Goal: Navigation & Orientation: Find specific page/section

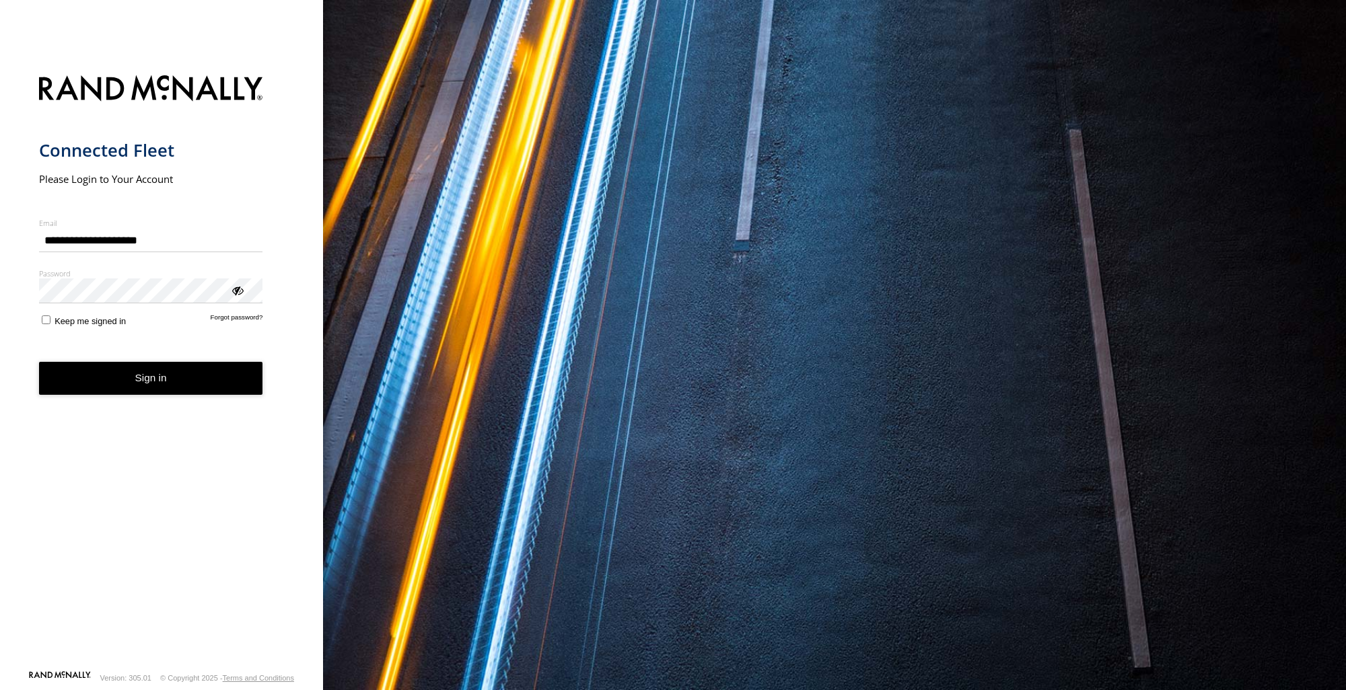
click at [213, 375] on button "Sign in" at bounding box center [151, 378] width 224 height 33
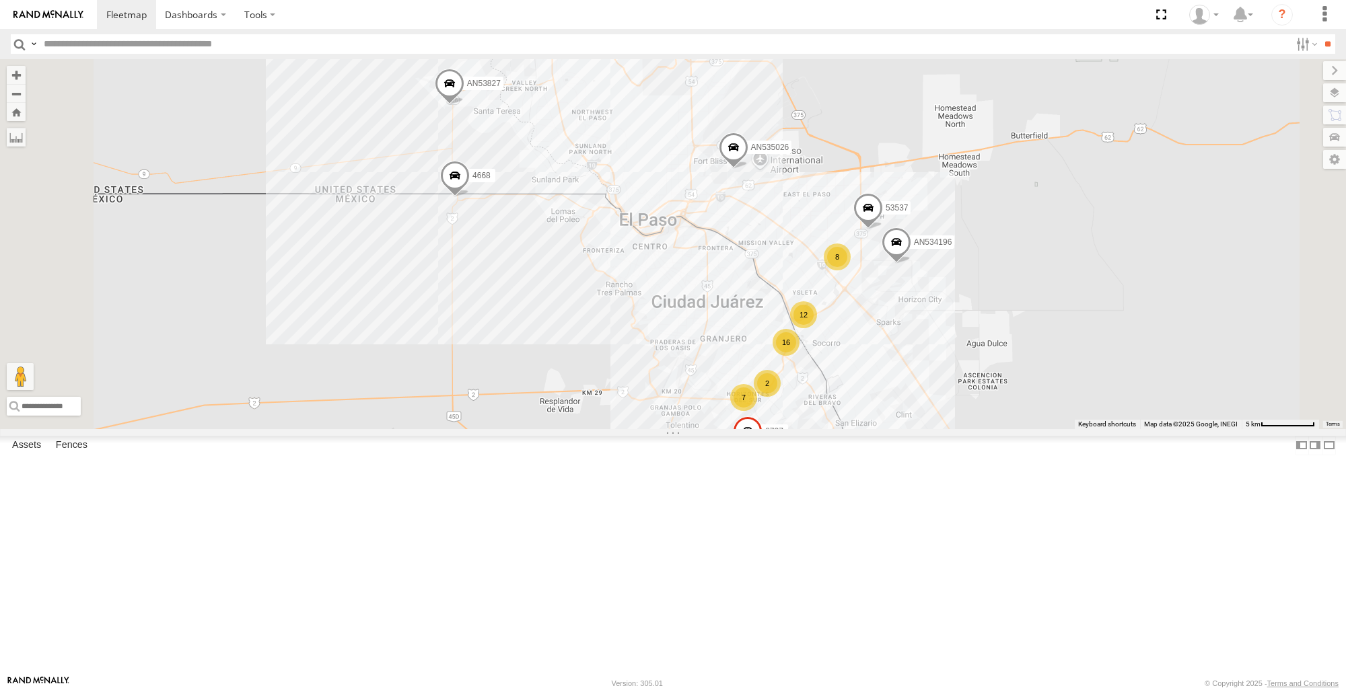
click at [564, 429] on div "16 7 12 2 8 53537 4668 AN53827 8737 AN535026 2 AN534196" at bounding box center [673, 243] width 1346 height 369
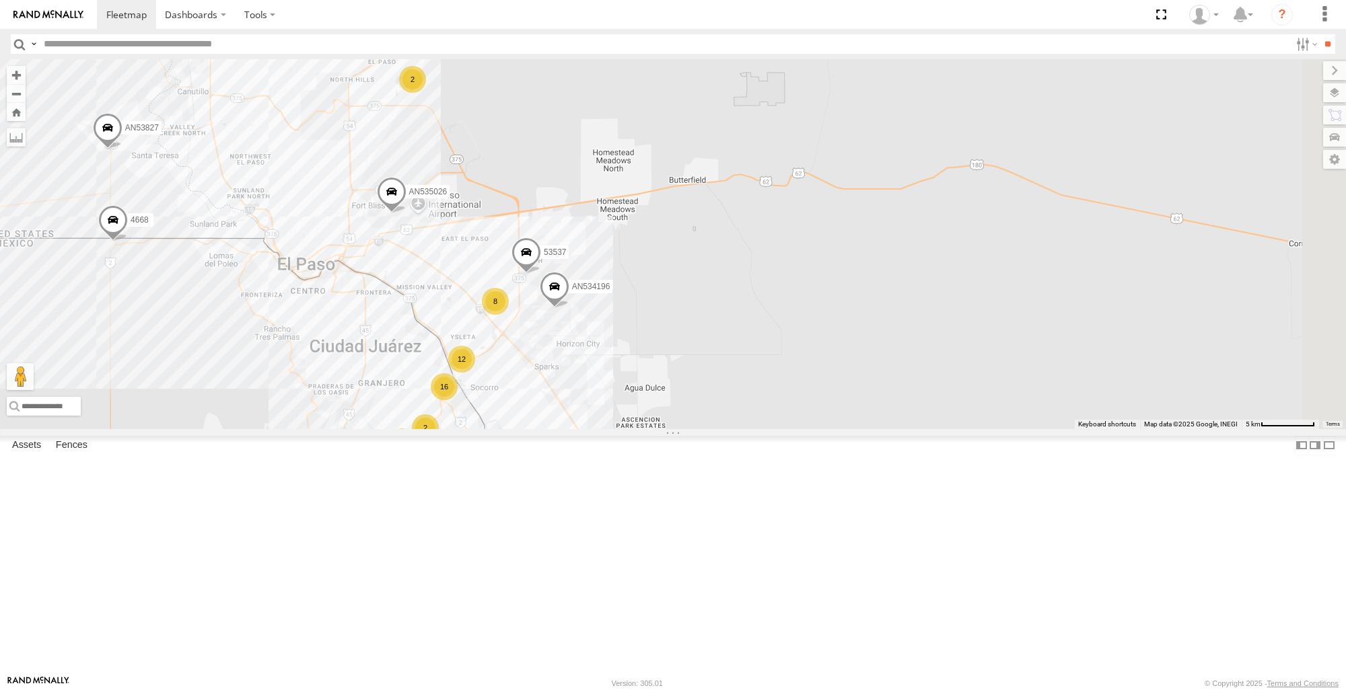
drag, startPoint x: 632, startPoint y: 420, endPoint x: 289, endPoint y: 467, distance: 346.3
click at [289, 467] on main "To navigate the map with touch gestures double-tap and hold your finger on the …" at bounding box center [673, 367] width 1346 height 616
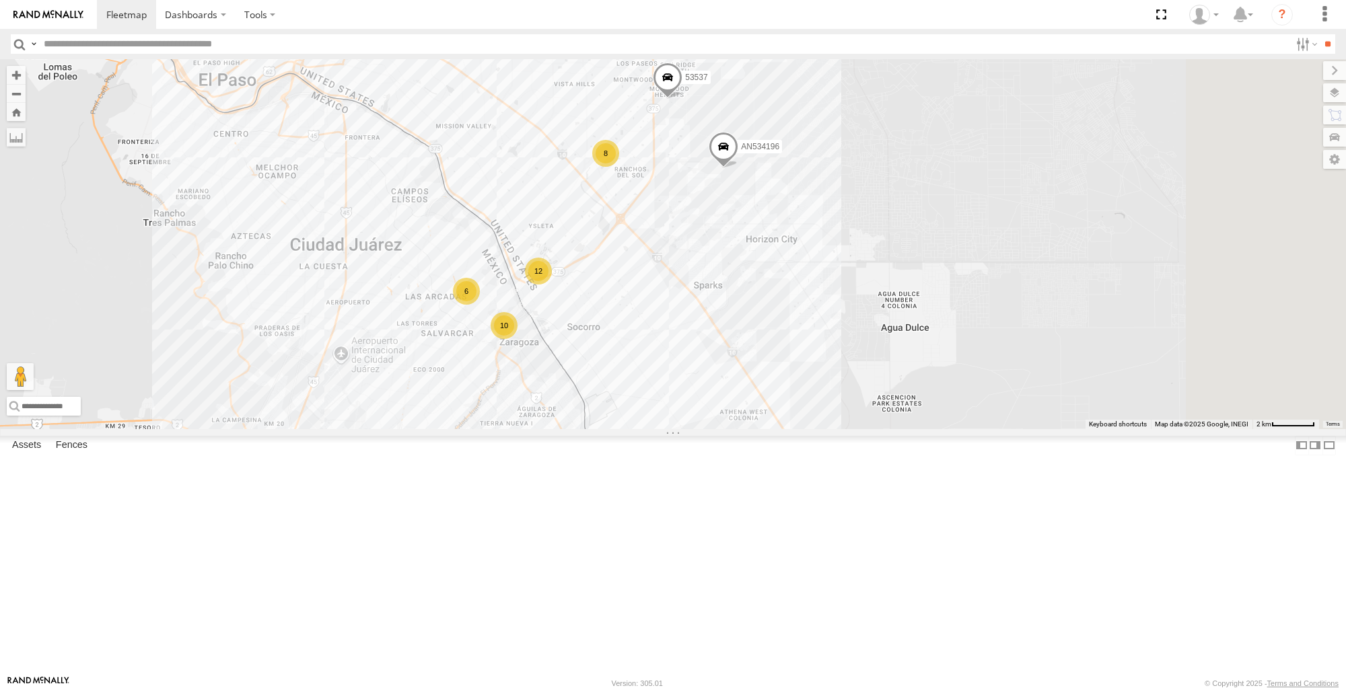
drag, startPoint x: 948, startPoint y: 462, endPoint x: 653, endPoint y: 289, distance: 341.3
click at [653, 289] on div "53537 4668 AN53827 8737 AN535026 AN534196 10 12 8 6" at bounding box center [673, 243] width 1346 height 369
click at [0, 0] on span at bounding box center [0, 0] width 0 height 0
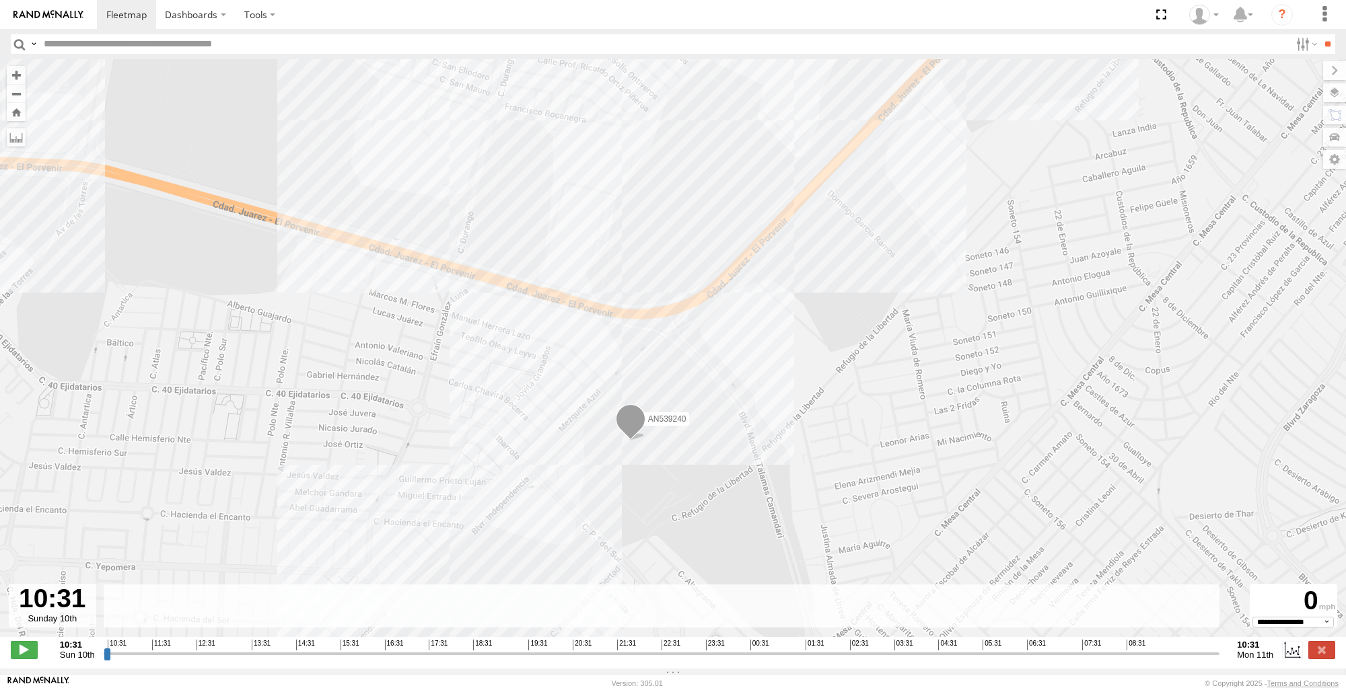
click at [636, 425] on span at bounding box center [631, 422] width 30 height 36
click at [318, 406] on div "AN539240 AN539240 [PERSON_NAME][GEOGRAPHIC_DATA][PERSON_NAME] 31.59791 , -106.3…" at bounding box center [673, 355] width 1346 height 592
click at [16, 109] on button "Zoom Home" at bounding box center [16, 112] width 19 height 18
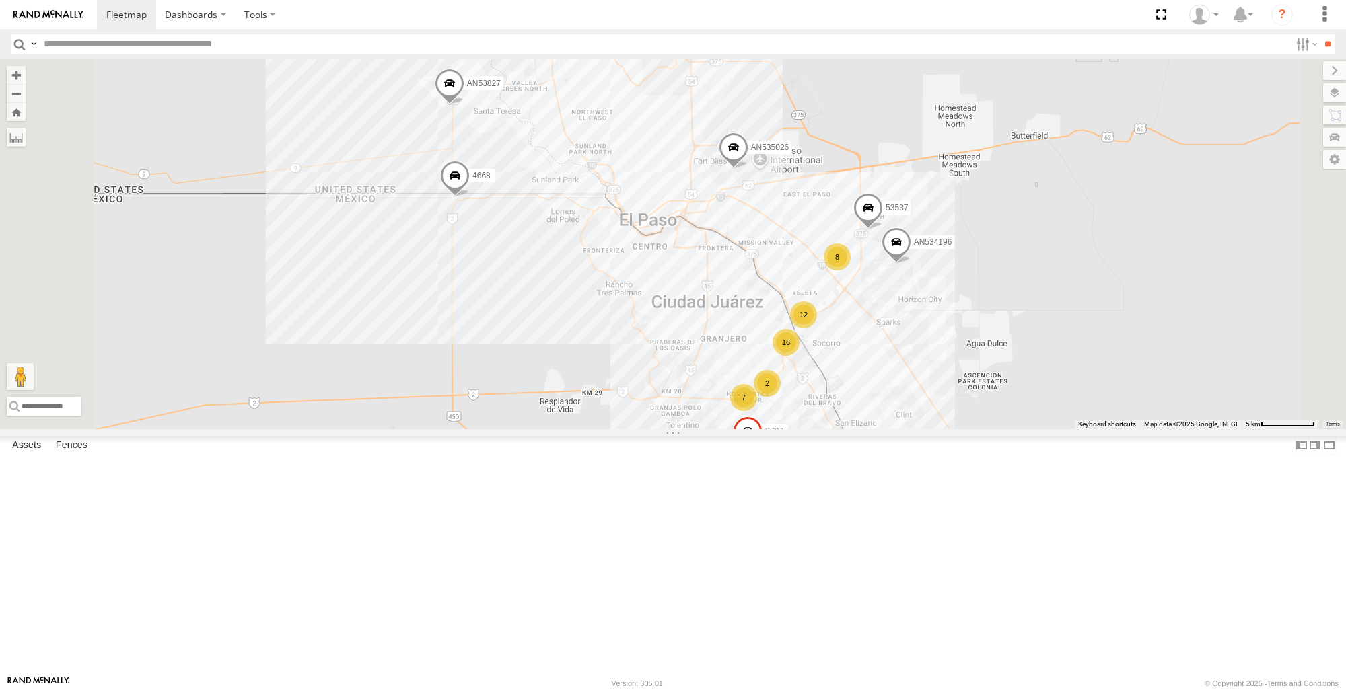
scroll to position [336, 0]
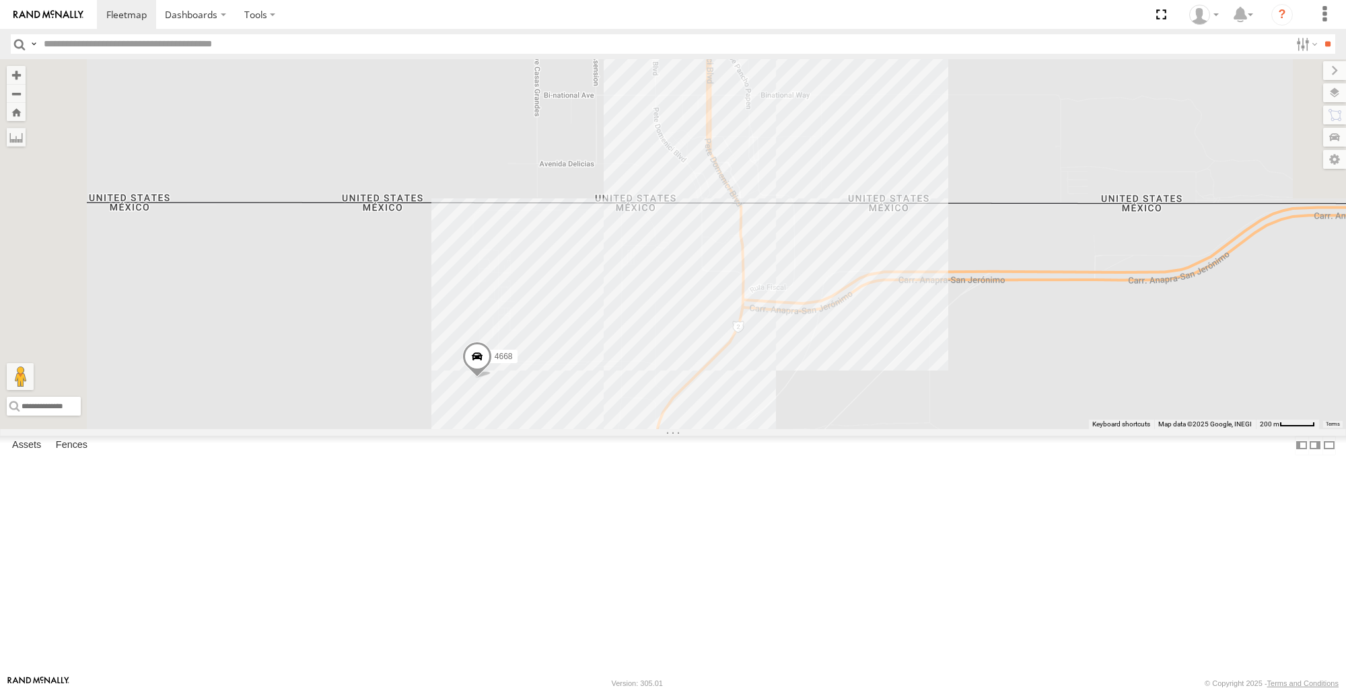
drag, startPoint x: 576, startPoint y: 260, endPoint x: 699, endPoint y: 600, distance: 361.4
click at [699, 429] on div "53537 4668 AN53827 8737 AN535026 AN534196" at bounding box center [673, 243] width 1346 height 369
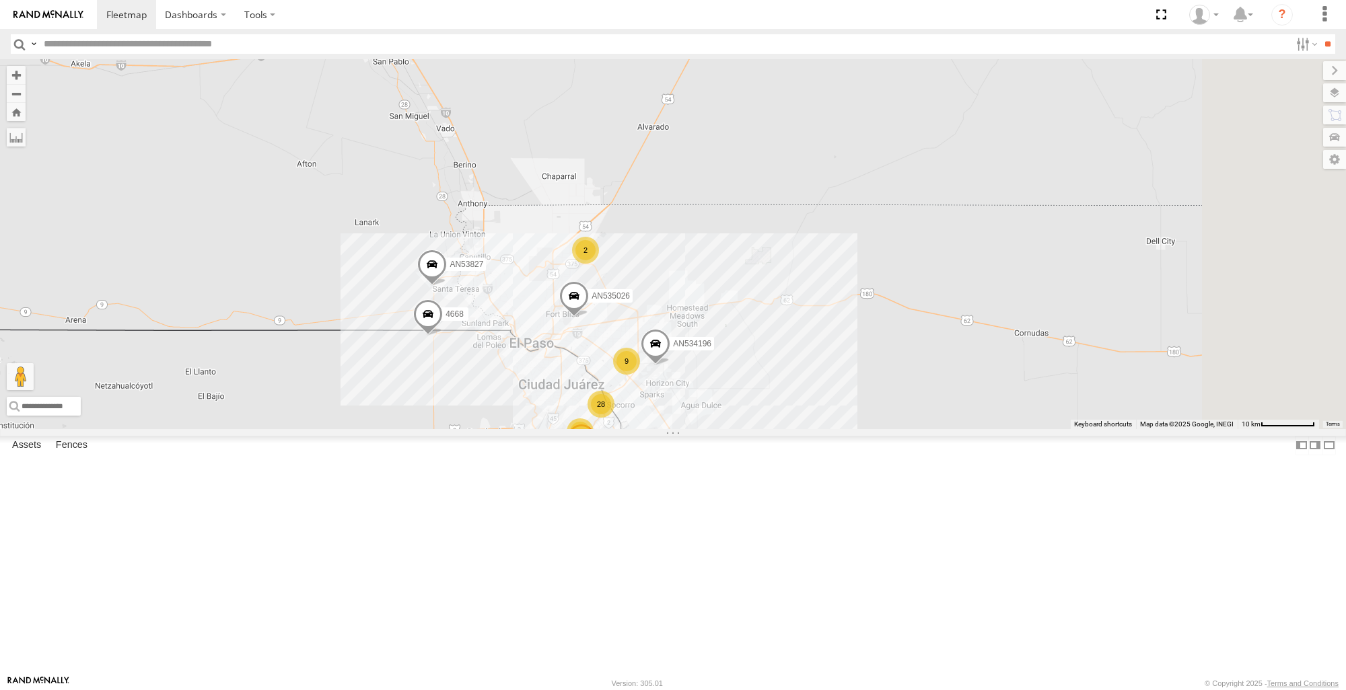
drag, startPoint x: 681, startPoint y: 548, endPoint x: 629, endPoint y: 507, distance: 66.1
click at [629, 429] on div "4668 AN53827 8737 AN535026 AN534196 28 9 2 9" at bounding box center [673, 243] width 1346 height 369
click at [440, 334] on span at bounding box center [425, 316] width 30 height 36
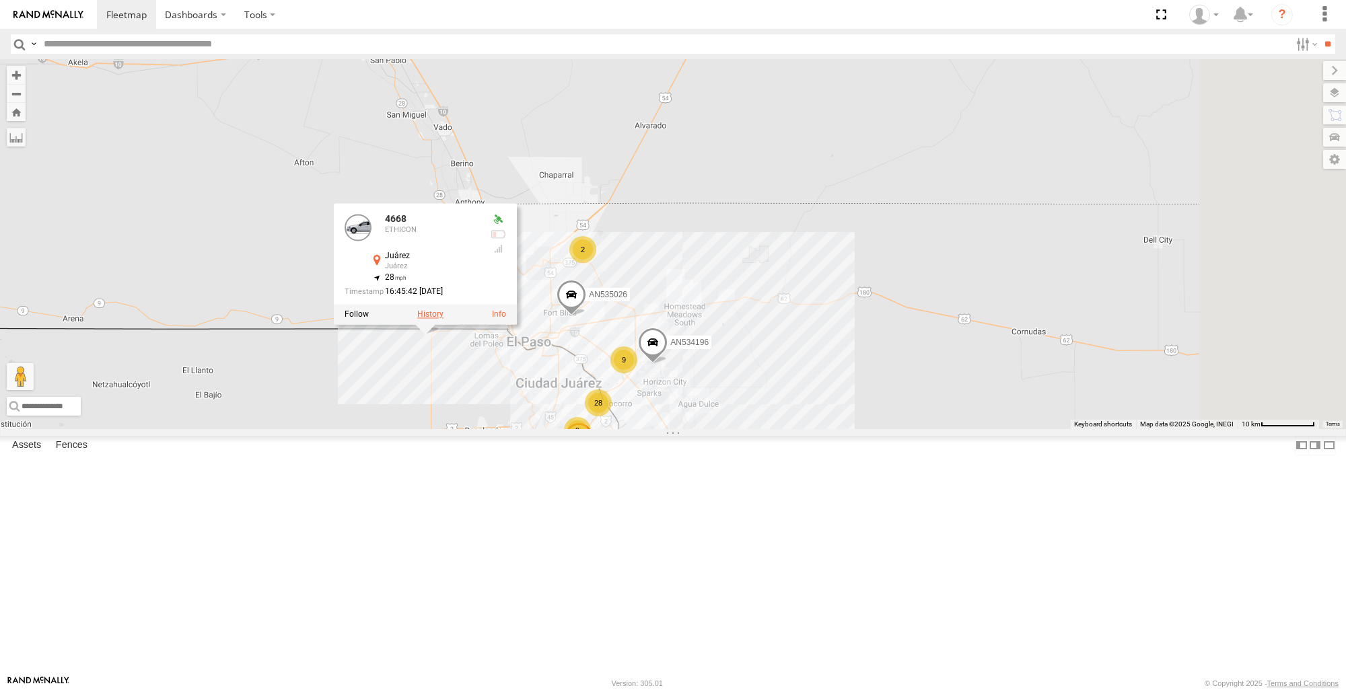
click at [443, 319] on label at bounding box center [430, 313] width 26 height 9
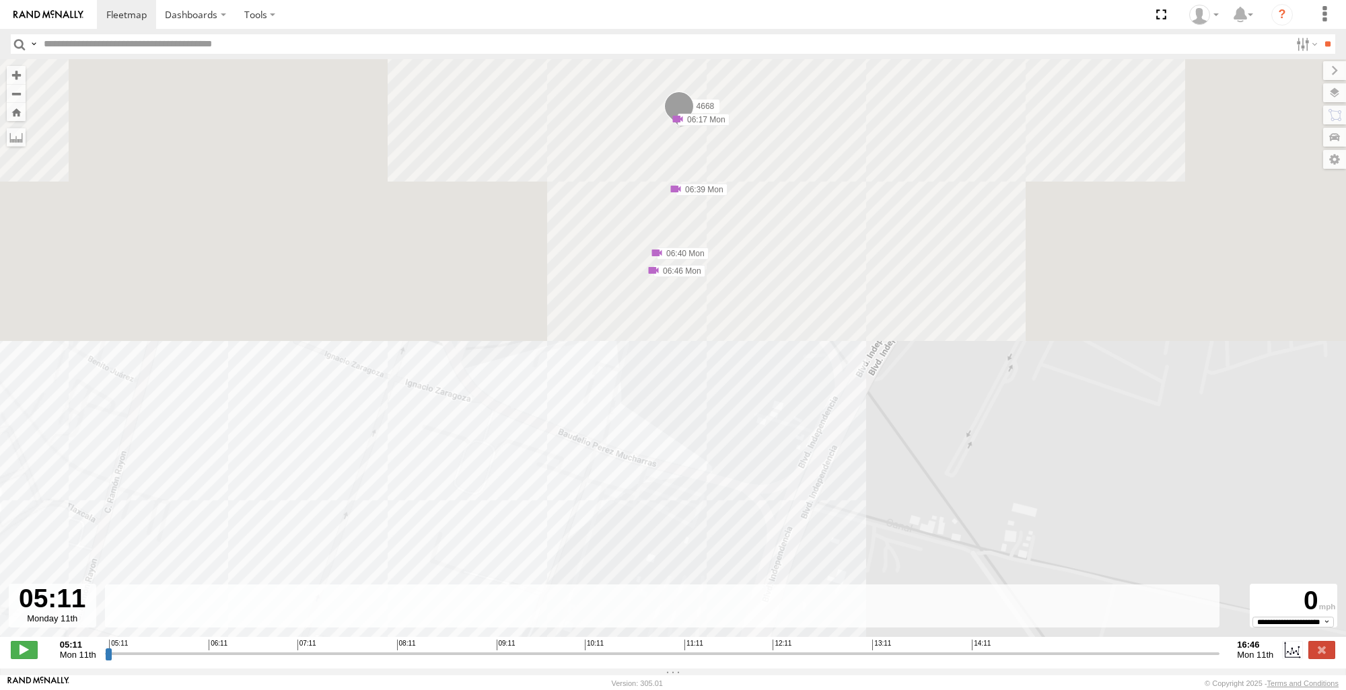
drag, startPoint x: 860, startPoint y: 238, endPoint x: 950, endPoint y: 632, distance: 403.6
click at [950, 632] on div "To navigate the map with touch gestures double-tap and hold your finger on the …" at bounding box center [673, 364] width 1346 height 610
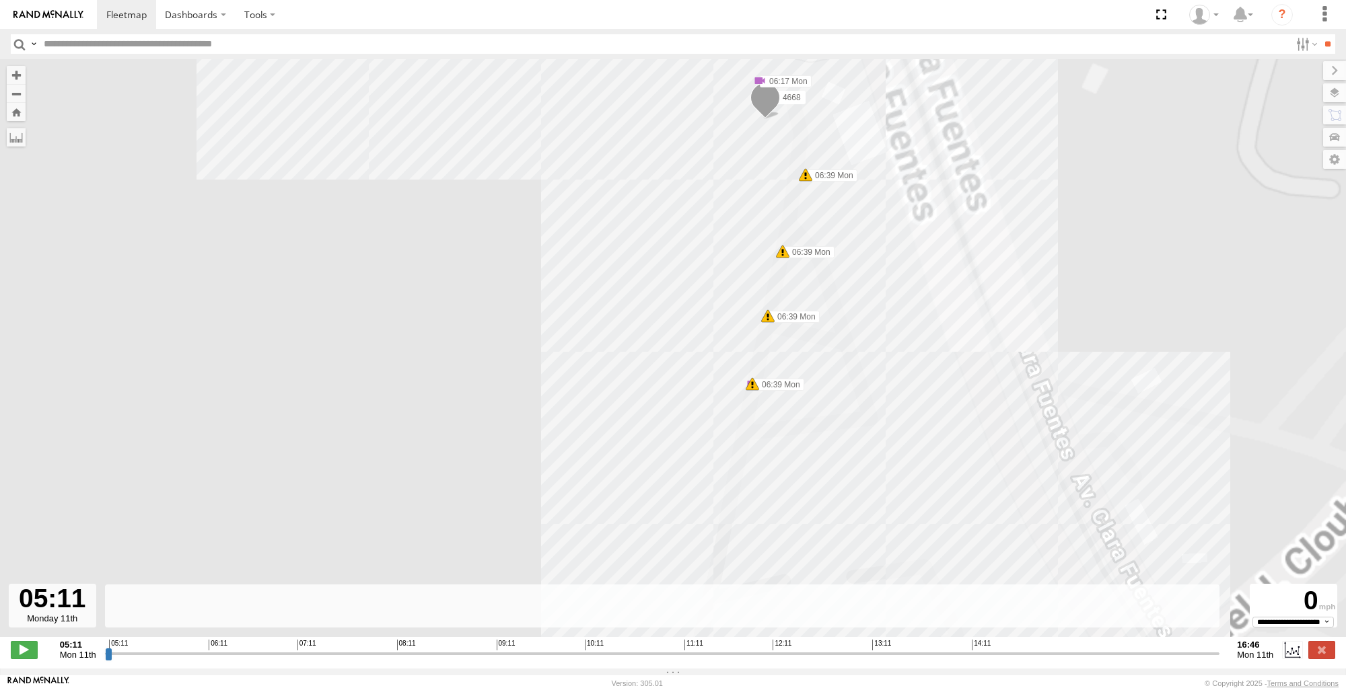
drag, startPoint x: 797, startPoint y: 331, endPoint x: 811, endPoint y: 624, distance: 293.7
click at [817, 636] on div "4668 06:17 Mon 06:39 Mon 06:40 Mon 06:46 Mon 09:37 Mon 13:35 Mon 13:35 Mon 13:5…" at bounding box center [673, 355] width 1346 height 592
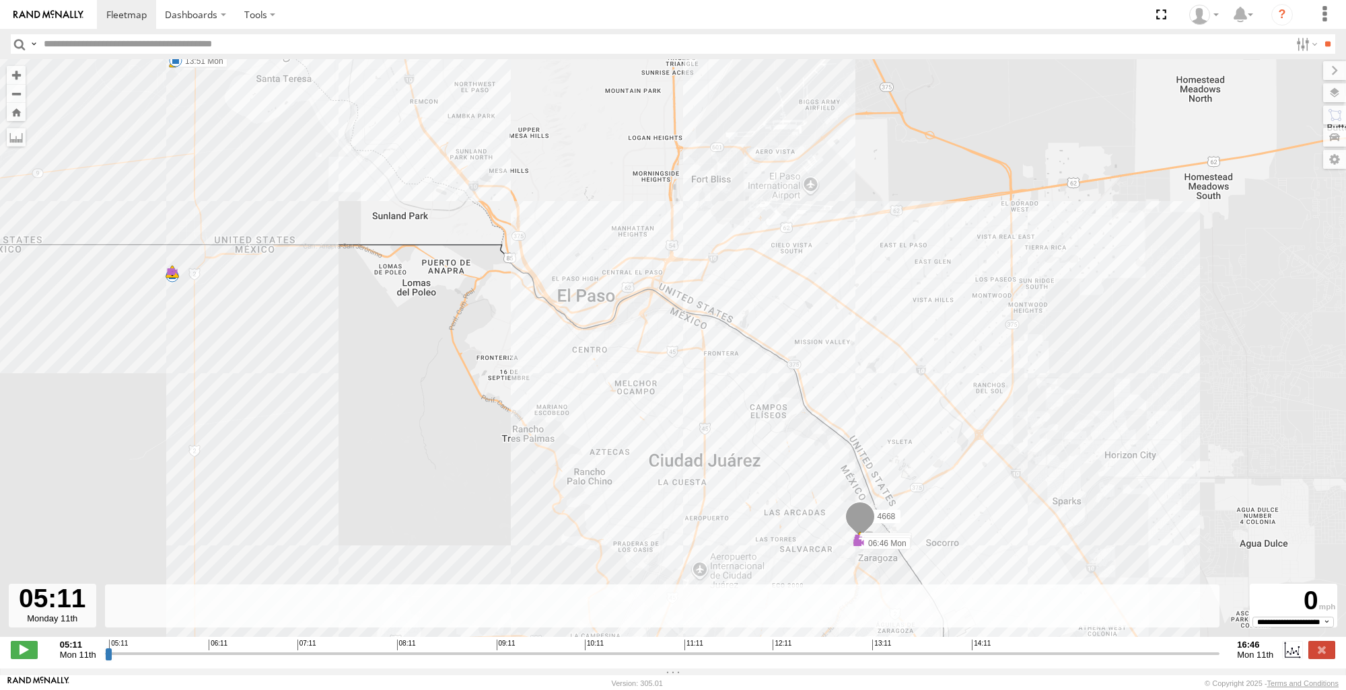
drag, startPoint x: 308, startPoint y: 359, endPoint x: 482, endPoint y: 486, distance: 215.6
click at [482, 486] on div "4668 06:17 Mon 06:39 Mon 06:40 Mon 06:46 Mon 09:37 Mon 13:35 Mon 13:35 Mon 13:5…" at bounding box center [673, 355] width 1346 height 592
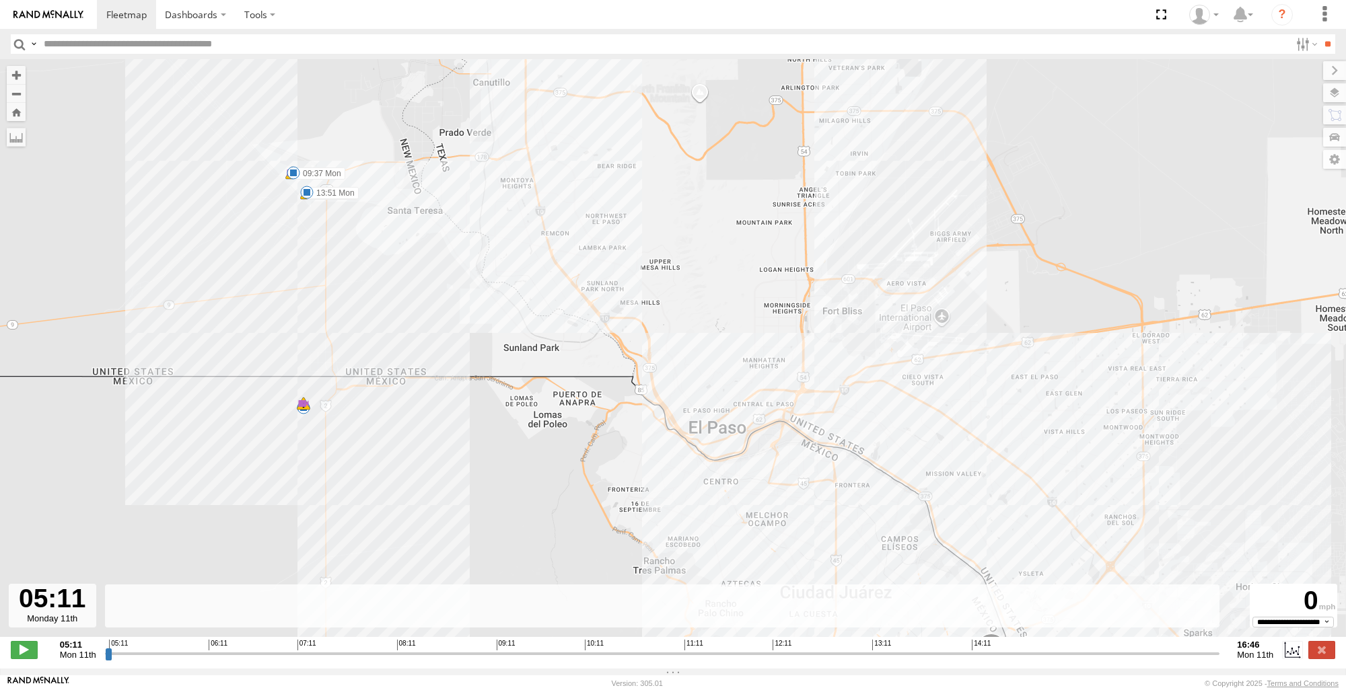
drag, startPoint x: 334, startPoint y: 382, endPoint x: 359, endPoint y: 418, distance: 44.4
click at [359, 418] on div "4668 06:17 Mon 06:39 Mon 06:40 Mon 06:46 Mon 09:37 Mon 13:35 Mon 13:35 Mon 13:5…" at bounding box center [673, 355] width 1346 height 592
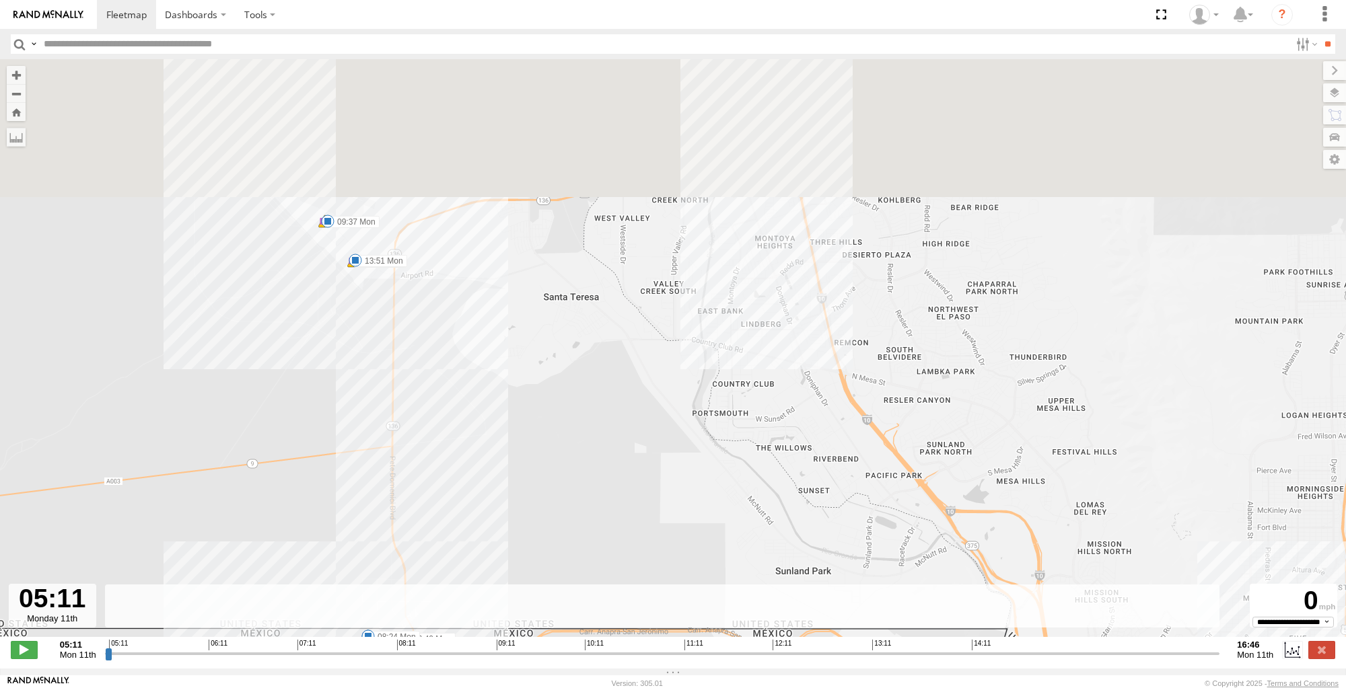
drag, startPoint x: 428, startPoint y: 249, endPoint x: 482, endPoint y: 479, distance: 236.5
click at [487, 480] on div "4668 06:17 Mon 06:39 Mon 06:40 Mon 06:46 Mon 09:37 Mon 13:35 Mon 13:35 Mon 13:5…" at bounding box center [673, 355] width 1346 height 592
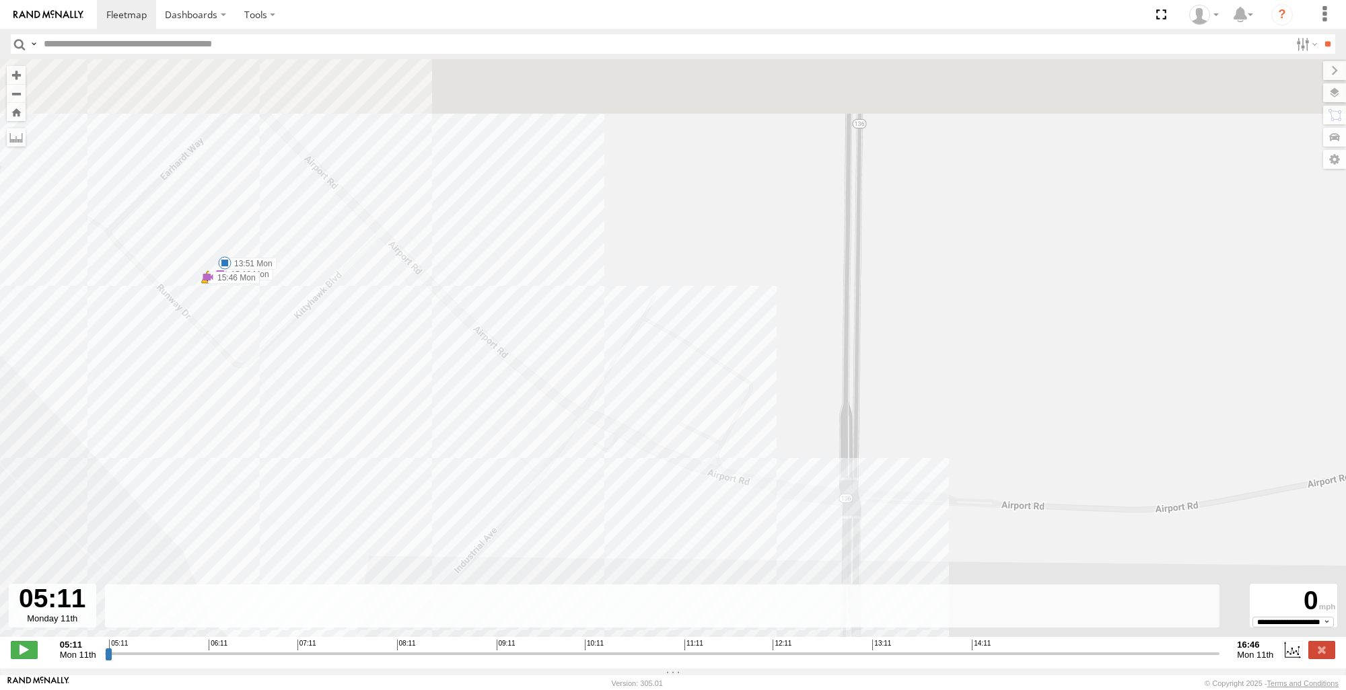
drag, startPoint x: 404, startPoint y: 257, endPoint x: 380, endPoint y: 449, distance: 193.8
click at [380, 449] on div "4668 06:17 Mon 06:39 Mon 06:40 Mon 06:46 Mon 09:37 Mon 13:35 Mon 13:35 Mon 13:5…" at bounding box center [673, 355] width 1346 height 592
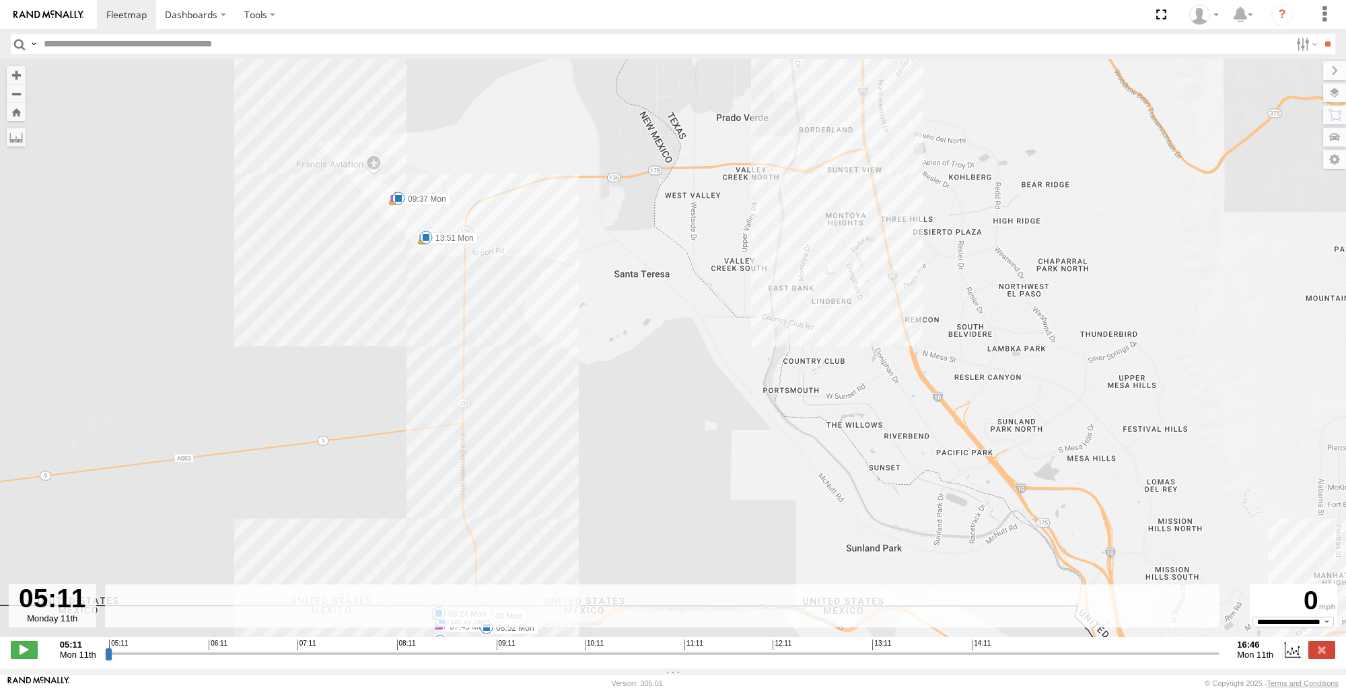
drag, startPoint x: 675, startPoint y: 510, endPoint x: 596, endPoint y: 224, distance: 296.7
click at [596, 224] on div "4668 06:17 Mon 06:39 Mon 06:40 Mon 06:46 Mon 09:37 Mon 13:35 Mon 13:35 Mon 13:5…" at bounding box center [673, 355] width 1346 height 592
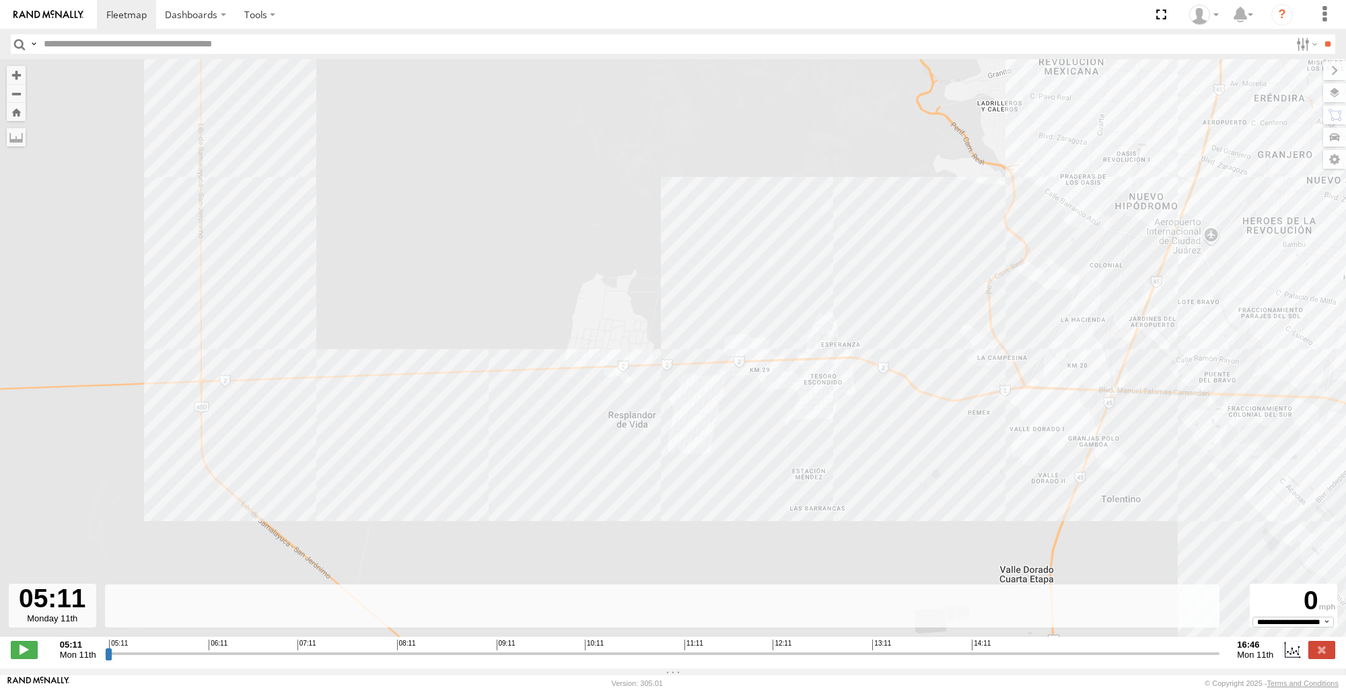
drag, startPoint x: 670, startPoint y: 367, endPoint x: 646, endPoint y: 128, distance: 240.7
click at [646, 128] on div "4668 06:17 Mon 06:39 Mon 06:40 Mon 06:46 Mon 09:37 Mon 13:35 Mon 13:35 Mon 13:5…" at bounding box center [673, 355] width 1346 height 592
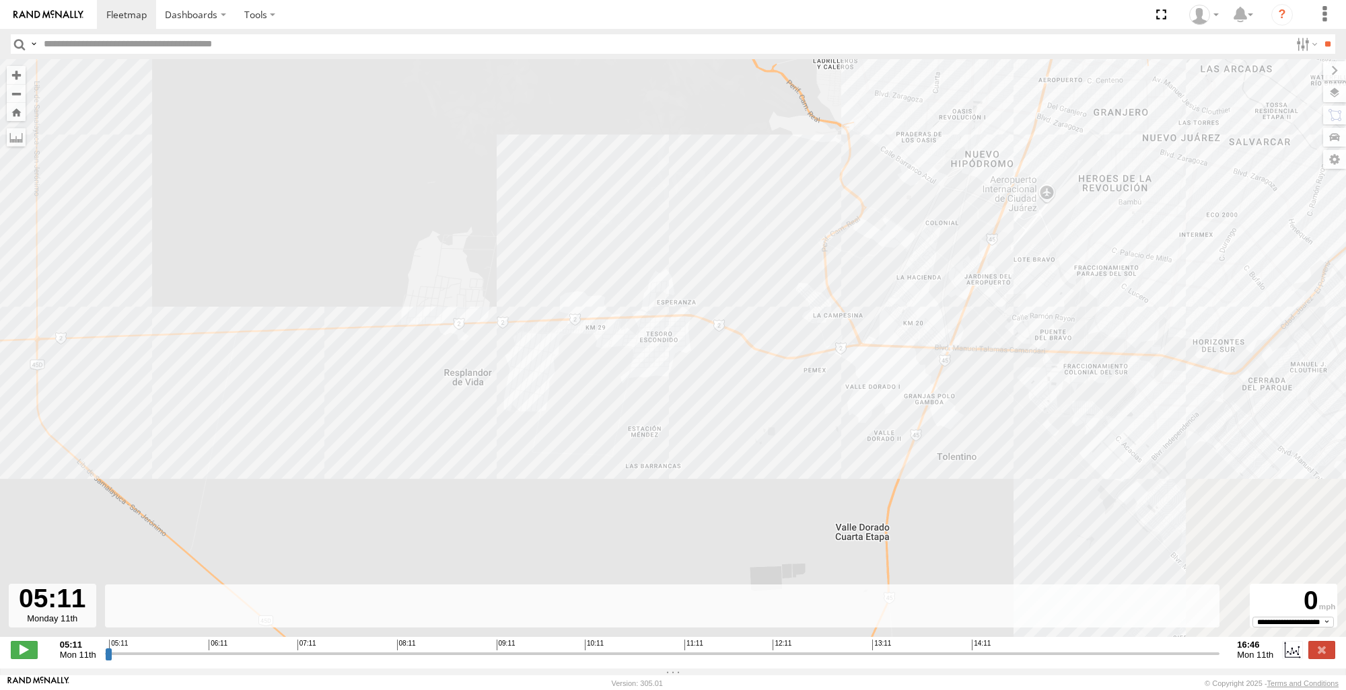
drag, startPoint x: 450, startPoint y: 484, endPoint x: 98, endPoint y: 435, distance: 355.3
click at [99, 435] on div "4668 06:17 Mon 06:39 Mon 06:40 Mon 06:46 Mon 09:37 Mon 13:35 Mon 13:35 Mon 13:5…" at bounding box center [673, 355] width 1346 height 592
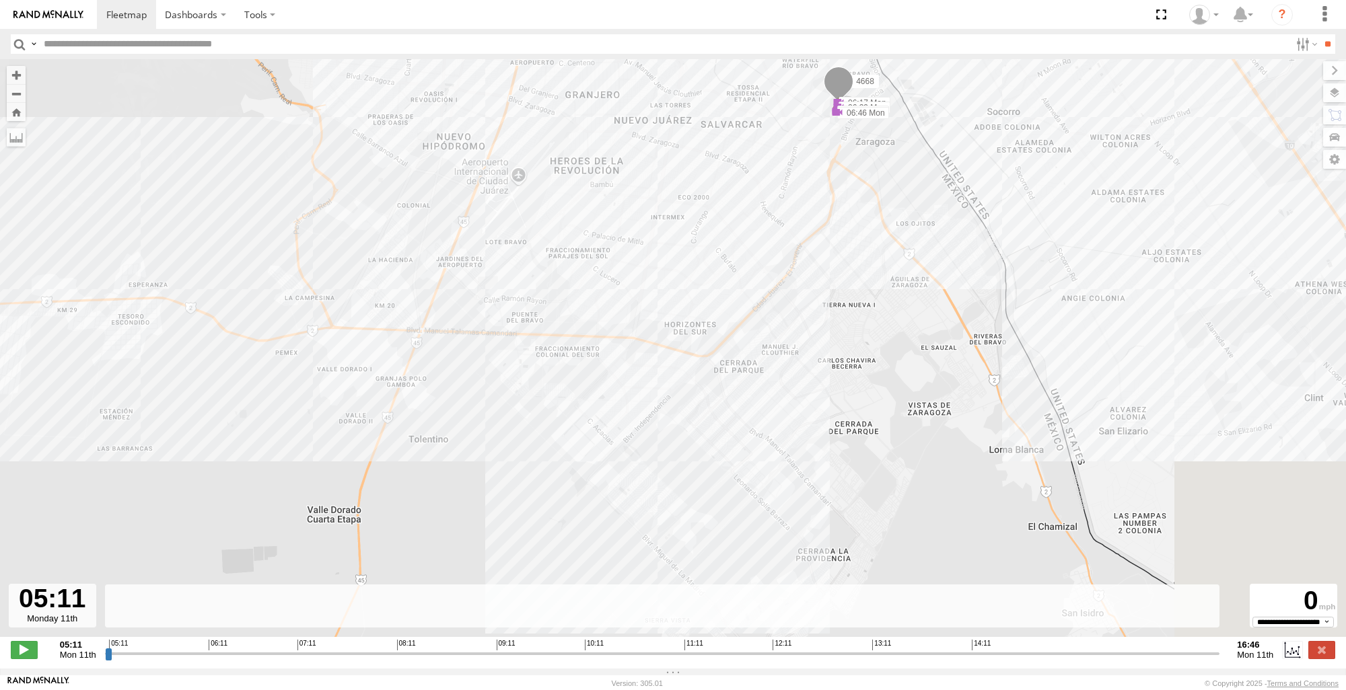
drag, startPoint x: 700, startPoint y: 416, endPoint x: 622, endPoint y: 400, distance: 79.8
click at [363, 410] on div "4668 06:17 Mon 06:39 Mon 06:40 Mon 06:46 Mon 09:37 Mon 13:35 Mon 13:35 Mon 13:5…" at bounding box center [673, 355] width 1346 height 592
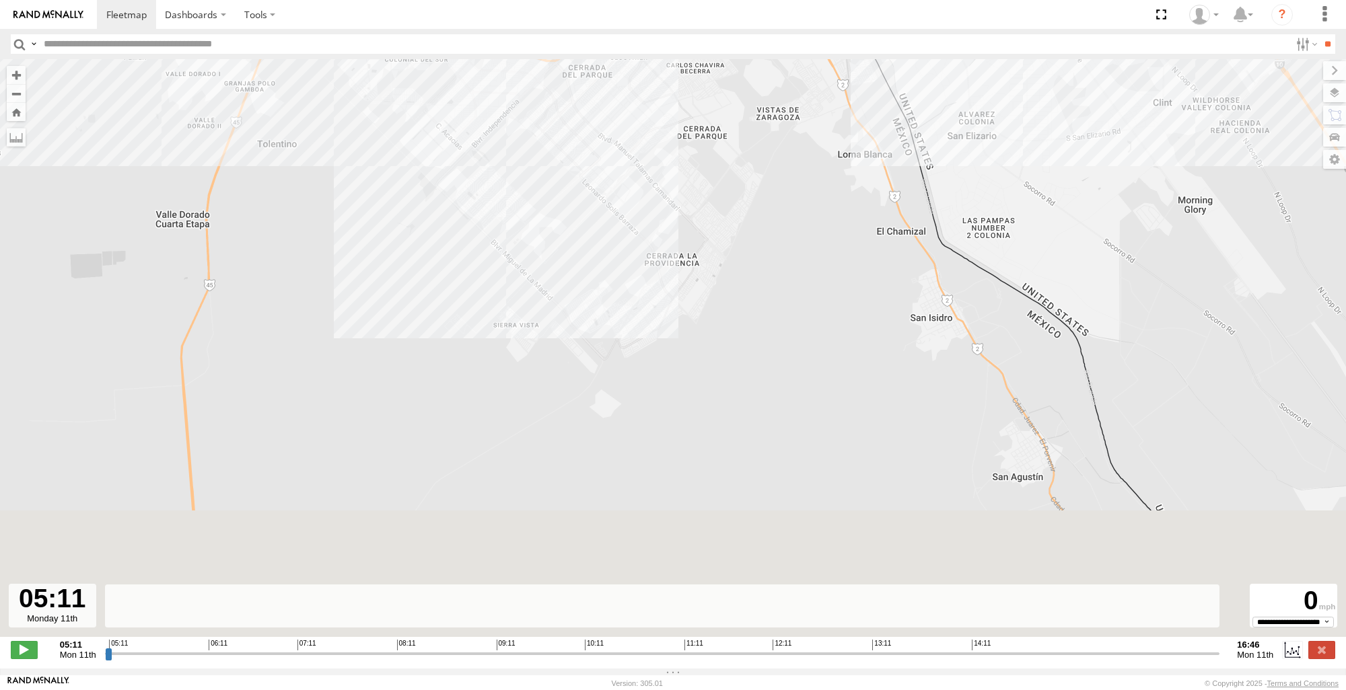
drag, startPoint x: 918, startPoint y: 381, endPoint x: 770, endPoint y: 77, distance: 338.8
click at [770, 79] on div "4668 06:17 Mon 06:39 Mon 06:40 Mon 06:46 Mon 09:37 Mon 13:35 Mon 13:35 Mon 13:5…" at bounding box center [673, 355] width 1346 height 592
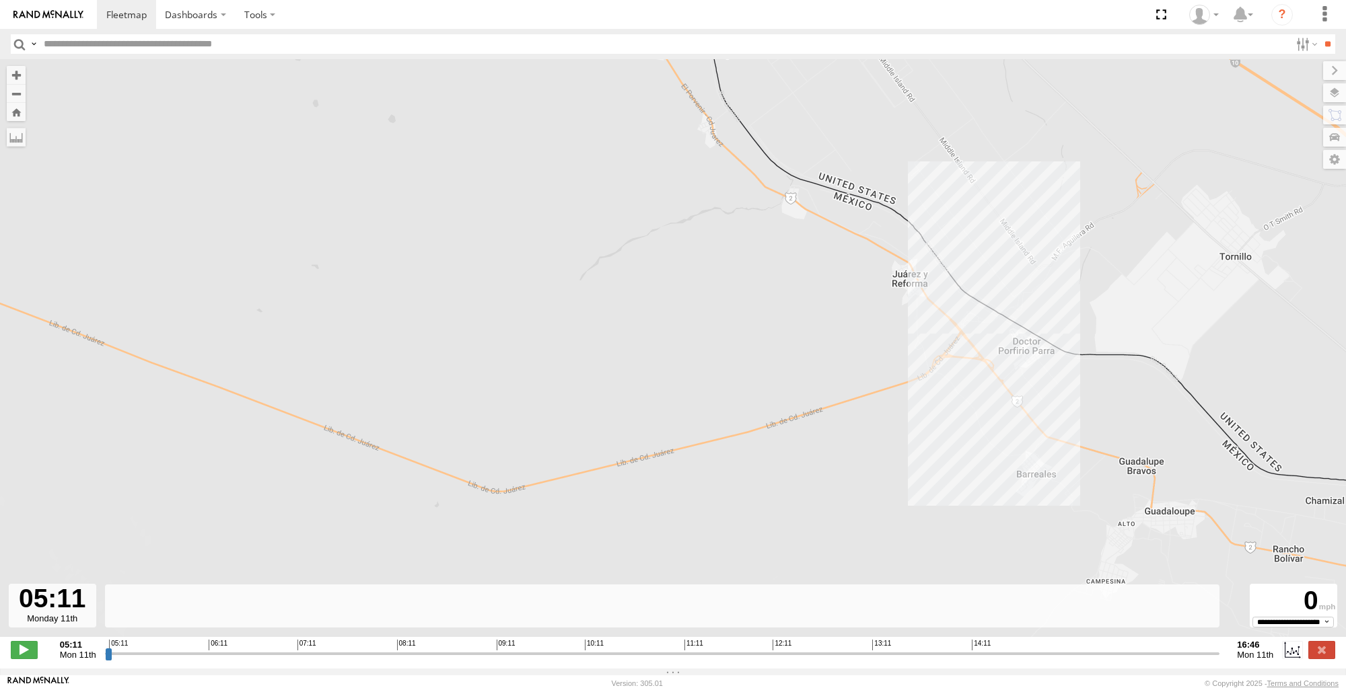
drag, startPoint x: 904, startPoint y: 377, endPoint x: 579, endPoint y: 51, distance: 460.0
click at [579, 51] on body "Dashboards ?" at bounding box center [673, 345] width 1346 height 690
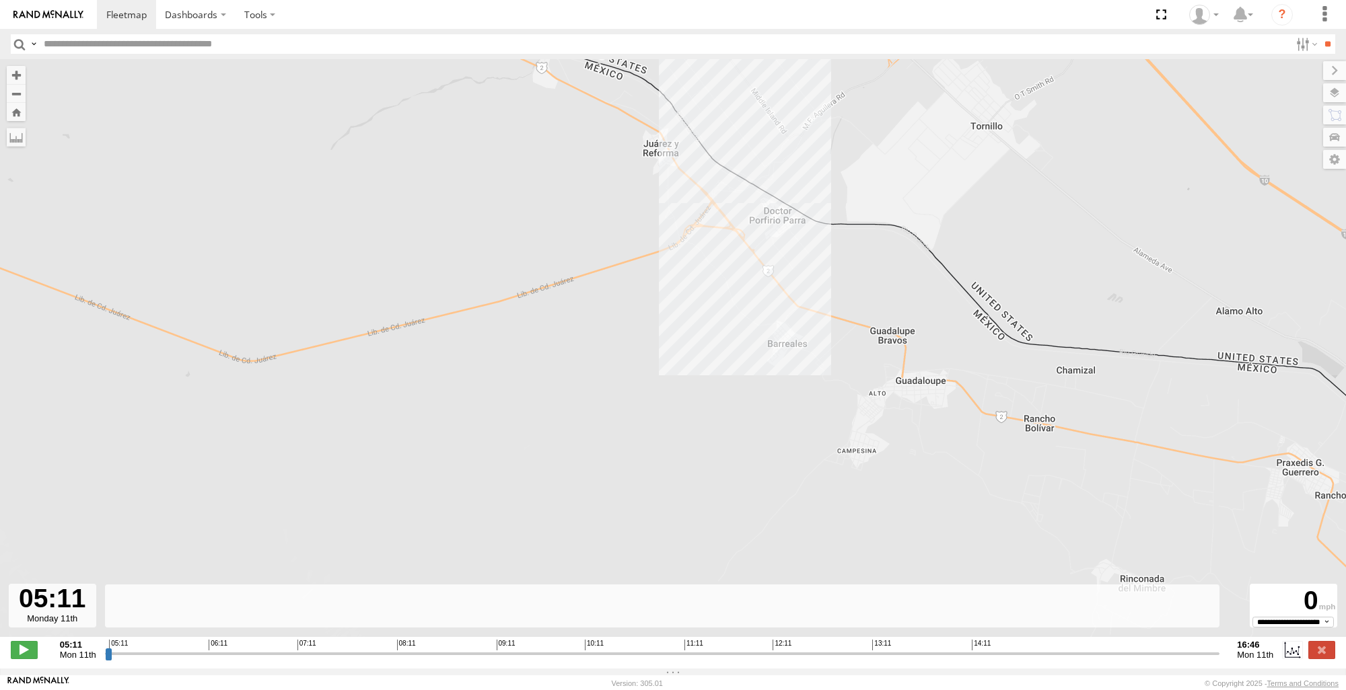
drag, startPoint x: 723, startPoint y: 333, endPoint x: 563, endPoint y: 241, distance: 184.2
click at [563, 241] on div "4668 06:17 Mon 06:39 Mon 06:40 Mon 06:46 Mon 09:37 Mon 13:35 Mon 13:35 Mon 13:5…" at bounding box center [673, 355] width 1346 height 592
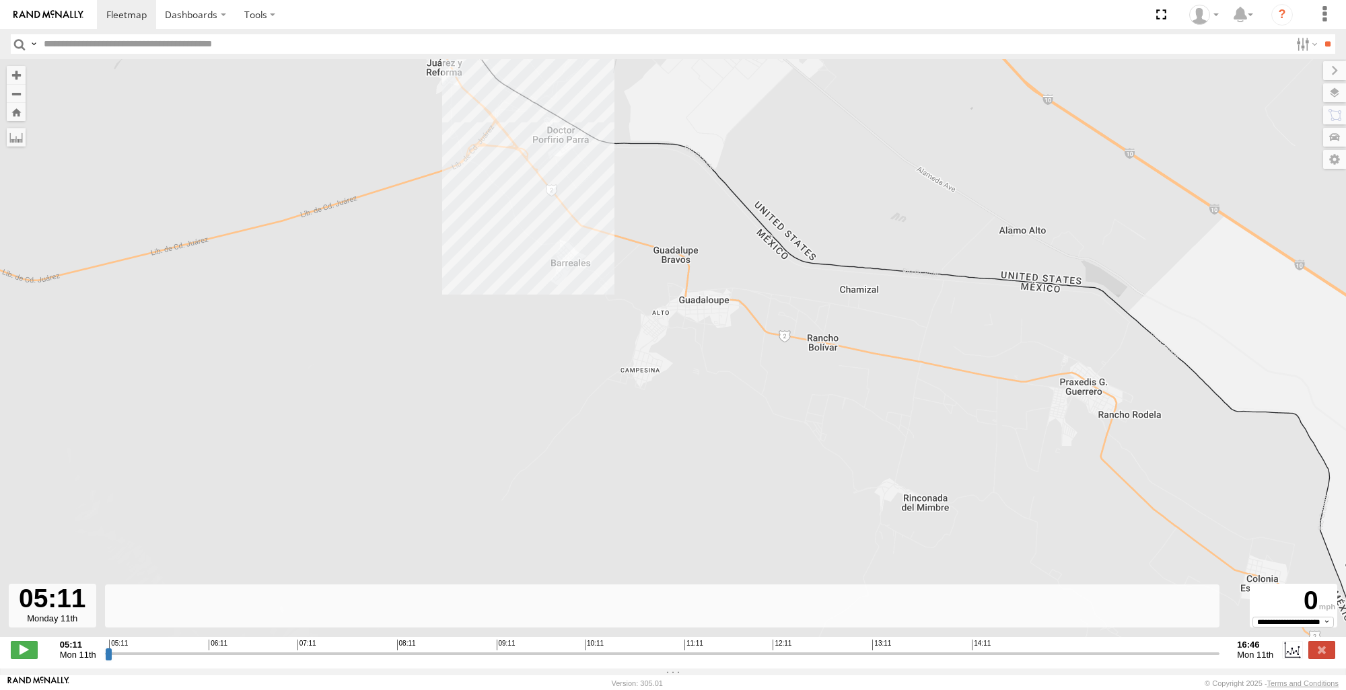
drag, startPoint x: 851, startPoint y: 462, endPoint x: 635, endPoint y: 379, distance: 231.0
click at [635, 379] on div "4668 06:17 Mon 06:39 Mon 06:40 Mon 06:46 Mon 09:37 Mon 13:35 Mon 13:35 Mon 13:5…" at bounding box center [673, 355] width 1346 height 592
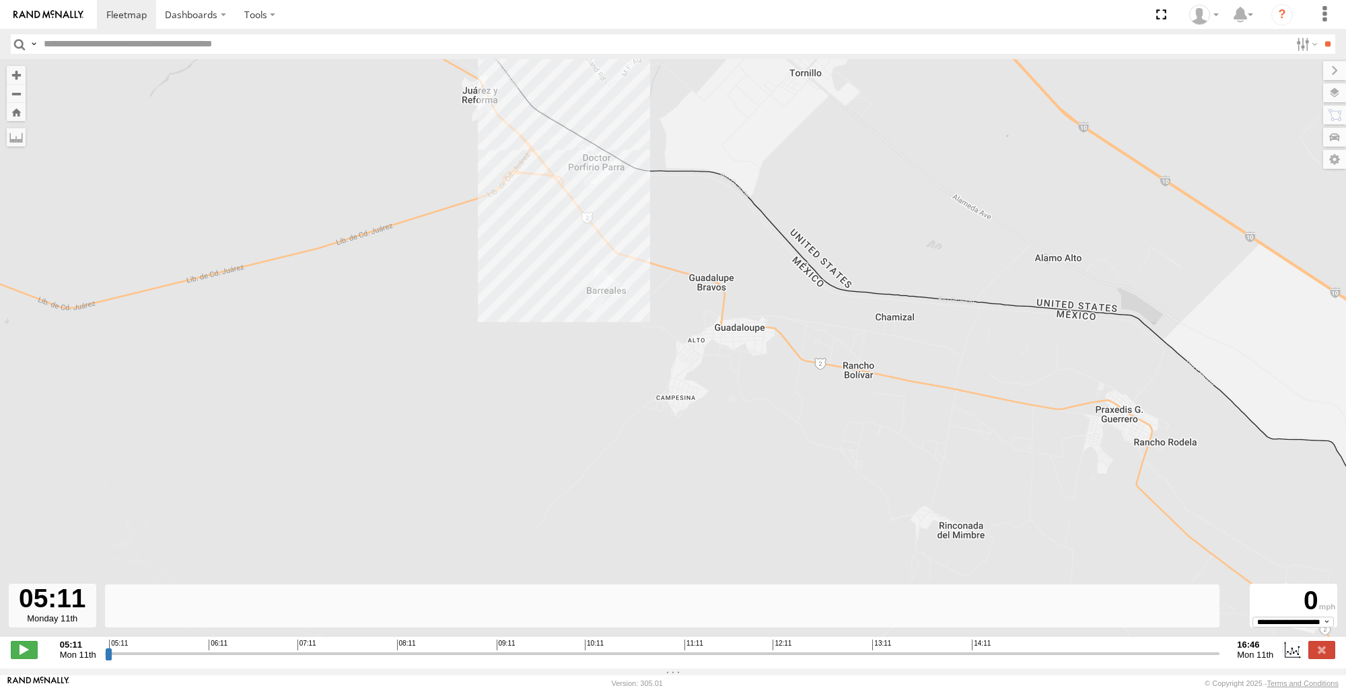
drag, startPoint x: 519, startPoint y: 309, endPoint x: 760, endPoint y: 456, distance: 282.0
click at [823, 539] on div "4668 06:17 Mon 06:39 Mon 06:40 Mon 06:46 Mon 09:37 Mon 13:35 Mon 13:35 Mon 13:5…" at bounding box center [673, 355] width 1346 height 592
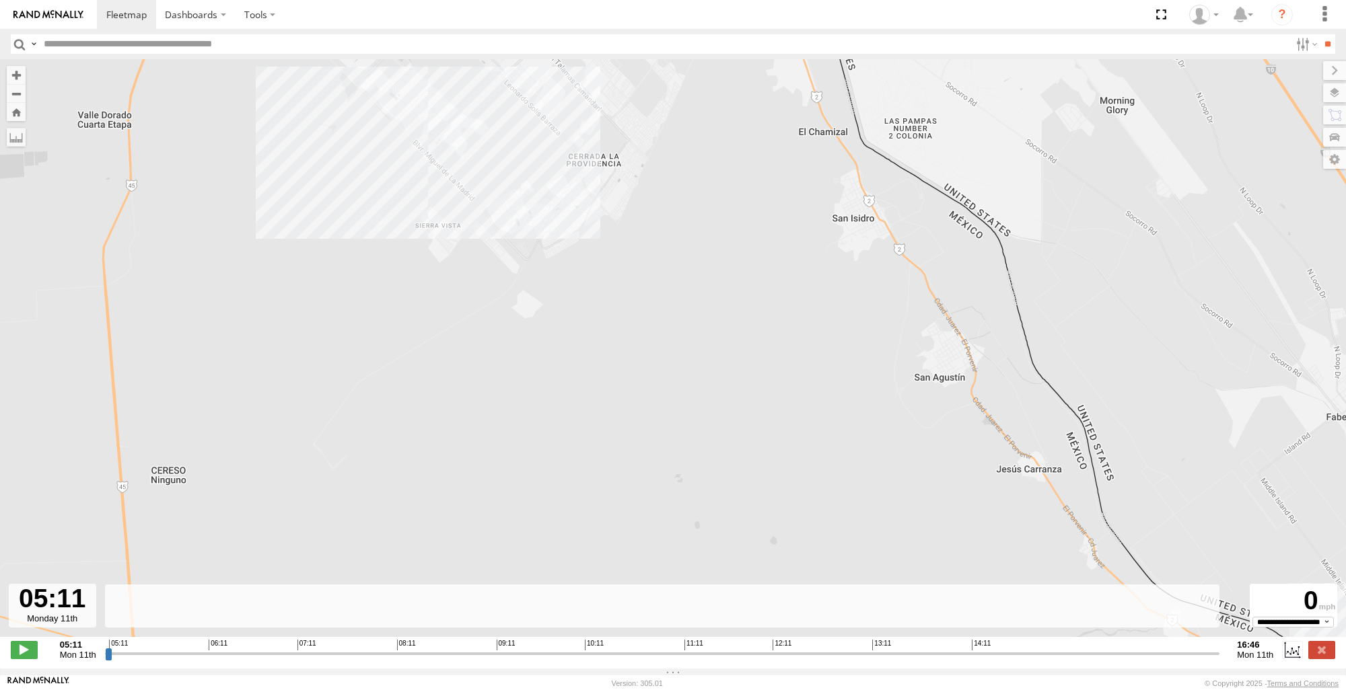
drag, startPoint x: 395, startPoint y: 256, endPoint x: 594, endPoint y: 437, distance: 268.6
click at [608, 452] on div "4668 06:17 Mon 06:39 Mon 06:40 Mon 06:46 Mon 09:37 Mon 13:35 Mon 13:35 Mon 13:5…" at bounding box center [673, 355] width 1346 height 592
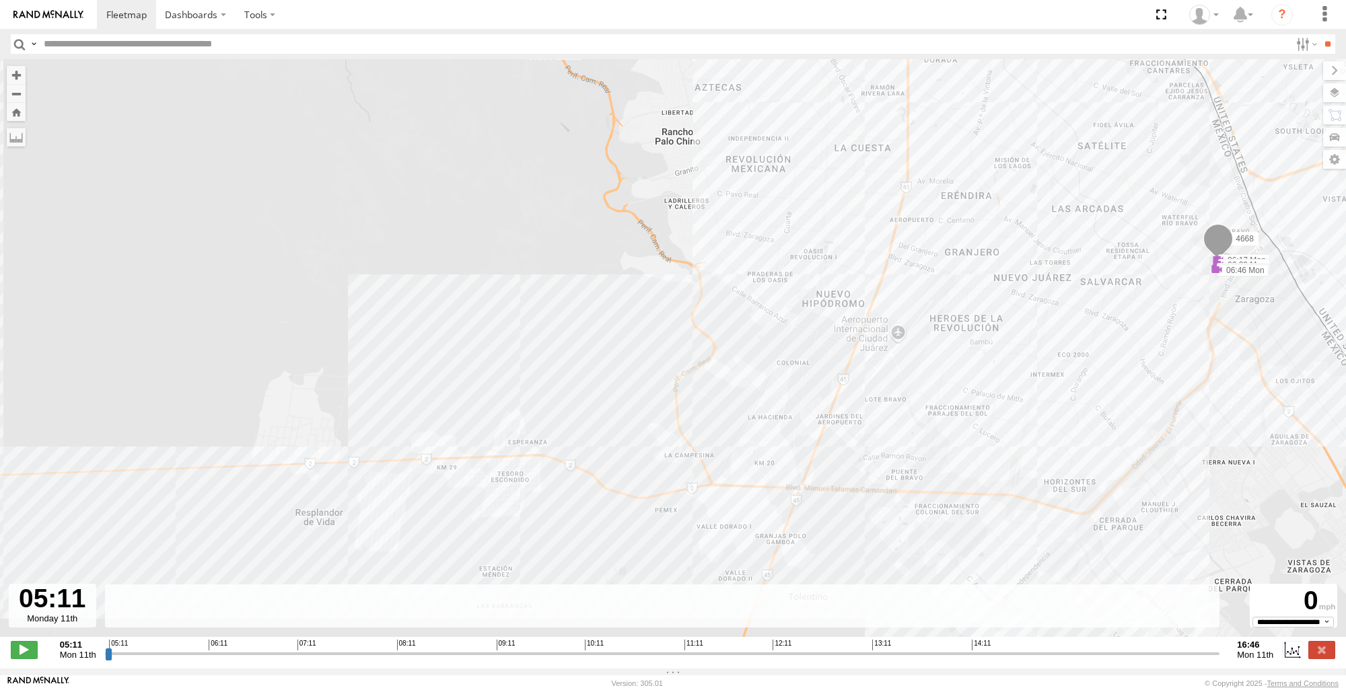
drag, startPoint x: 468, startPoint y: 370, endPoint x: 632, endPoint y: 513, distance: 217.9
click at [632, 513] on div "4668 06:17 Mon 06:39 Mon 06:40 Mon 06:46 Mon 09:37 Mon 13:35 Mon 13:35 Mon 13:5…" at bounding box center [673, 355] width 1346 height 592
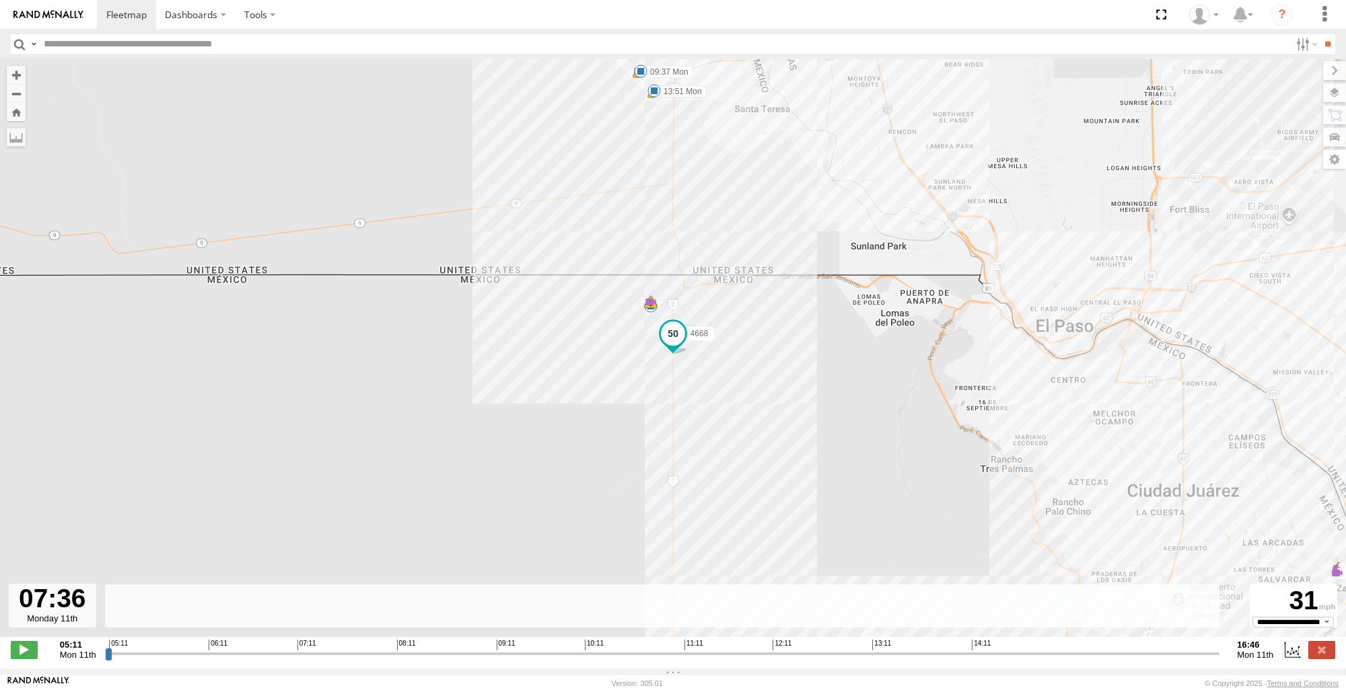
drag, startPoint x: 108, startPoint y: 663, endPoint x: 338, endPoint y: 652, distance: 230.4
click at [338, 652] on input "range" at bounding box center [662, 653] width 1115 height 13
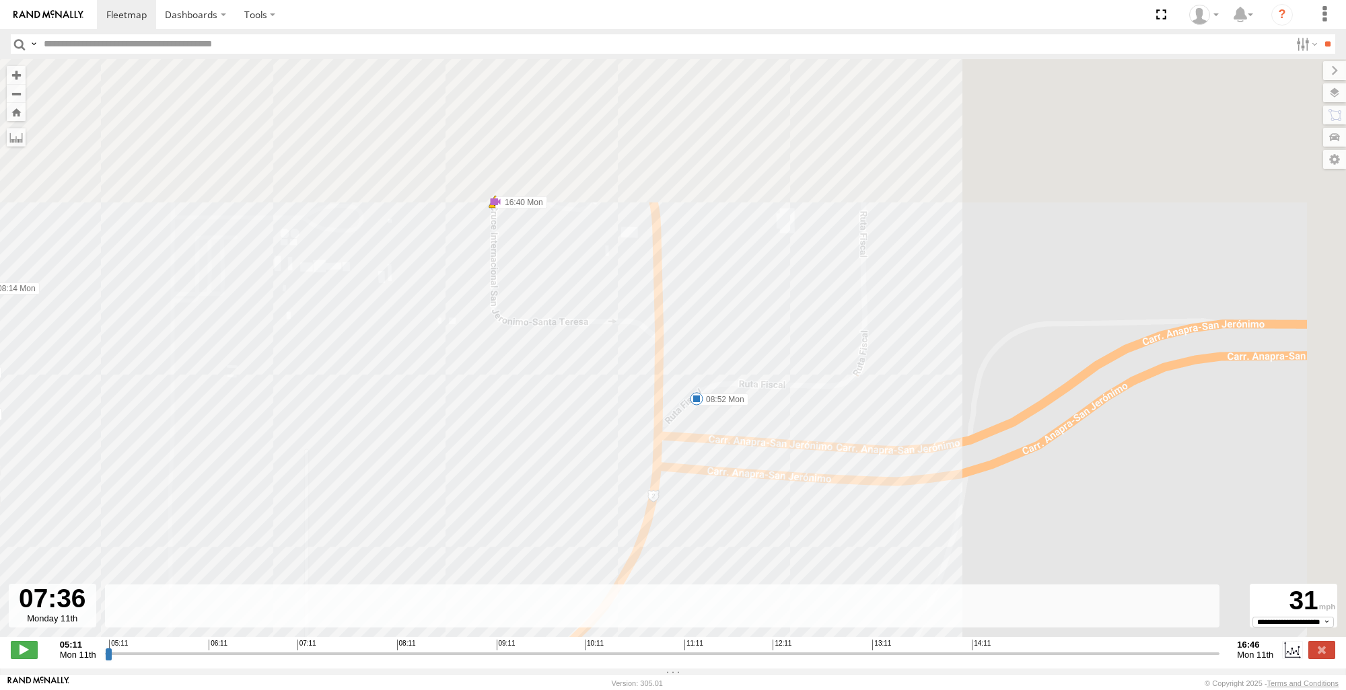
drag, startPoint x: 731, startPoint y: 292, endPoint x: 616, endPoint y: 482, distance: 221.9
click at [579, 540] on div "4668 06:17 Mon 06:39 Mon 06:40 Mon 06:46 Mon 09:37 Mon 13:35 Mon 13:35 Mon 13:5…" at bounding box center [673, 355] width 1346 height 592
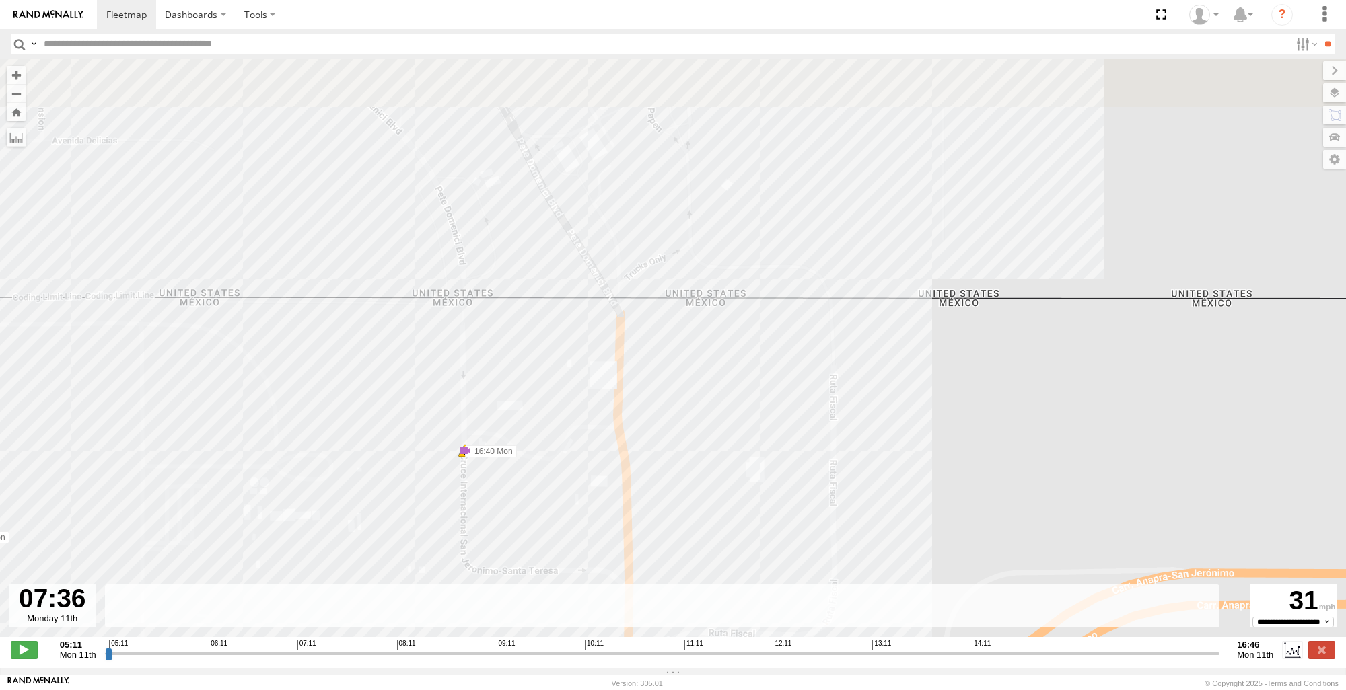
drag, startPoint x: 755, startPoint y: 238, endPoint x: 704, endPoint y: 496, distance: 262.6
click at [712, 569] on div "4668 06:17 Mon 06:39 Mon 06:40 Mon 06:46 Mon 09:37 Mon 13:35 Mon 13:35 Mon 13:5…" at bounding box center [673, 355] width 1346 height 592
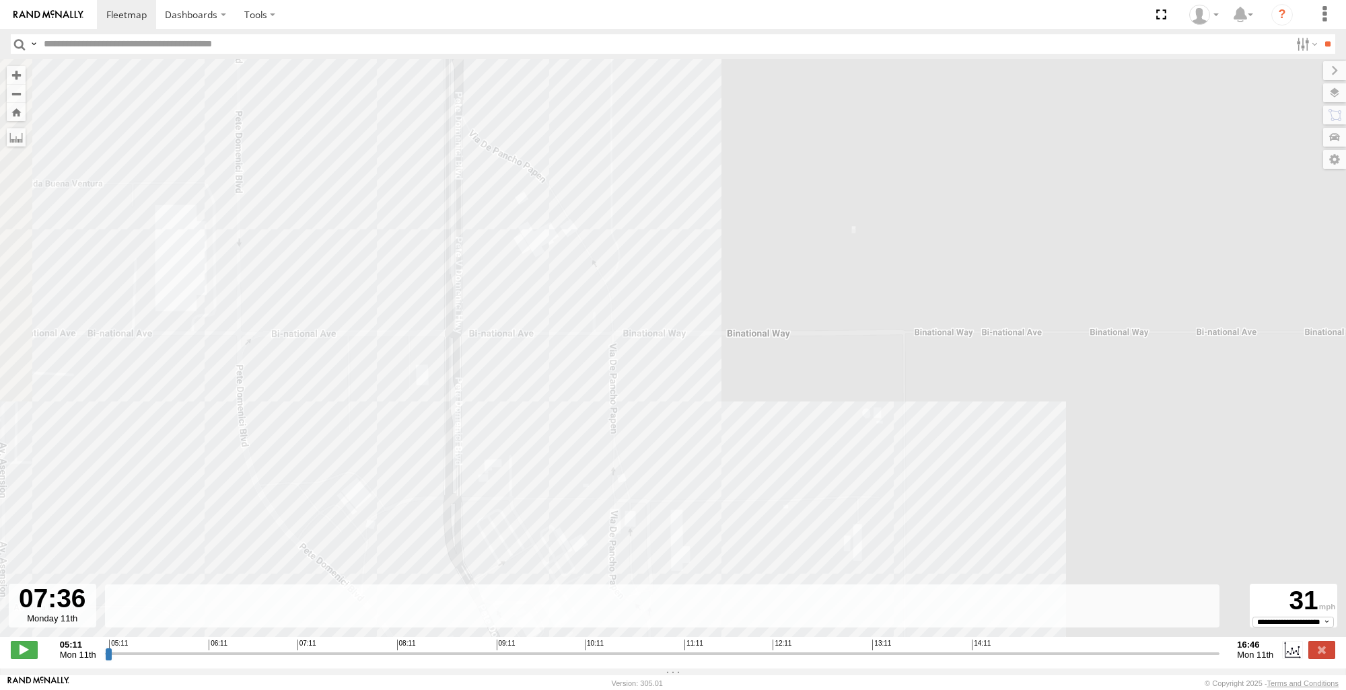
drag, startPoint x: 614, startPoint y: 451, endPoint x: 748, endPoint y: 537, distance: 159.8
click at [748, 537] on div "4668 06:17 Mon 06:39 Mon 06:40 Mon 06:46 Mon 09:37 Mon 13:35 Mon 13:35 Mon 13:5…" at bounding box center [673, 355] width 1346 height 592
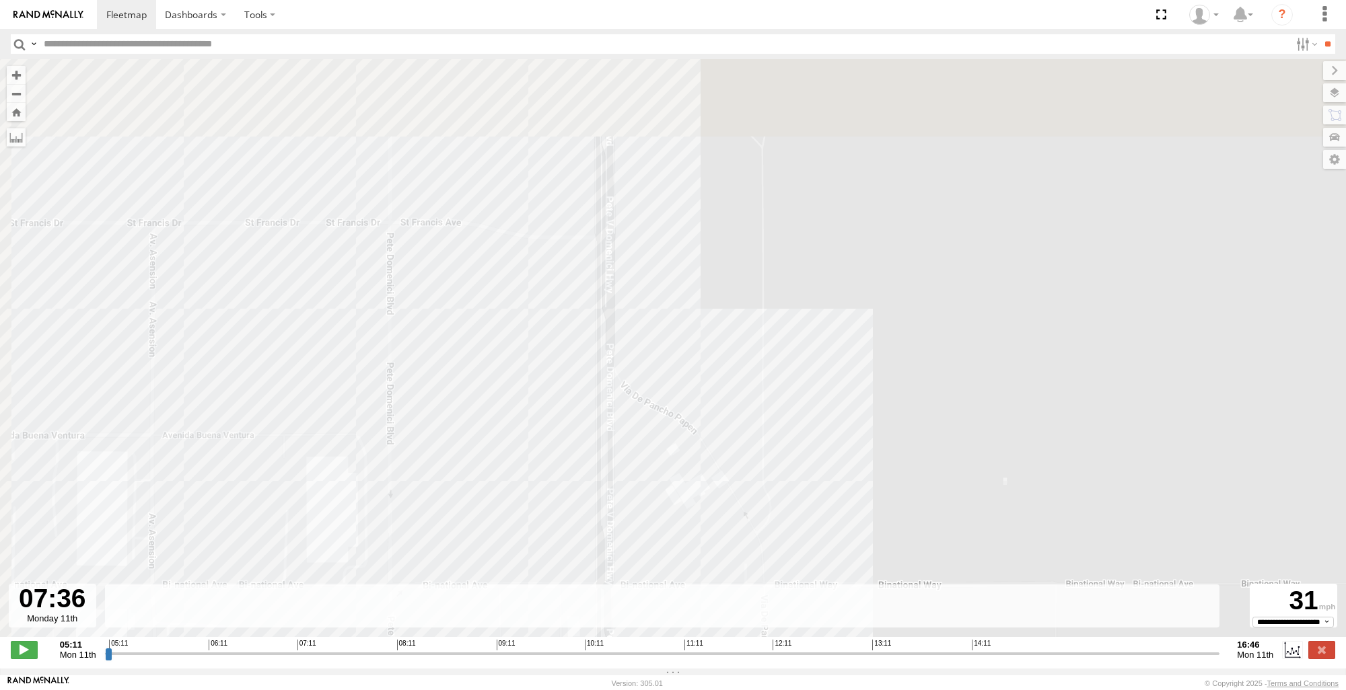
drag, startPoint x: 653, startPoint y: 327, endPoint x: 717, endPoint y: 548, distance: 229.7
click at [717, 548] on div "4668 06:17 Mon 06:39 Mon 06:40 Mon 06:46 Mon 09:37 Mon 13:35 Mon 13:35 Mon 13:5…" at bounding box center [673, 355] width 1346 height 592
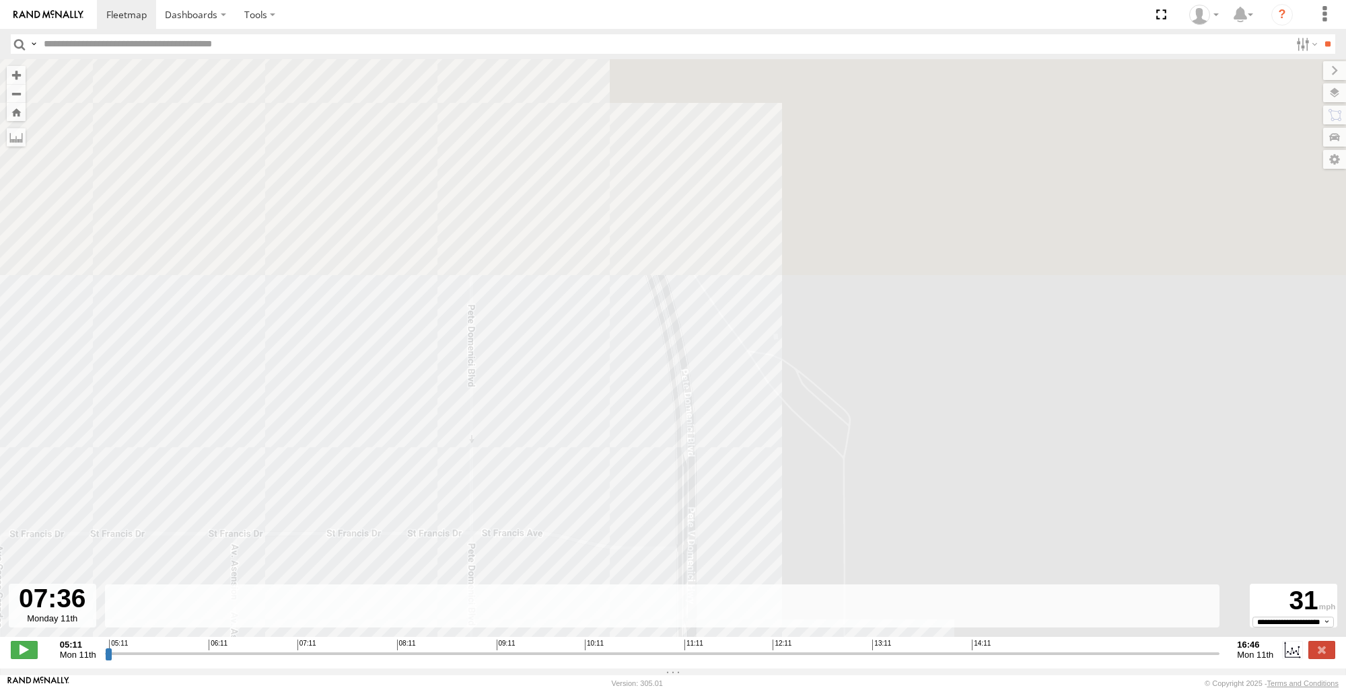
drag, startPoint x: 727, startPoint y: 443, endPoint x: 764, endPoint y: 577, distance: 139.1
click at [764, 577] on div "4668 06:17 Mon 06:39 Mon 06:40 Mon 06:46 Mon 09:37 Mon 13:35 Mon 13:35 Mon 13:5…" at bounding box center [673, 355] width 1346 height 592
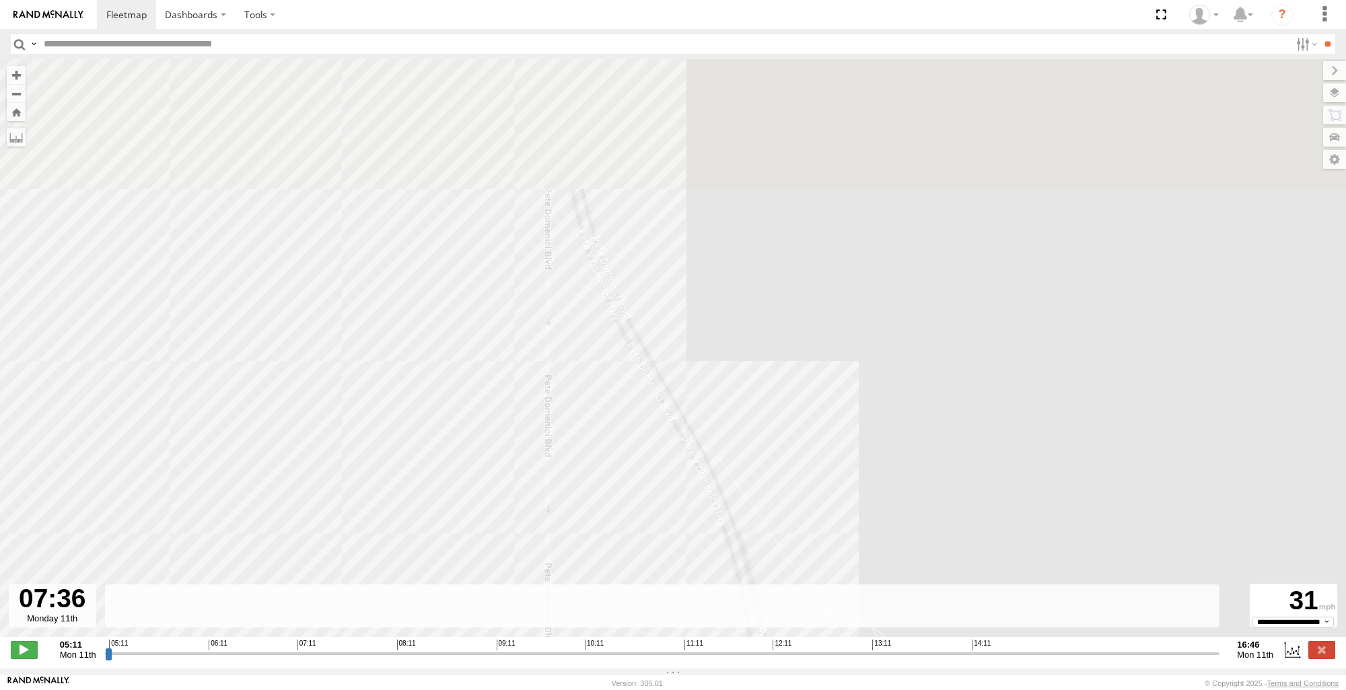
drag, startPoint x: 679, startPoint y: 405, endPoint x: 723, endPoint y: 632, distance: 230.8
click at [723, 632] on div "To navigate the map with touch gestures double-tap and hold your finger on the …" at bounding box center [673, 364] width 1346 height 610
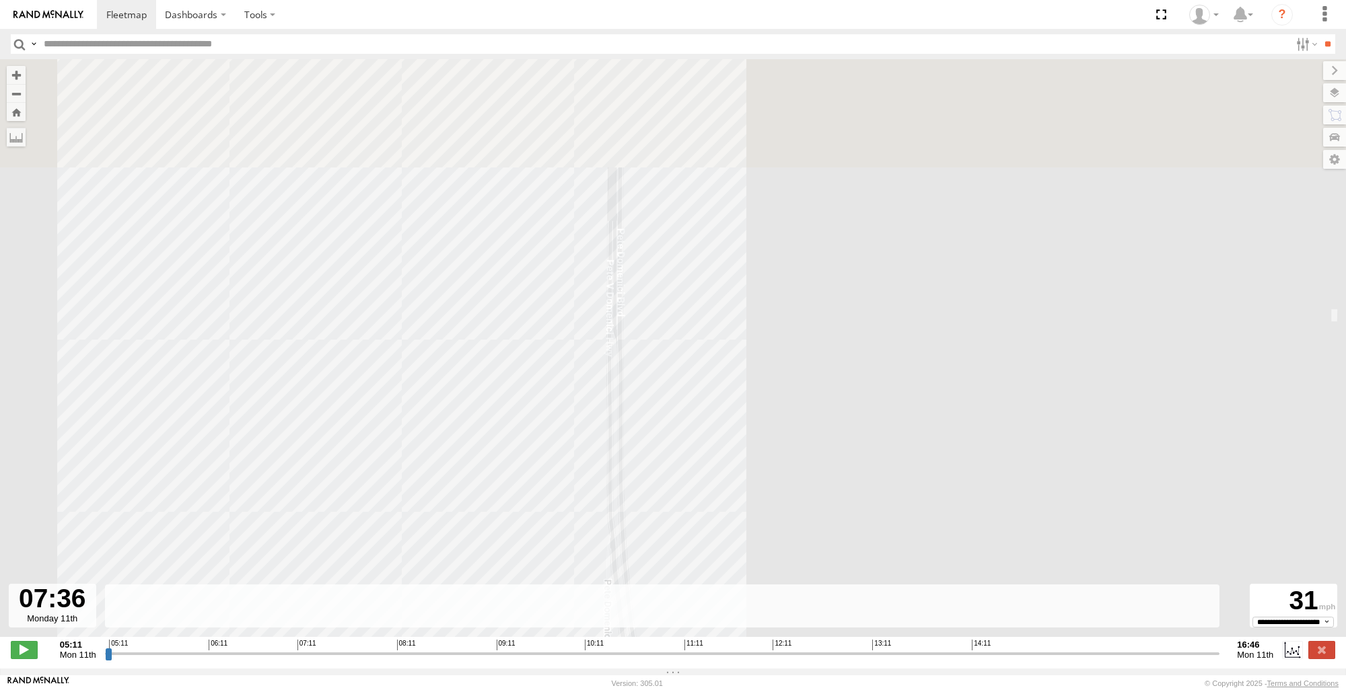
drag, startPoint x: 649, startPoint y: 386, endPoint x: 676, endPoint y: 576, distance: 191.7
click at [677, 631] on div "To navigate the map with touch gestures double-tap and hold your finger on the …" at bounding box center [673, 364] width 1346 height 610
drag, startPoint x: 674, startPoint y: 451, endPoint x: 647, endPoint y: 499, distance: 55.2
click at [654, 624] on div "To navigate the map with touch gestures double-tap and hold your finger on the …" at bounding box center [673, 364] width 1346 height 610
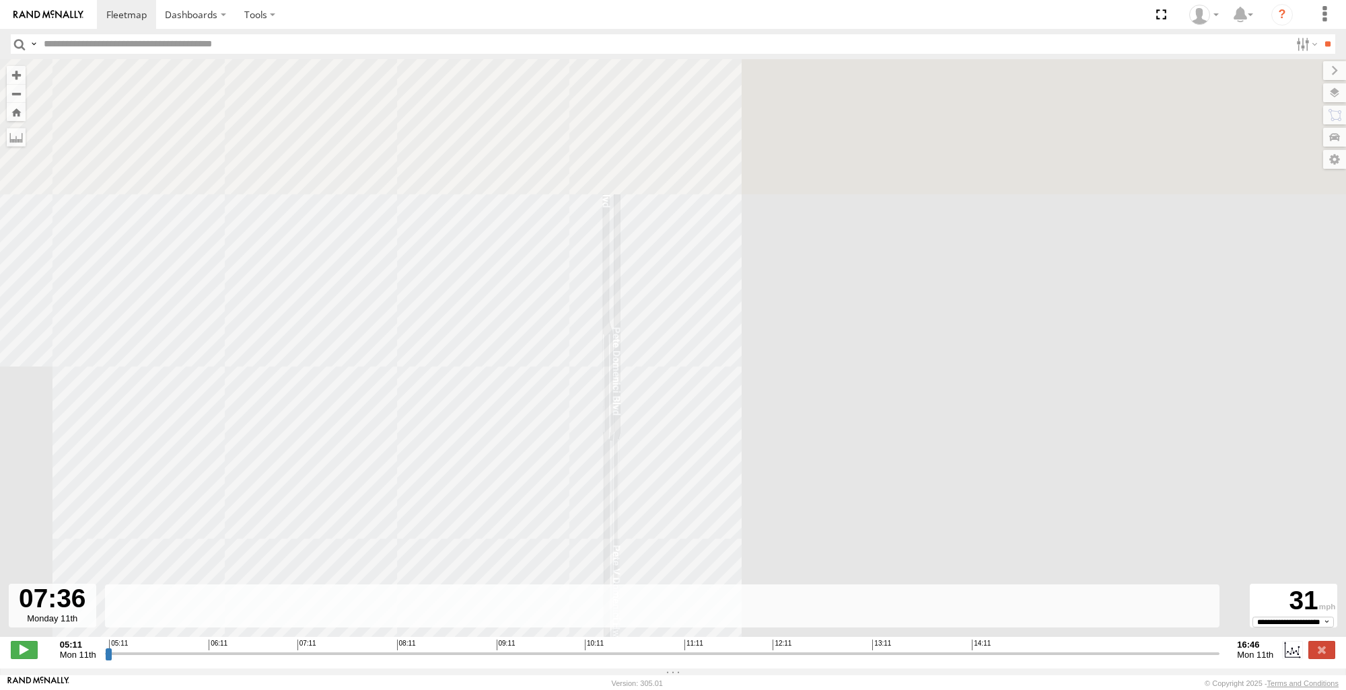
drag, startPoint x: 655, startPoint y: 346, endPoint x: 670, endPoint y: 515, distance: 168.8
click at [663, 664] on div "To navigate the map with touch gestures double-tap and hold your finger on the …" at bounding box center [673, 364] width 1346 height 610
drag, startPoint x: 635, startPoint y: 419, endPoint x: 627, endPoint y: 657, distance: 237.6
click at [627, 657] on div "To navigate the map with touch gestures double-tap and hold your finger on the …" at bounding box center [673, 364] width 1346 height 610
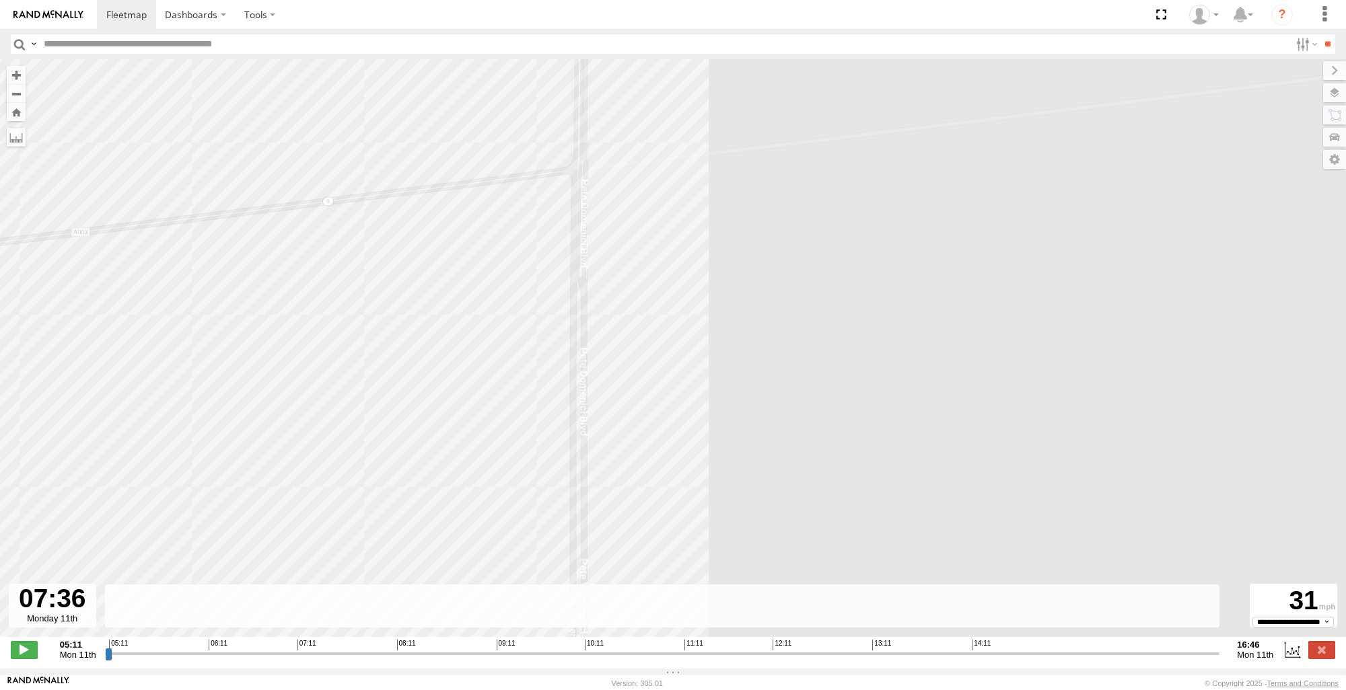
drag, startPoint x: 700, startPoint y: 272, endPoint x: 694, endPoint y: 531, distance: 259.1
click at [708, 545] on div "4668 06:17 Mon 06:39 Mon 06:40 Mon 06:46 Mon 09:37 Mon 13:35 Mon 13:35 Mon 13:5…" at bounding box center [673, 355] width 1346 height 592
drag
click at [712, 527] on div "4668 06:17 Mon 06:39 Mon 06:40 Mon 06:46 Mon 09:37 Mon 13:35 Mon 13:35 Mon 13:5…" at bounding box center [673, 355] width 1346 height 592
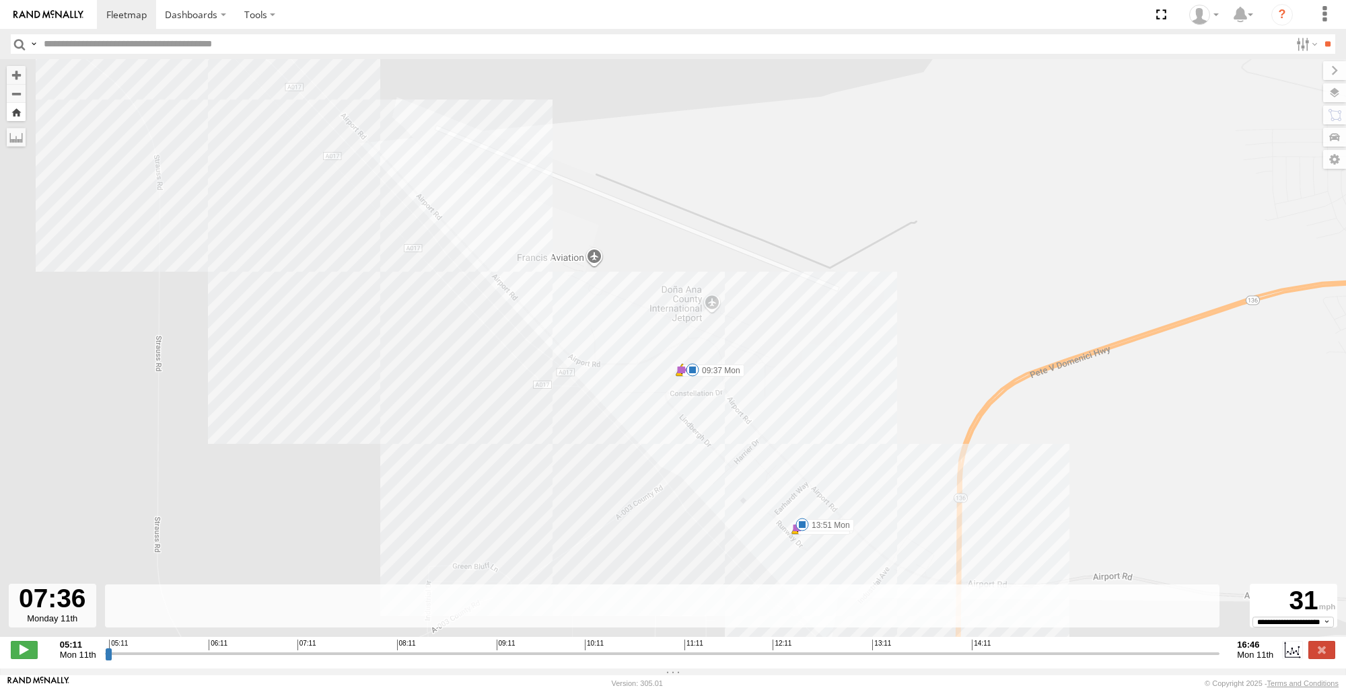
click at [20, 111] on button "Zoom Home" at bounding box center [16, 112] width 19 height 18
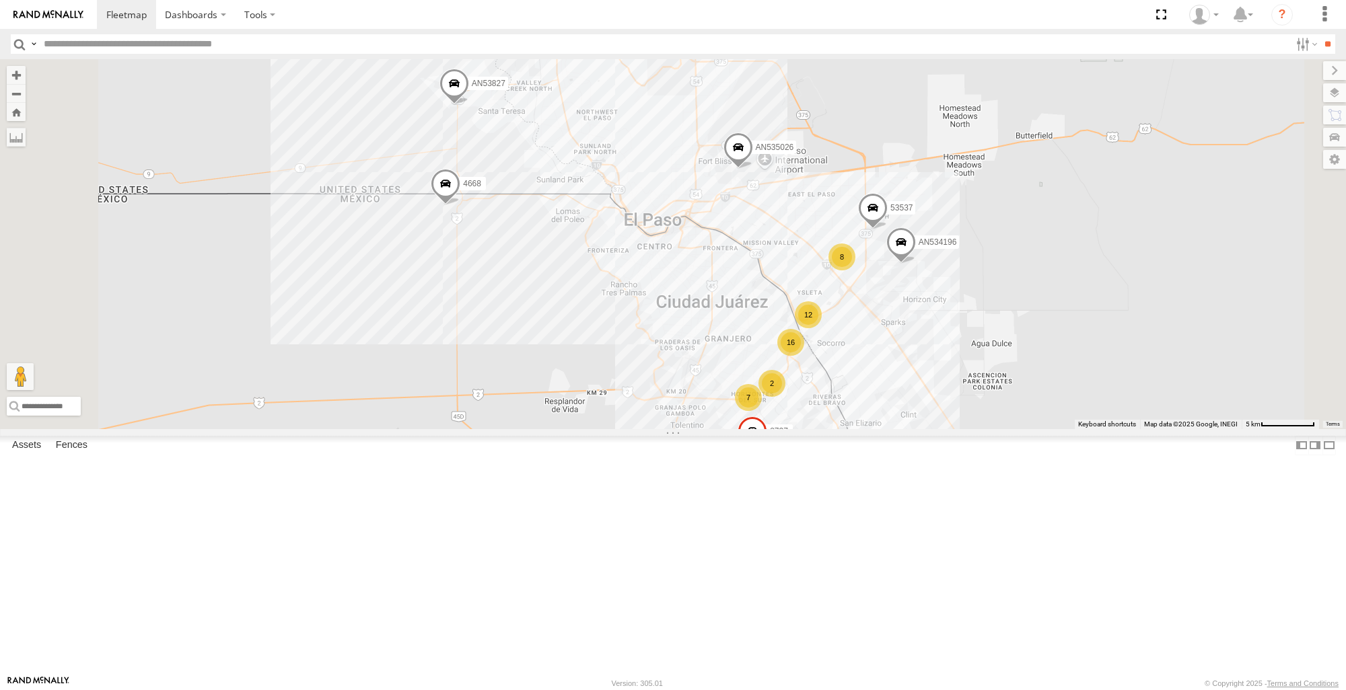
scroll to position [0, 0]
click at [0, 0] on span at bounding box center [0, 0] width 0 height 0
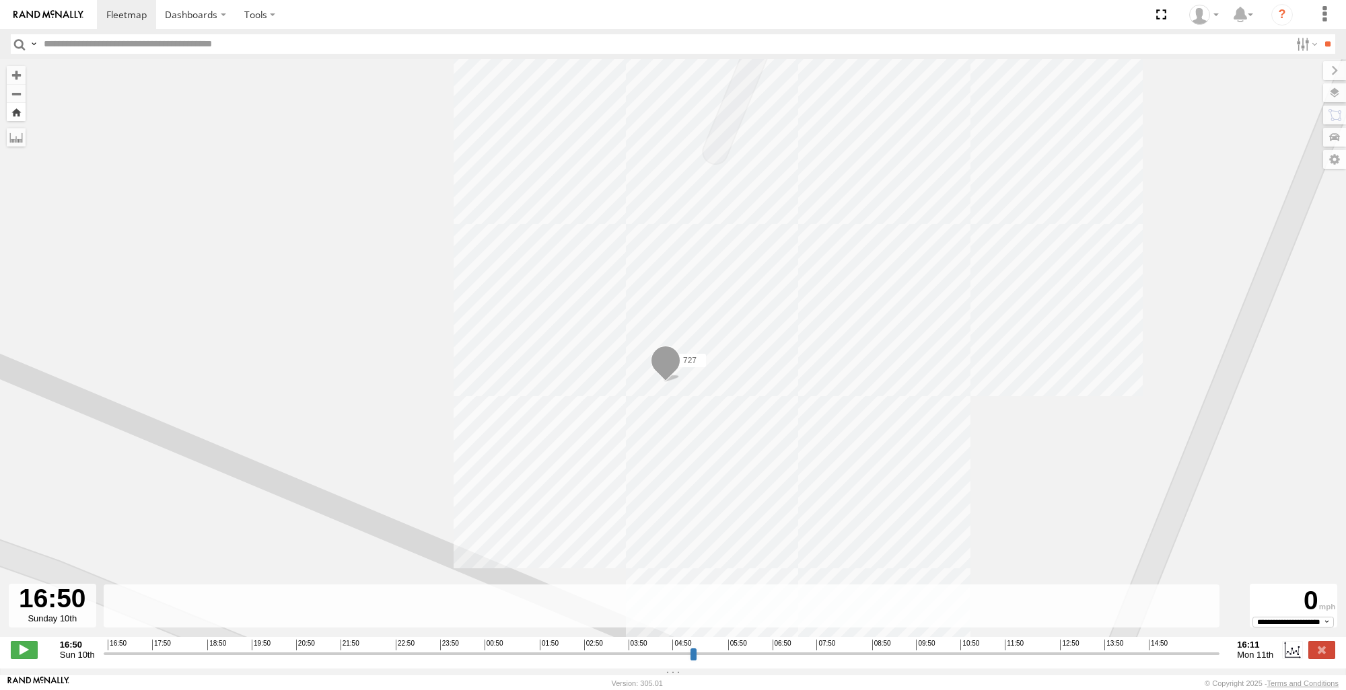
click at [19, 114] on button "Zoom Home" at bounding box center [16, 112] width 19 height 18
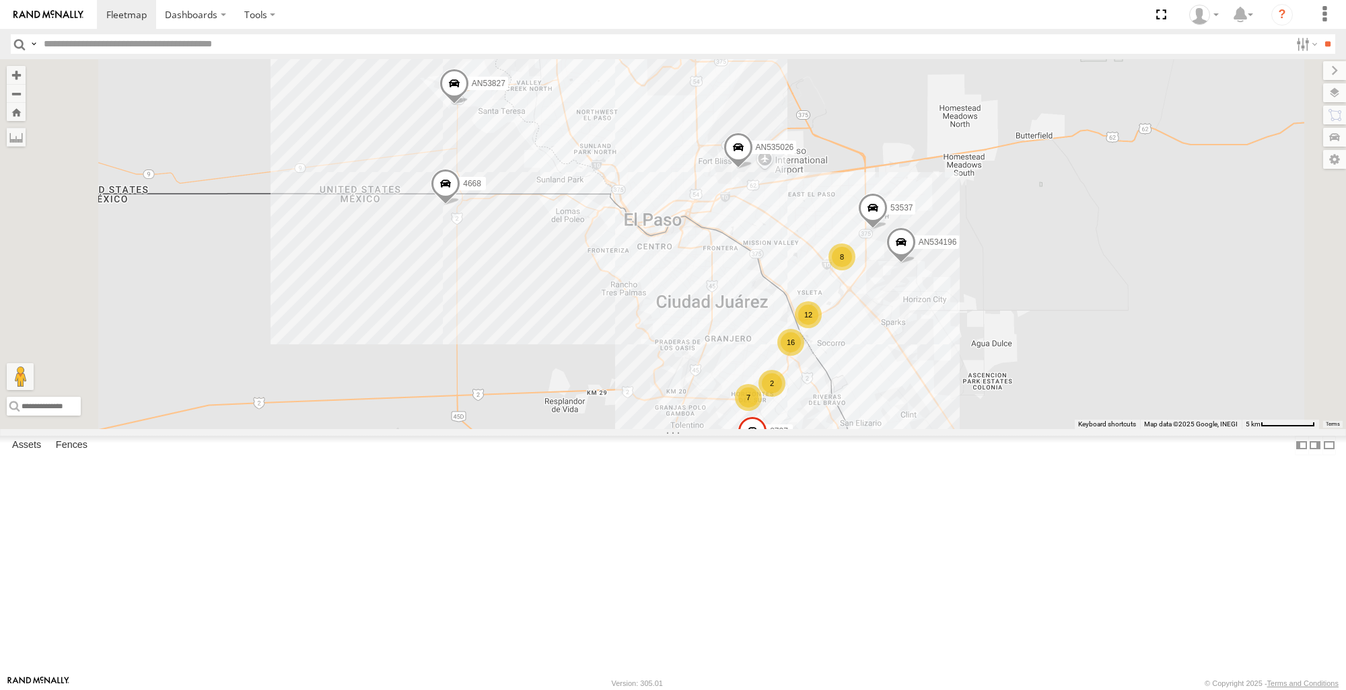
click at [0, 0] on span at bounding box center [0, 0] width 0 height 0
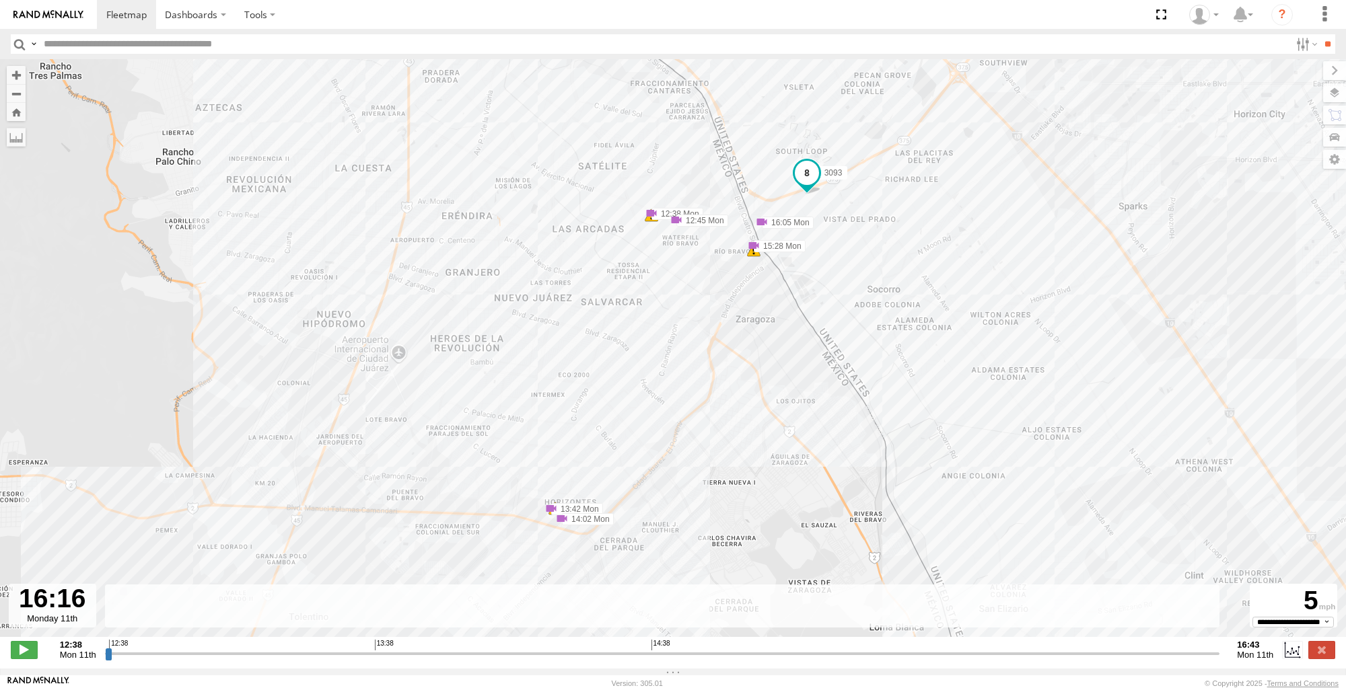
drag, startPoint x: 109, startPoint y: 662, endPoint x: 1095, endPoint y: 658, distance: 986.3
click at [1095, 658] on input "range" at bounding box center [662, 653] width 1115 height 13
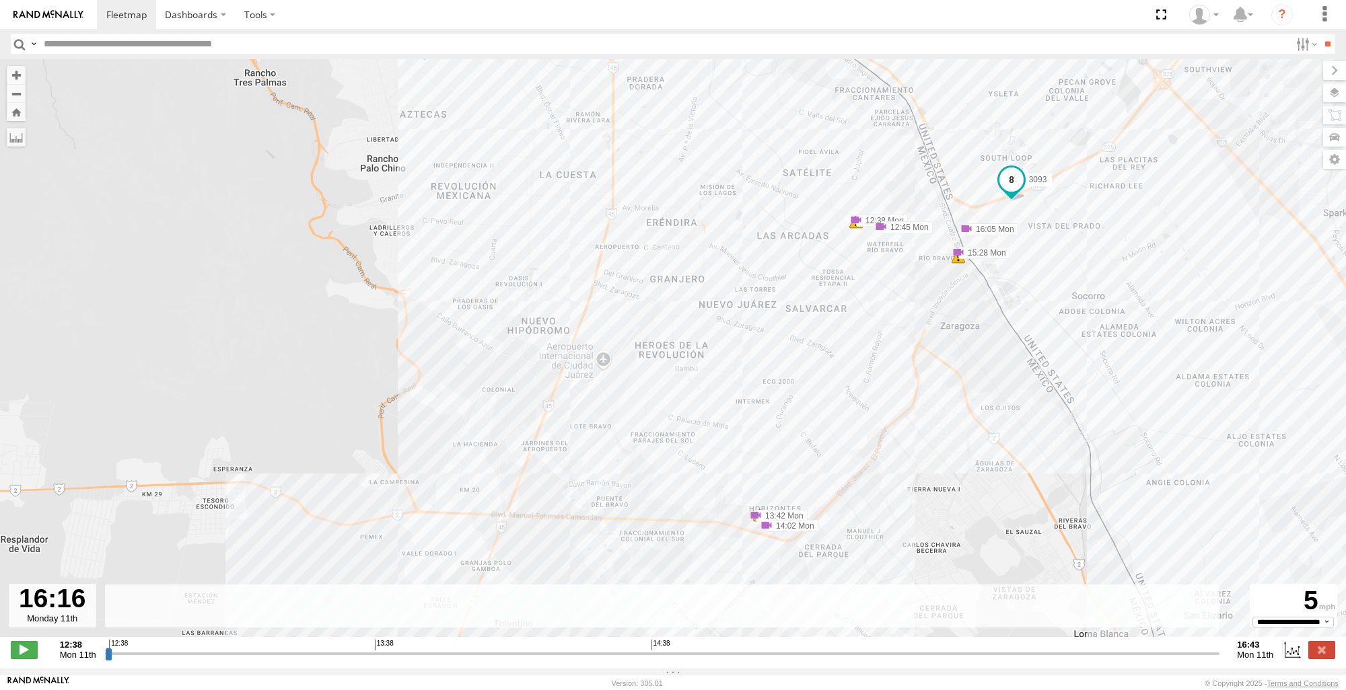
drag, startPoint x: 1029, startPoint y: 388, endPoint x: 1244, endPoint y: 406, distance: 215.4
click at [1244, 406] on div "3093 12:38 Mon 12:45 Mon 13:42 Mon 14:02 Mon 15:28 Mon 16:05 Mon 6 11 5" at bounding box center [673, 355] width 1346 height 592
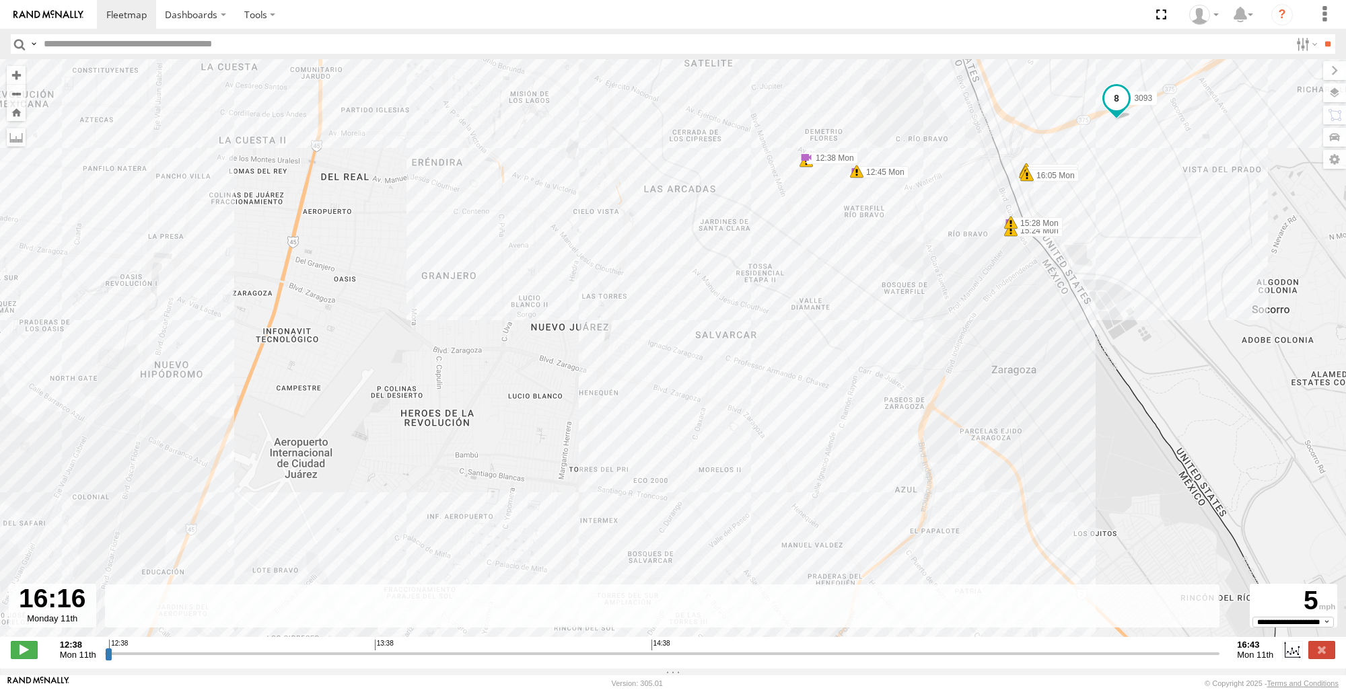
drag, startPoint x: 984, startPoint y: 288, endPoint x: 1282, endPoint y: 367, distance: 308.4
click at [1282, 367] on div "3093 12:38 Mon 12:45 Mon 13:42 Mon 14:02 Mon 15:28 Mon 16:05 Mon 5 12:45 Mon 11…" at bounding box center [673, 355] width 1346 height 592
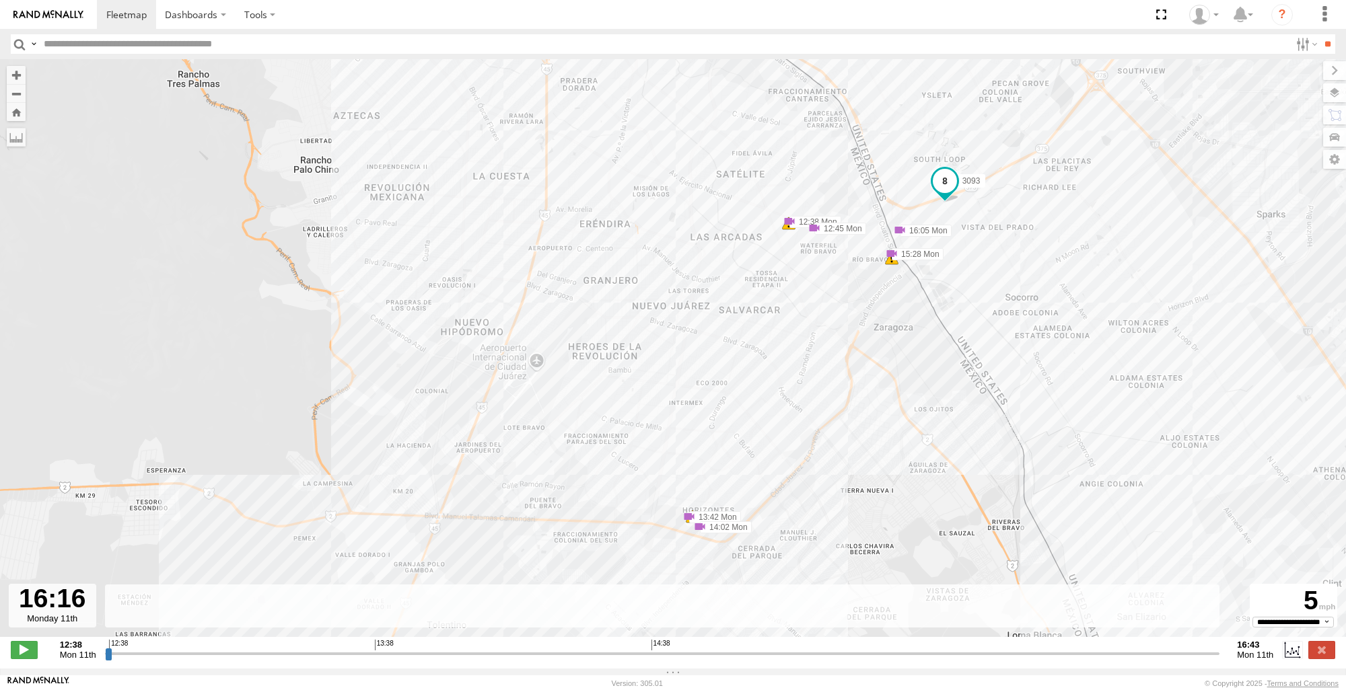
drag, startPoint x: 1277, startPoint y: 367, endPoint x: 1021, endPoint y: 327, distance: 259.5
click at [1021, 327] on div "3093 12:38 Mon 12:45 Mon 13:42 Mon 14:02 Mon 15:28 Mon 16:05 Mon 6 11 5" at bounding box center [673, 355] width 1346 height 592
click at [167, 363] on div "3093 12:38 Mon 12:45 Mon 13:42 Mon 14:02 Mon 15:28 Mon 16:05 Mon 6 11 5" at bounding box center [673, 355] width 1346 height 592
click at [21, 108] on button "Zoom Home" at bounding box center [16, 112] width 19 height 18
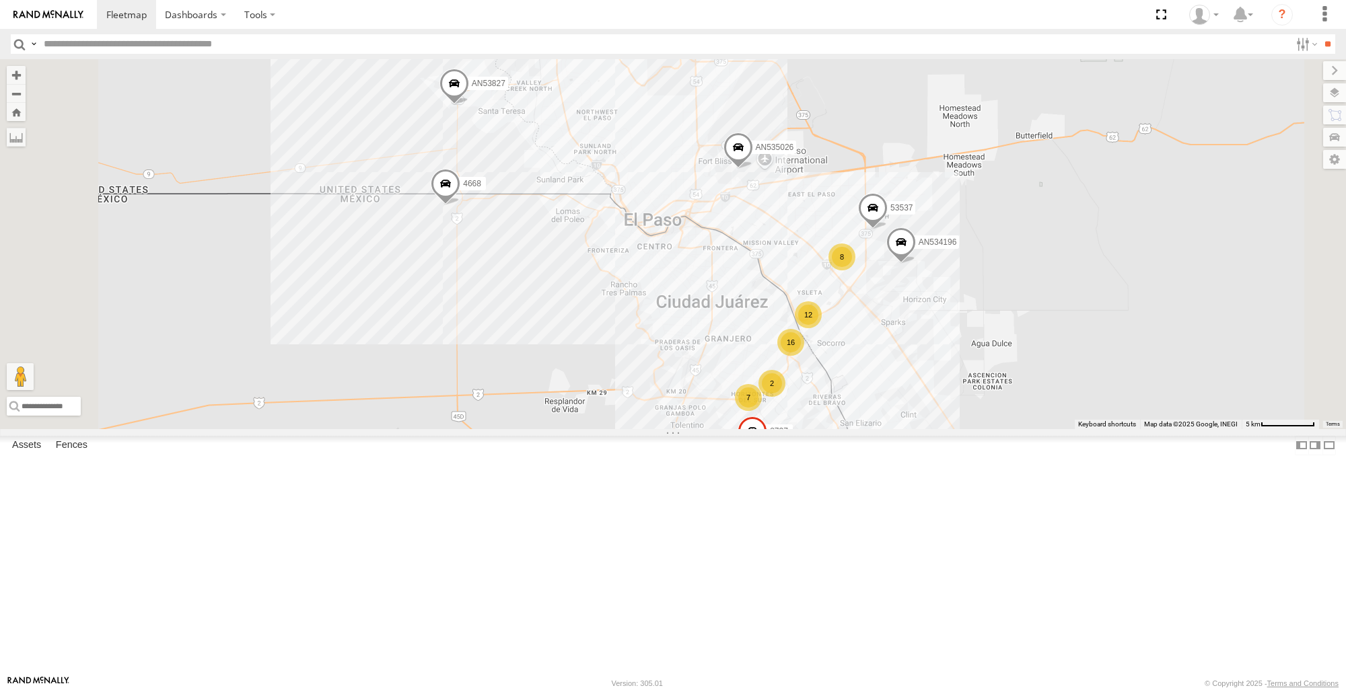
scroll to position [135, 0]
click at [0, 0] on span at bounding box center [0, 0] width 0 height 0
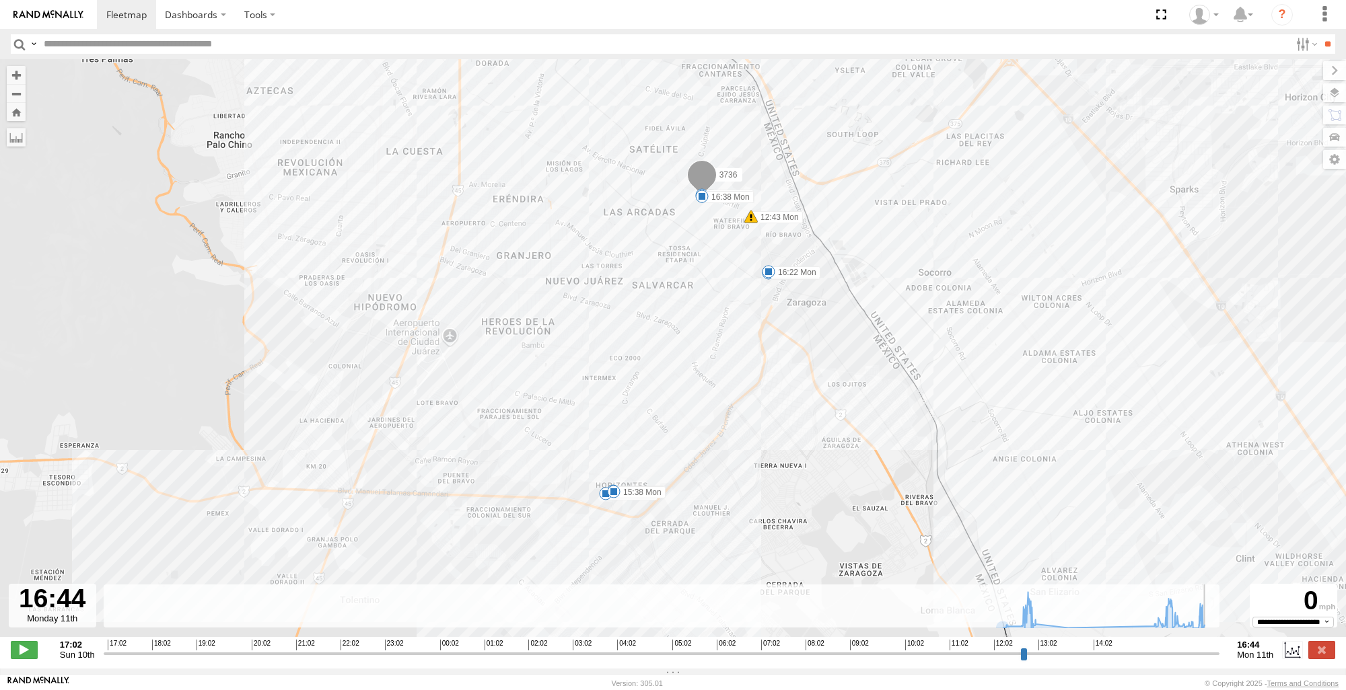
drag, startPoint x: 107, startPoint y: 661, endPoint x: 1316, endPoint y: 647, distance: 1209.0
click at [1220, 647] on input "range" at bounding box center [662, 653] width 1116 height 13
click at [17, 111] on button "Zoom Home" at bounding box center [16, 112] width 19 height 18
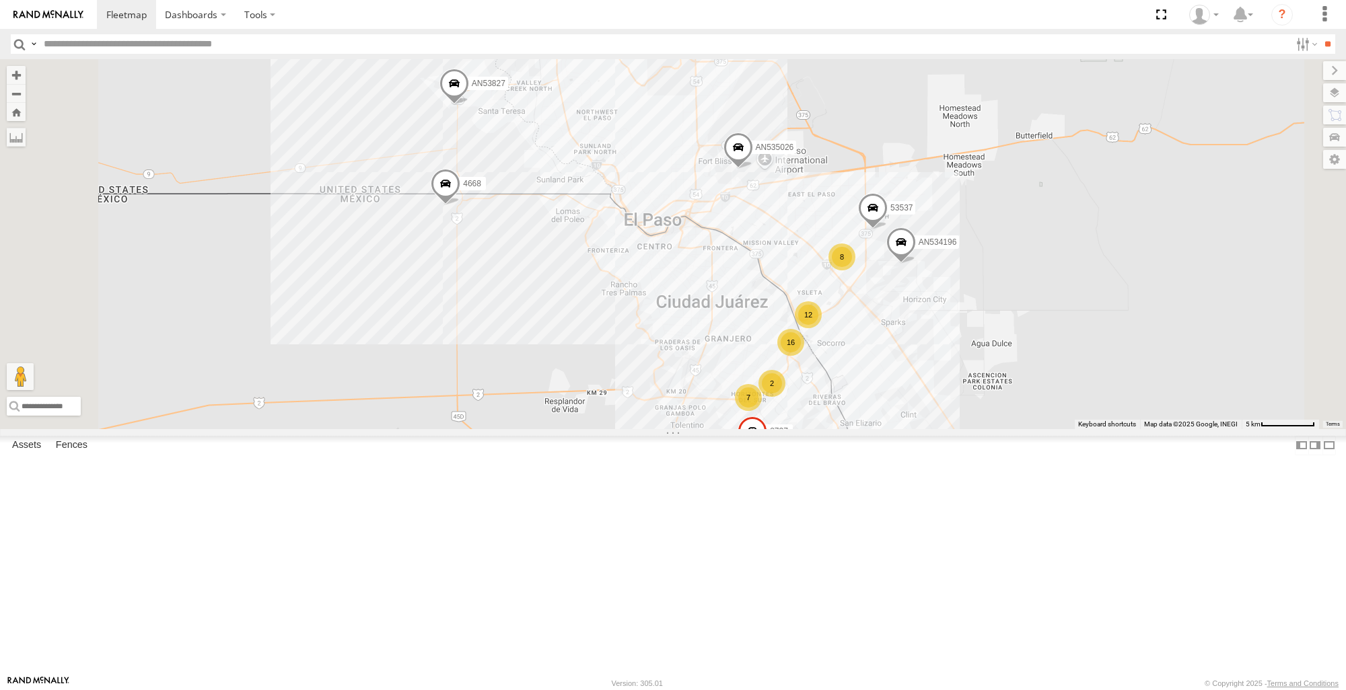
scroll to position [0, 0]
click at [0, 0] on span at bounding box center [0, 0] width 0 height 0
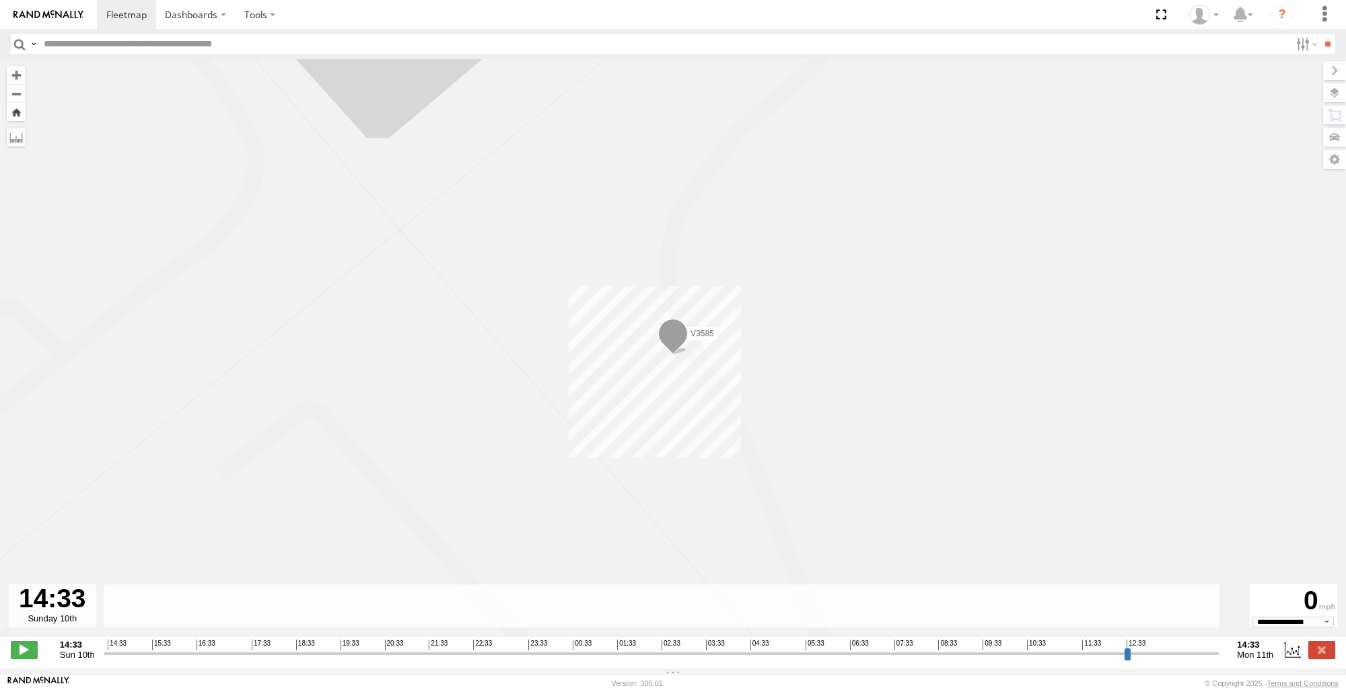
click at [23, 114] on button "Zoom Home" at bounding box center [16, 112] width 19 height 18
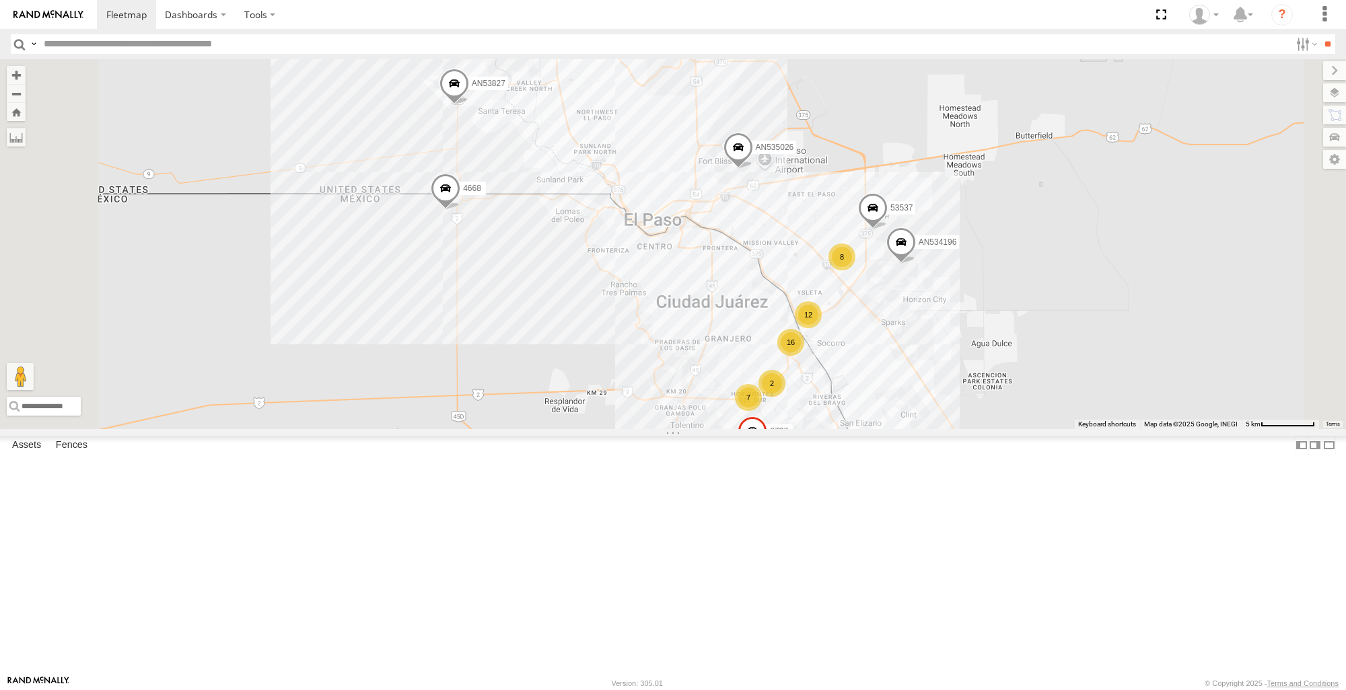
scroll to position [585, 0]
click at [0, 0] on span at bounding box center [0, 0] width 0 height 0
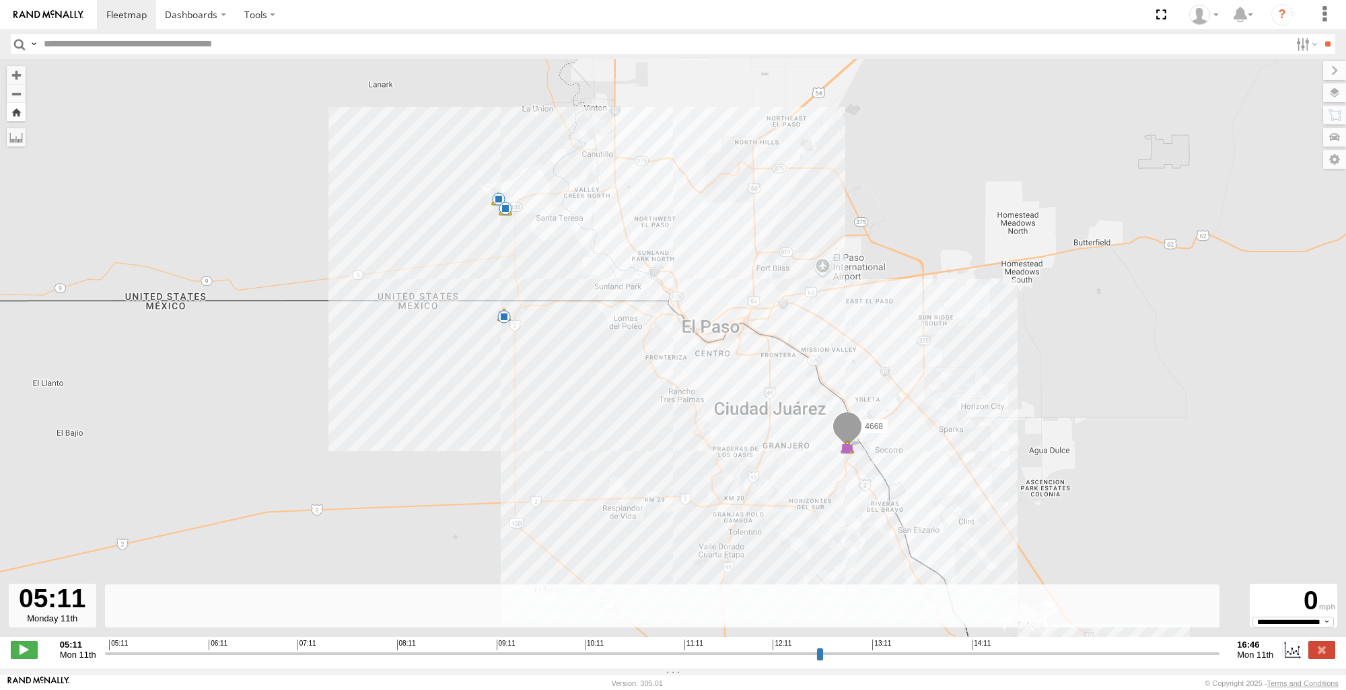
click at [19, 114] on button "Zoom Home" at bounding box center [16, 112] width 19 height 18
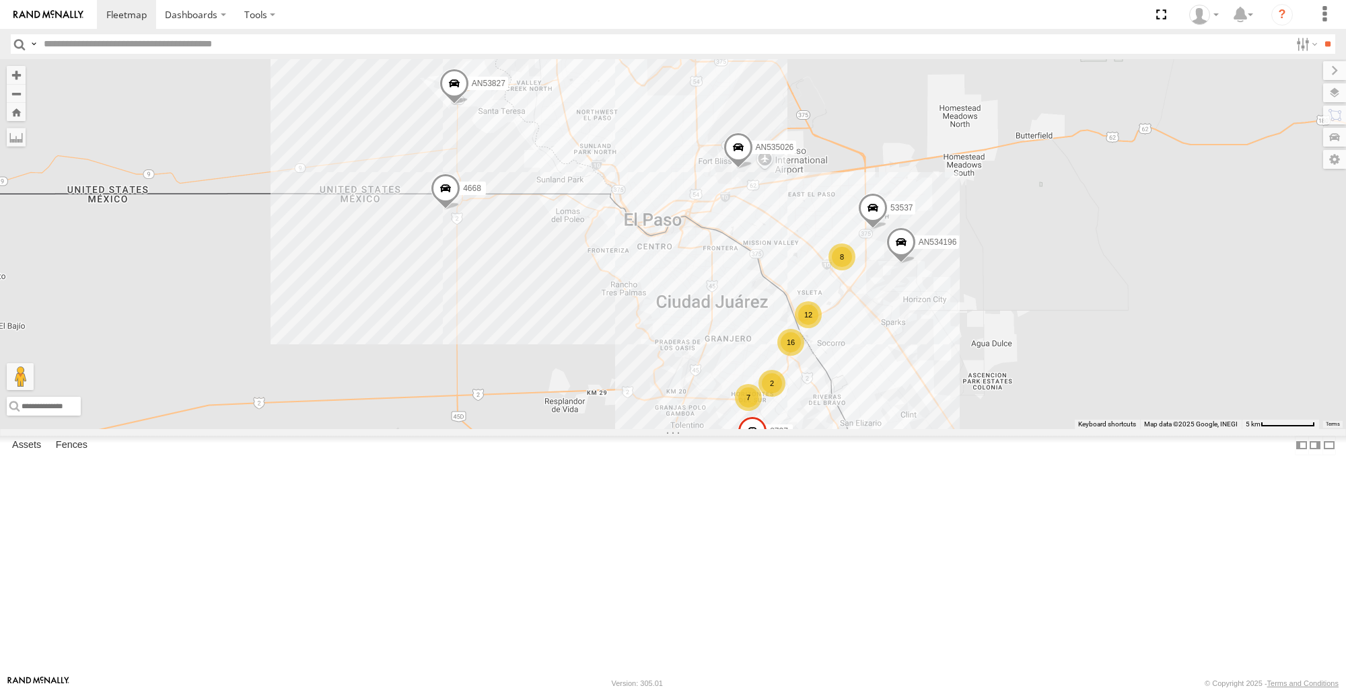
scroll to position [47, 0]
click at [0, 0] on span at bounding box center [0, 0] width 0 height 0
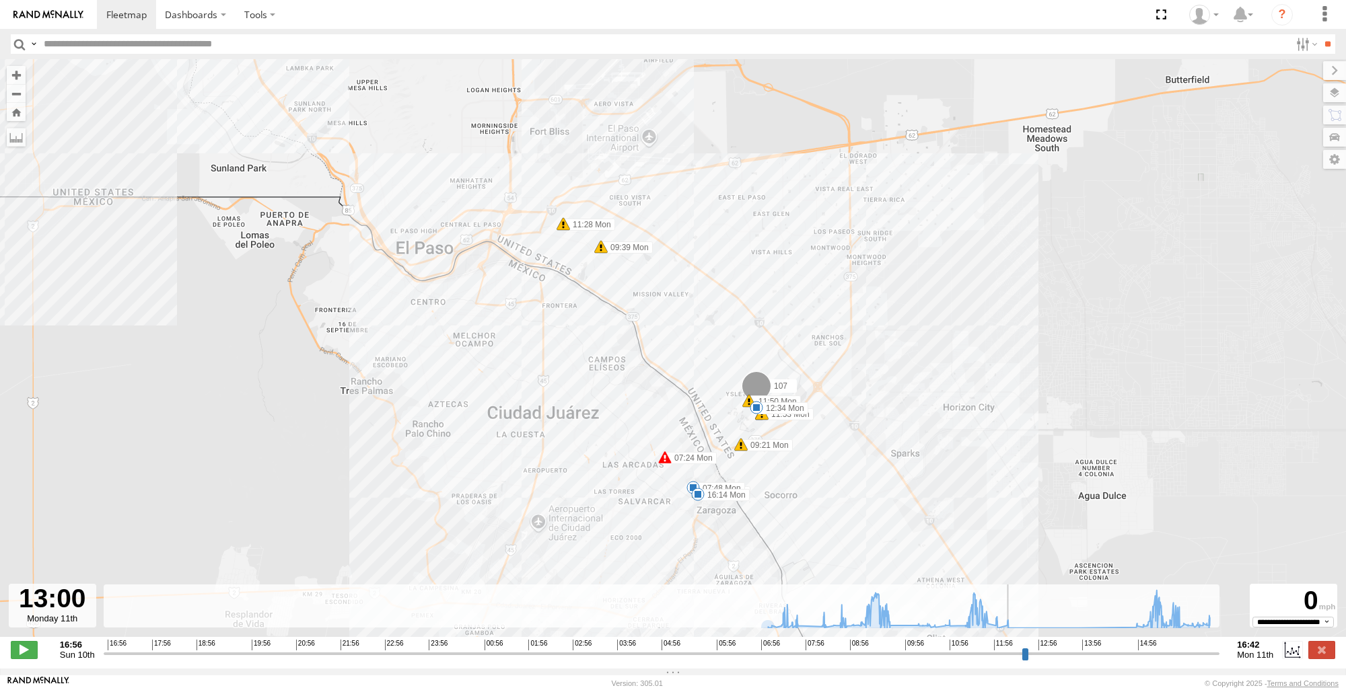
drag, startPoint x: 108, startPoint y: 661, endPoint x: 1023, endPoint y: 624, distance: 915.1
click at [1039, 647] on input "range" at bounding box center [662, 653] width 1116 height 13
click at [24, 112] on button "Zoom Home" at bounding box center [16, 112] width 19 height 18
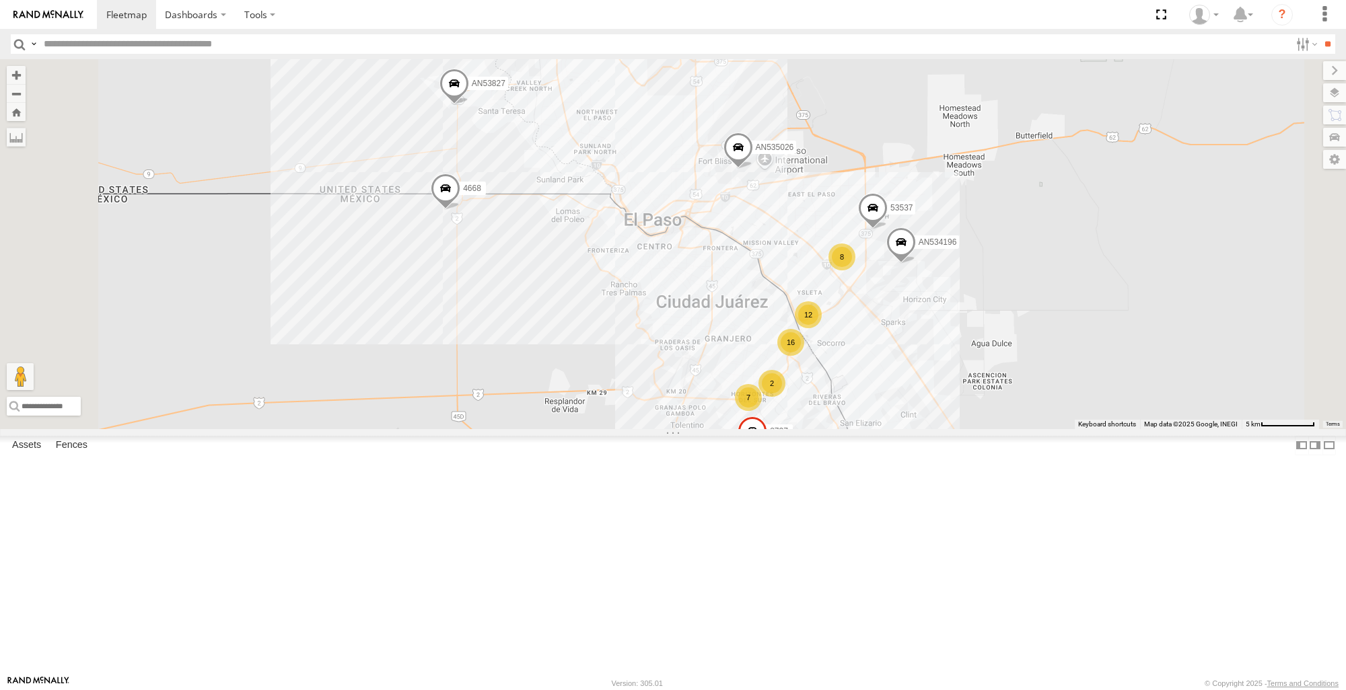
scroll to position [0, 0]
click at [1324, 138] on label at bounding box center [1320, 137] width 49 height 19
click at [0, 0] on div "442" at bounding box center [0, 0] width 0 height 0
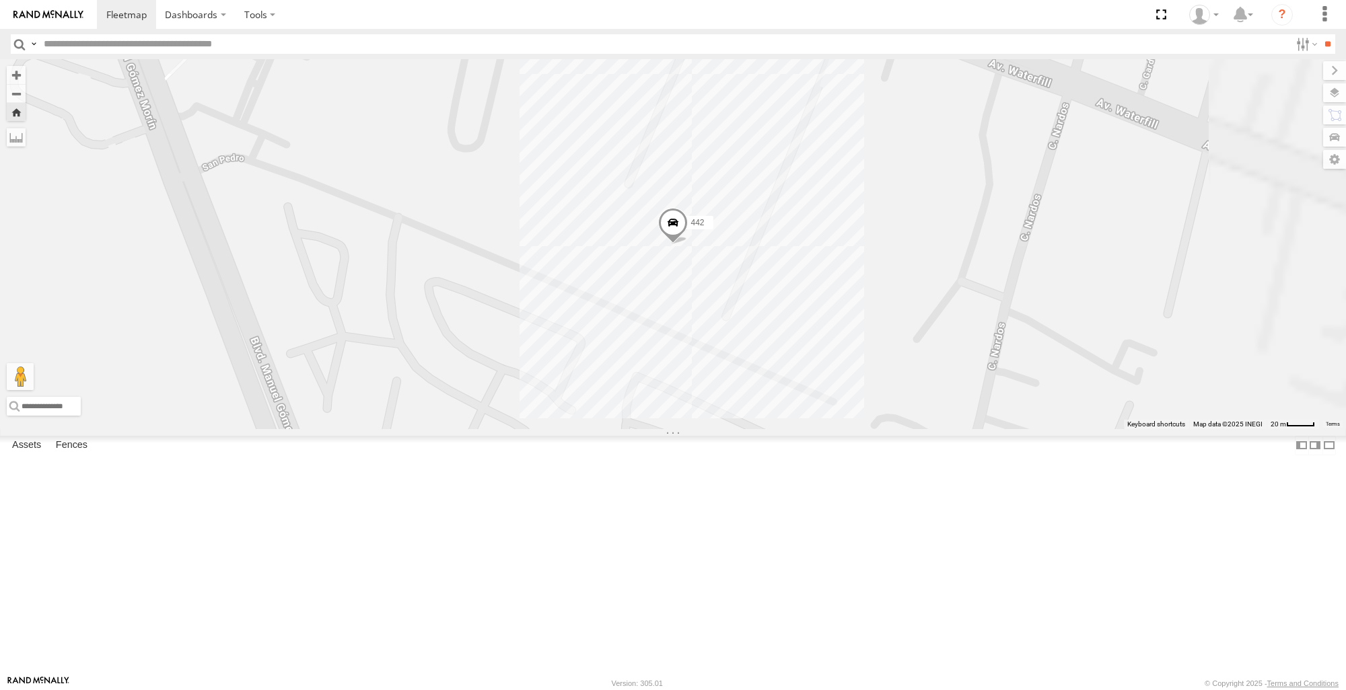
click at [688, 244] on span at bounding box center [673, 226] width 30 height 36
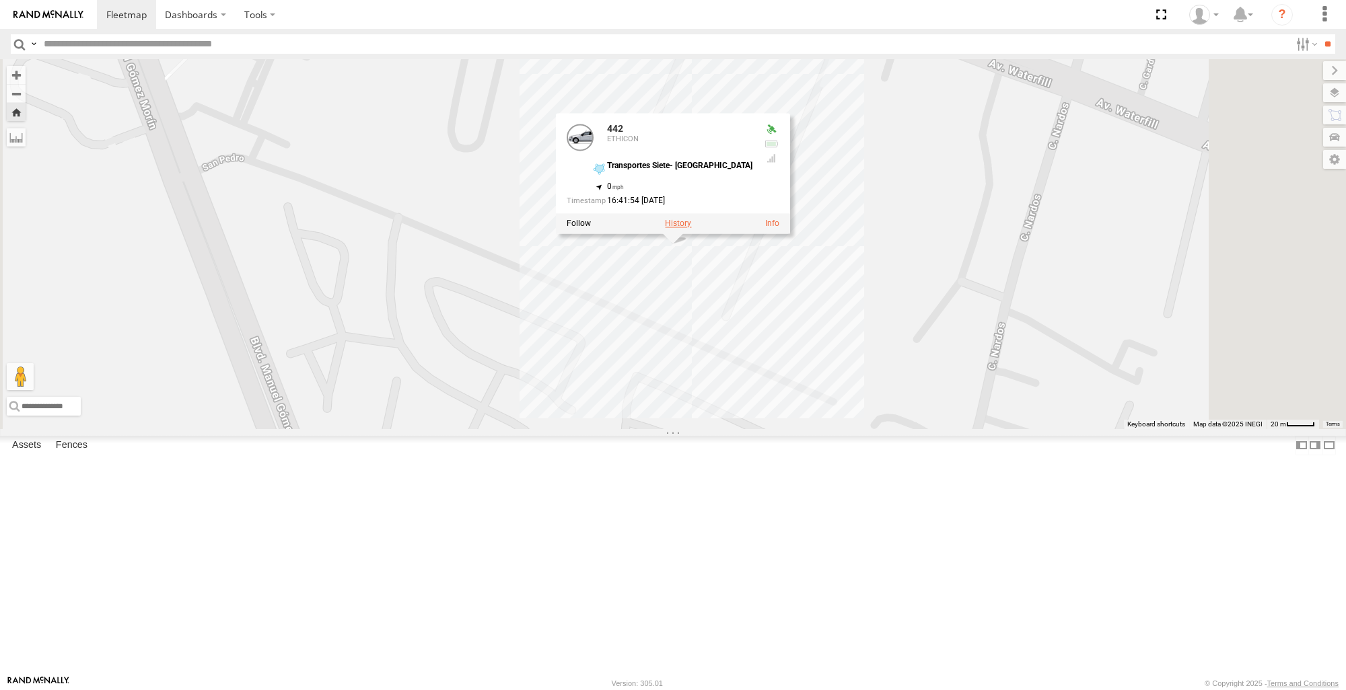
click at [691, 229] on label at bounding box center [678, 223] width 26 height 9
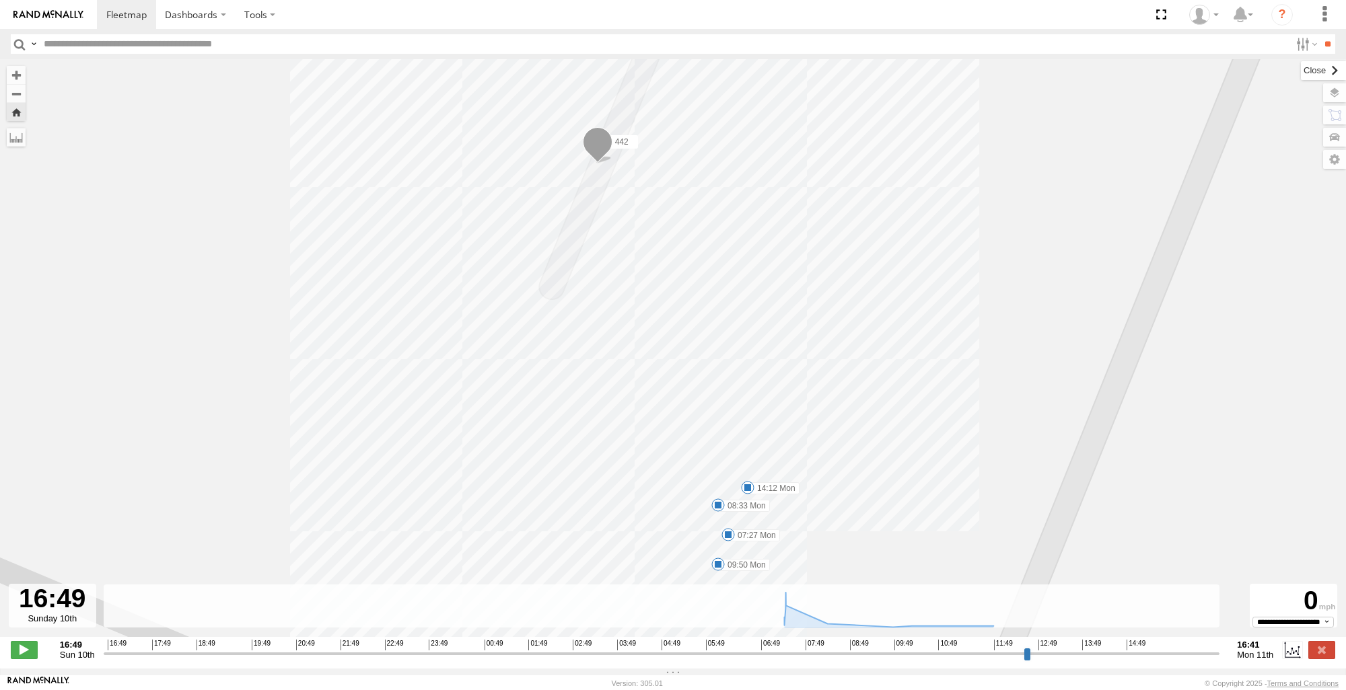
click at [1300, 68] on label at bounding box center [1322, 70] width 45 height 19
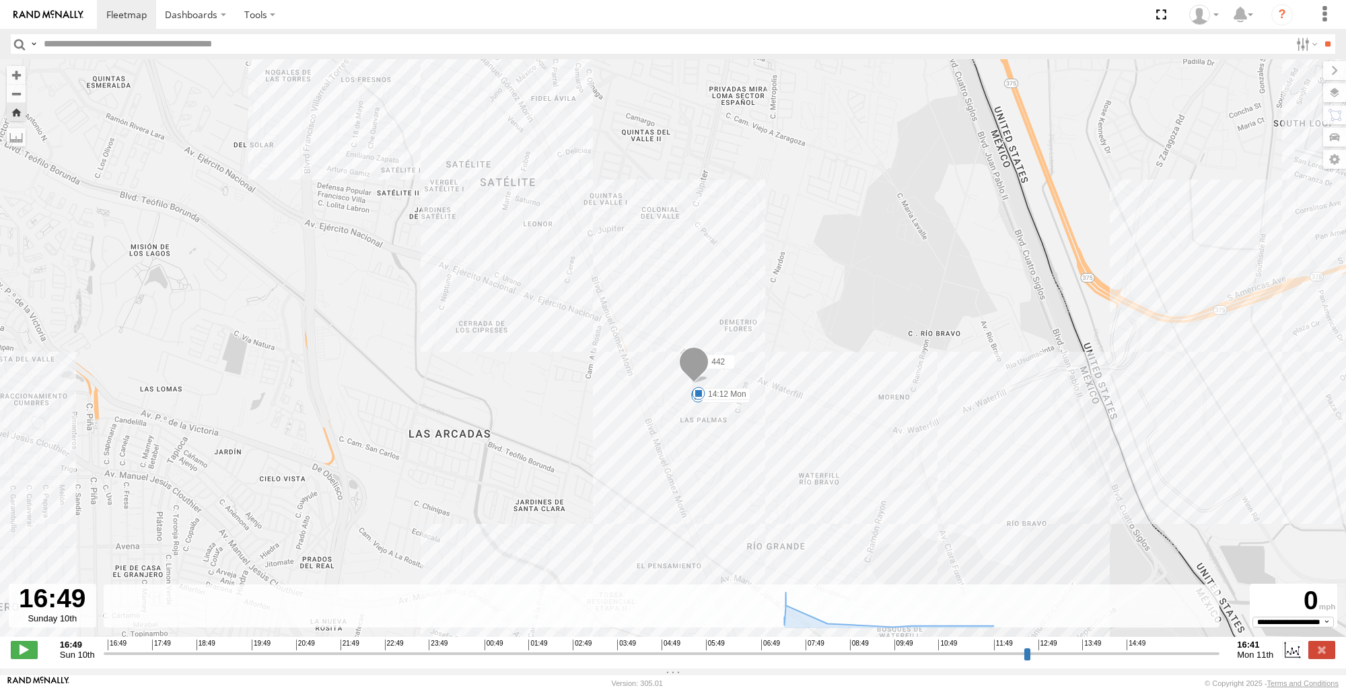
click at [16, 117] on button "Zoom Home" at bounding box center [16, 112] width 19 height 18
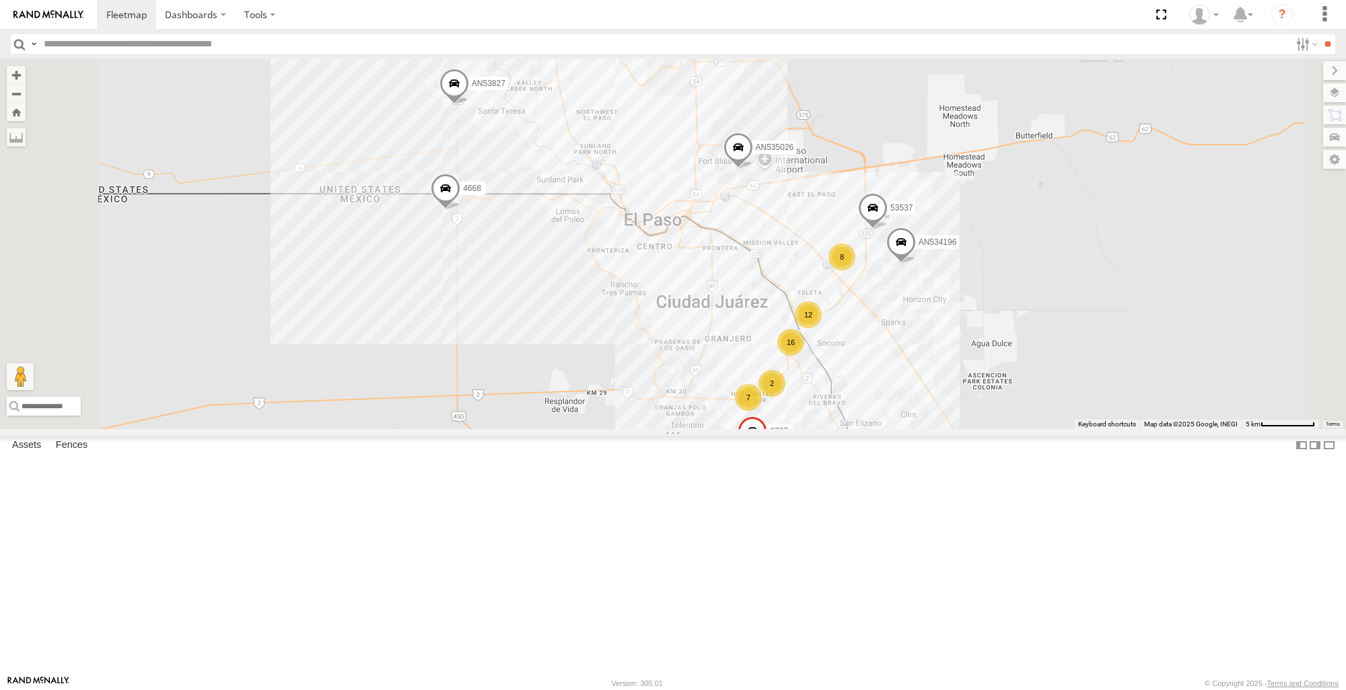
scroll to position [673, 0]
click at [0, 0] on span at bounding box center [0, 0] width 0 height 0
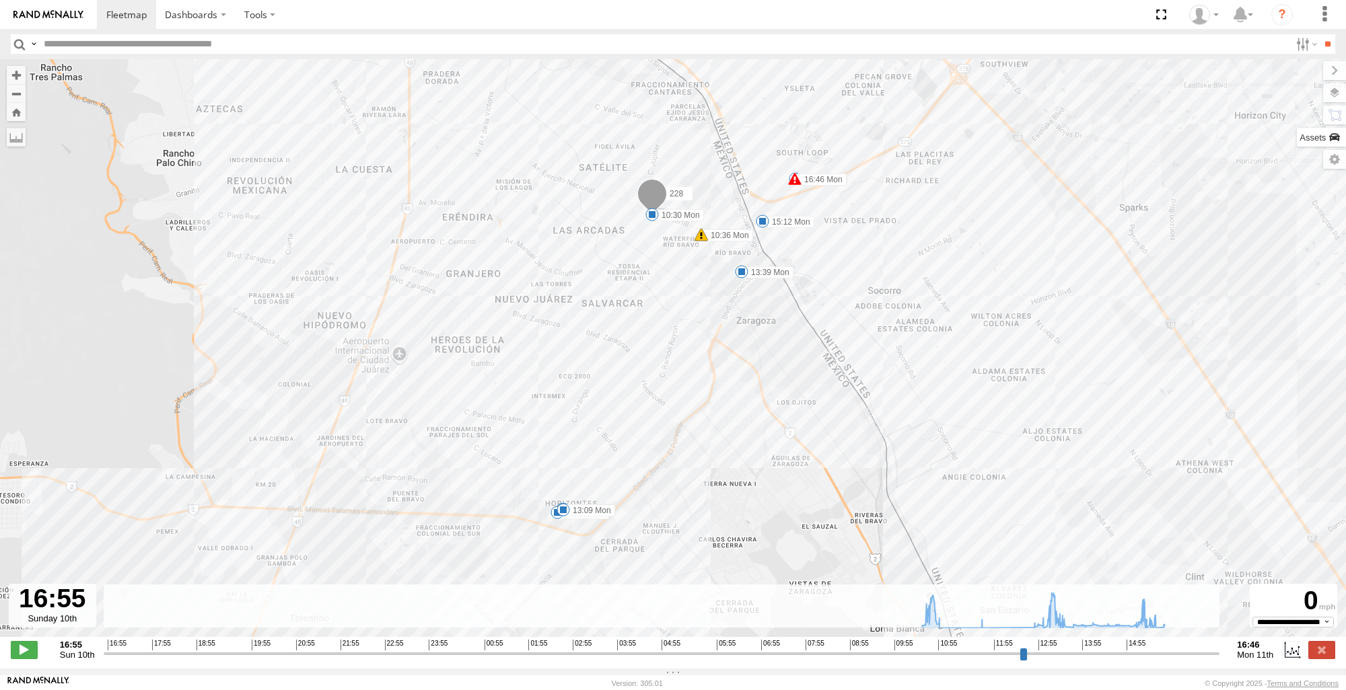
click at [1335, 145] on label at bounding box center [1320, 137] width 49 height 19
click at [0, 0] on div "ETHICON" at bounding box center [0, 0] width 0 height 0
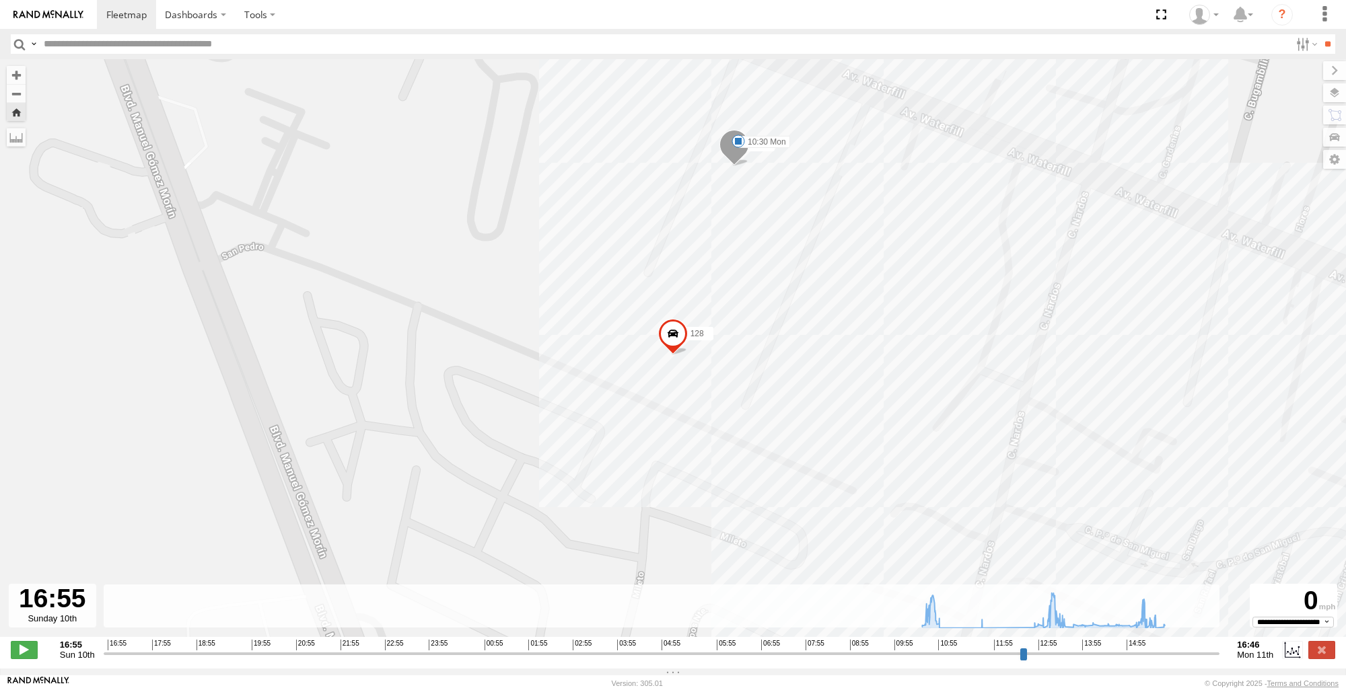
click at [670, 344] on span at bounding box center [673, 337] width 30 height 36
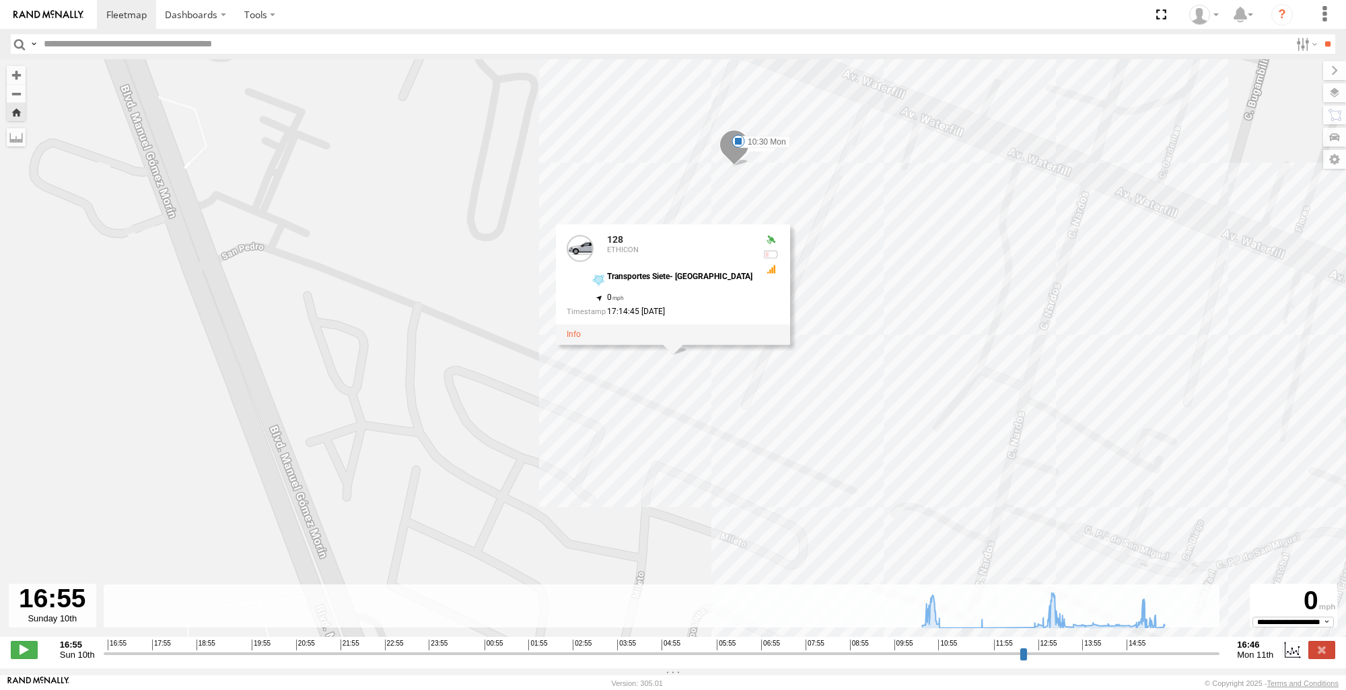
click at [948, 292] on div "228 10:30 Mon 10:36 Mon 10:49 Mon 10:53 Mon 11:49 Mon 13:09 Mon 13:39 Mon 15:12…" at bounding box center [673, 355] width 1346 height 592
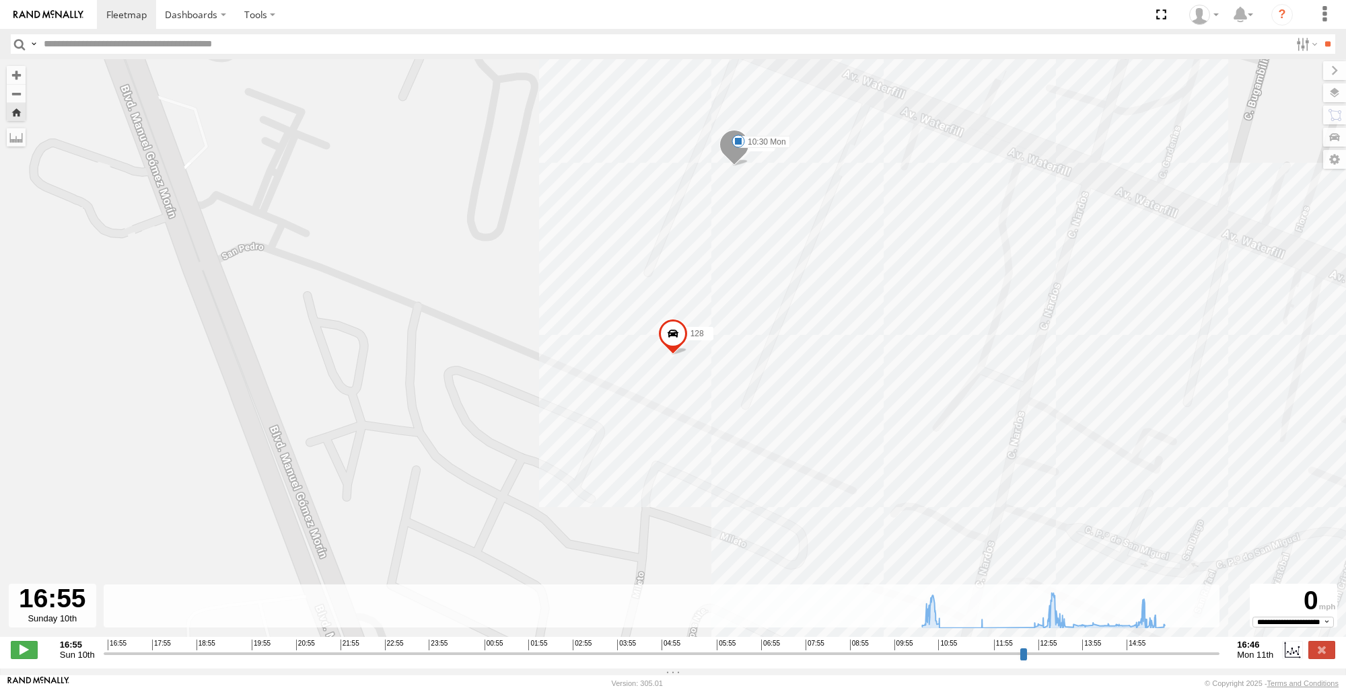
click at [0, 0] on div "228" at bounding box center [0, 0] width 0 height 0
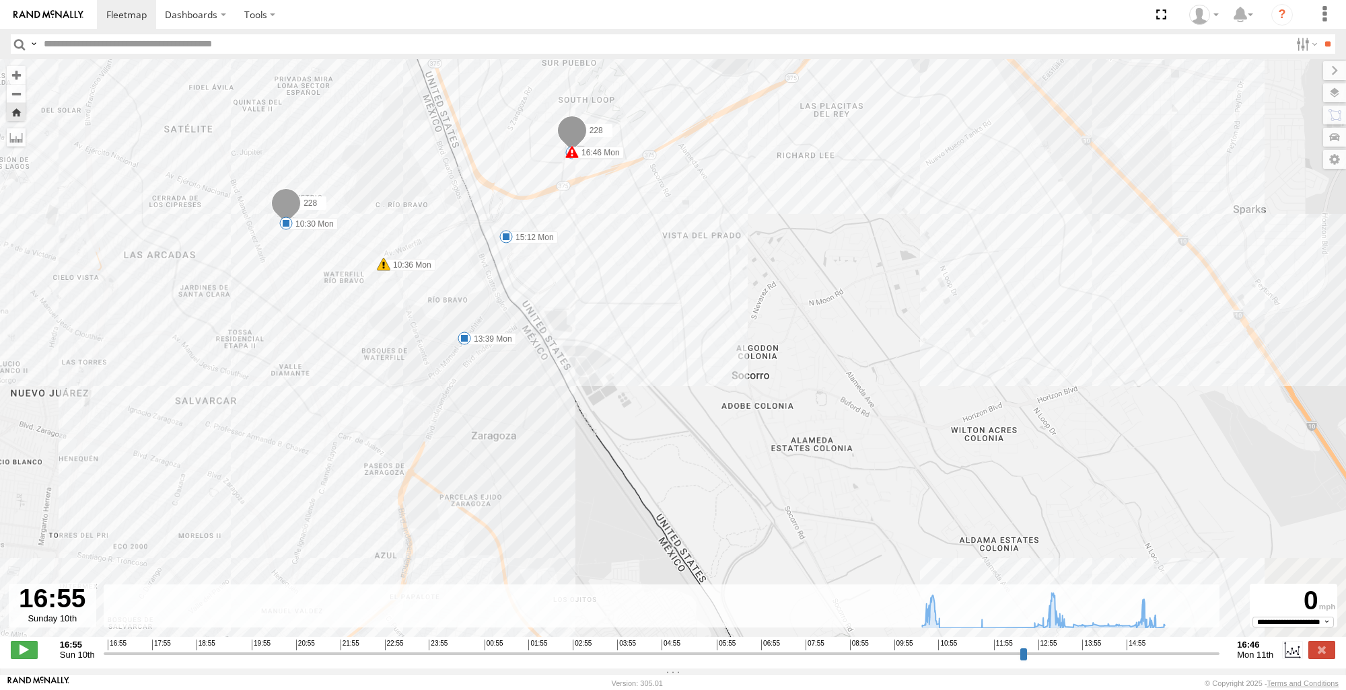
drag, startPoint x: 638, startPoint y: 427, endPoint x: 555, endPoint y: 114, distance: 322.9
click at [561, 136] on div "228 10:30 Mon 10:36 Mon 10:49 Mon 10:53 Mon 11:49 Mon 13:09 Mon 13:39 Mon 15:12…" at bounding box center [673, 355] width 1346 height 592
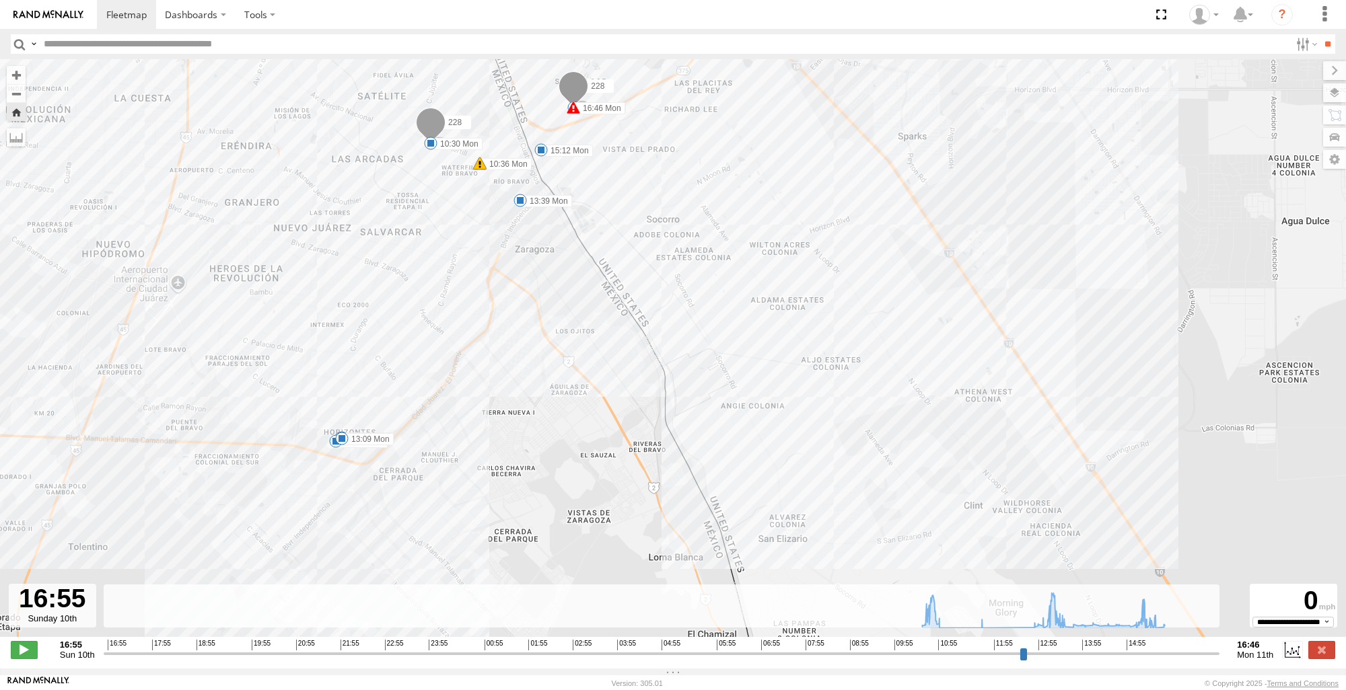
click at [0, 0] on div "3093" at bounding box center [0, 0] width 0 height 0
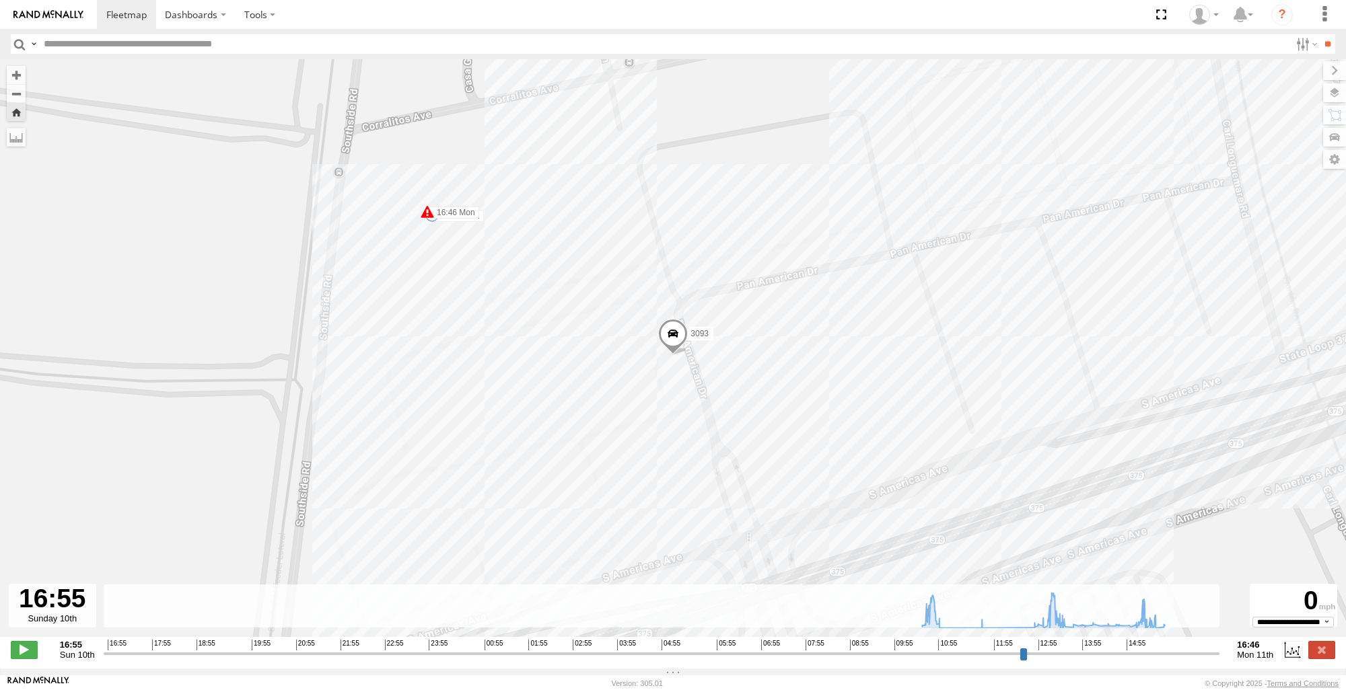
click at [676, 340] on span at bounding box center [673, 337] width 30 height 36
click at [966, 318] on div "228 10:30 Mon 10:36 Mon 10:49 Mon 10:53 Mon 11:49 Mon 13:09 Mon 13:39 Mon 15:12…" at bounding box center [673, 355] width 1346 height 592
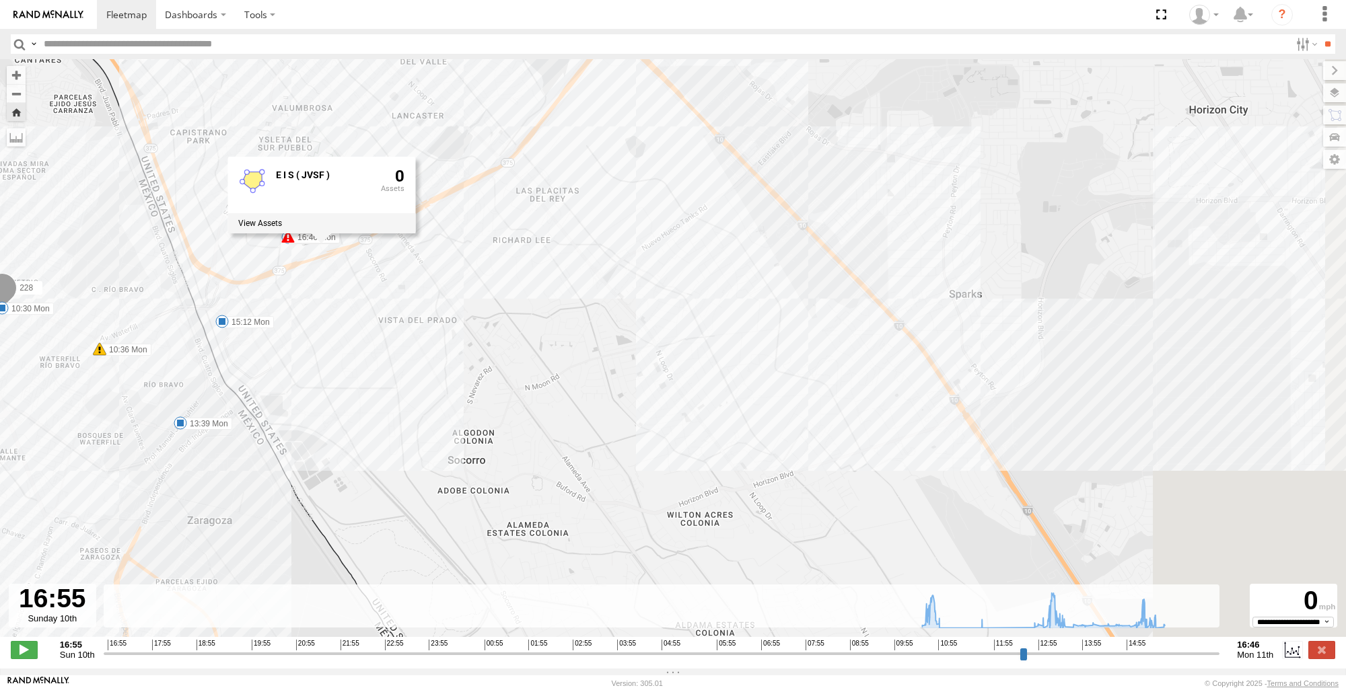
drag, startPoint x: 762, startPoint y: 471, endPoint x: 351, endPoint y: 320, distance: 438.0
click at [351, 320] on div "228 10:30 Mon 10:36 Mon 10:49 Mon 10:53 Mon 11:49 Mon 13:09 Mon 13:39 Mon 15:12…" at bounding box center [673, 355] width 1346 height 592
click at [470, 307] on div "228 10:30 Mon 10:36 Mon 10:49 Mon 10:53 Mon 11:49 Mon 13:09 Mon 13:39 Mon 15:12…" at bounding box center [673, 355] width 1346 height 592
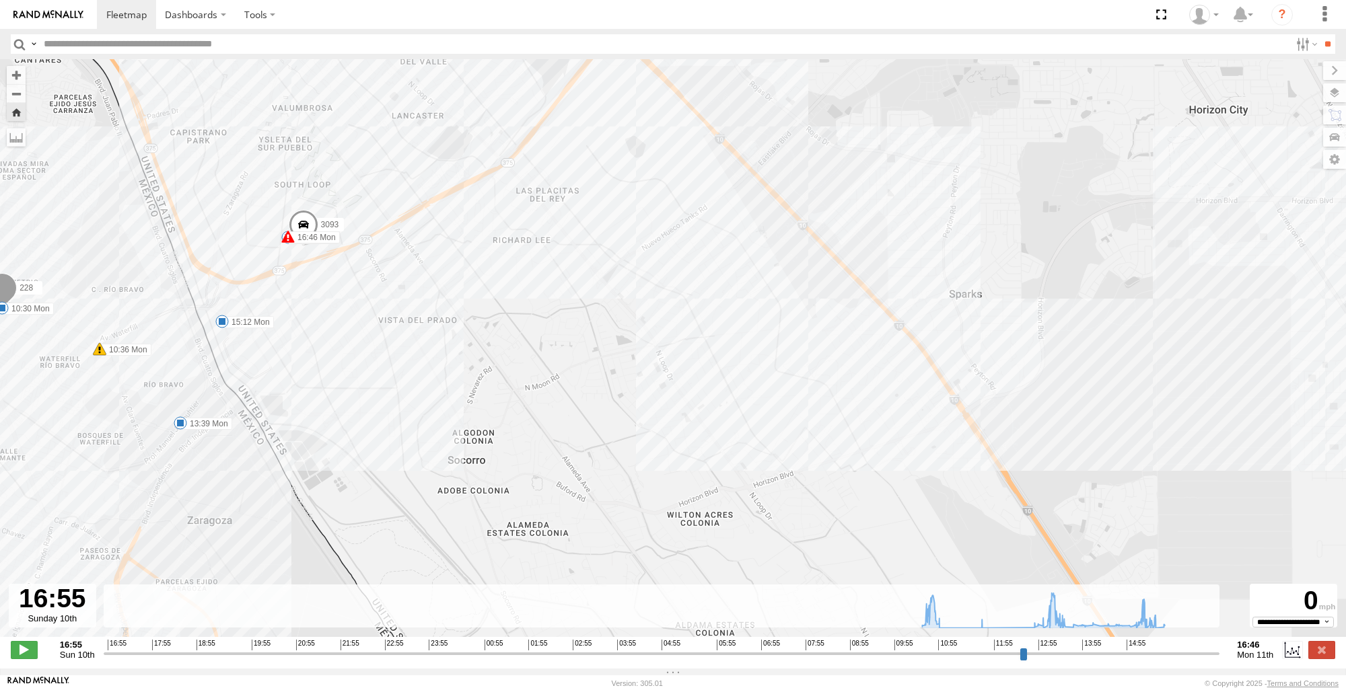
click at [305, 225] on span at bounding box center [304, 228] width 30 height 36
click at [552, 319] on div "228 10:30 Mon 10:36 Mon 10:49 Mon 10:53 Mon 11:49 Mon 13:09 Mon 13:39 Mon 15:12…" at bounding box center [673, 355] width 1346 height 592
click at [24, 112] on button "Zoom Home" at bounding box center [16, 112] width 19 height 18
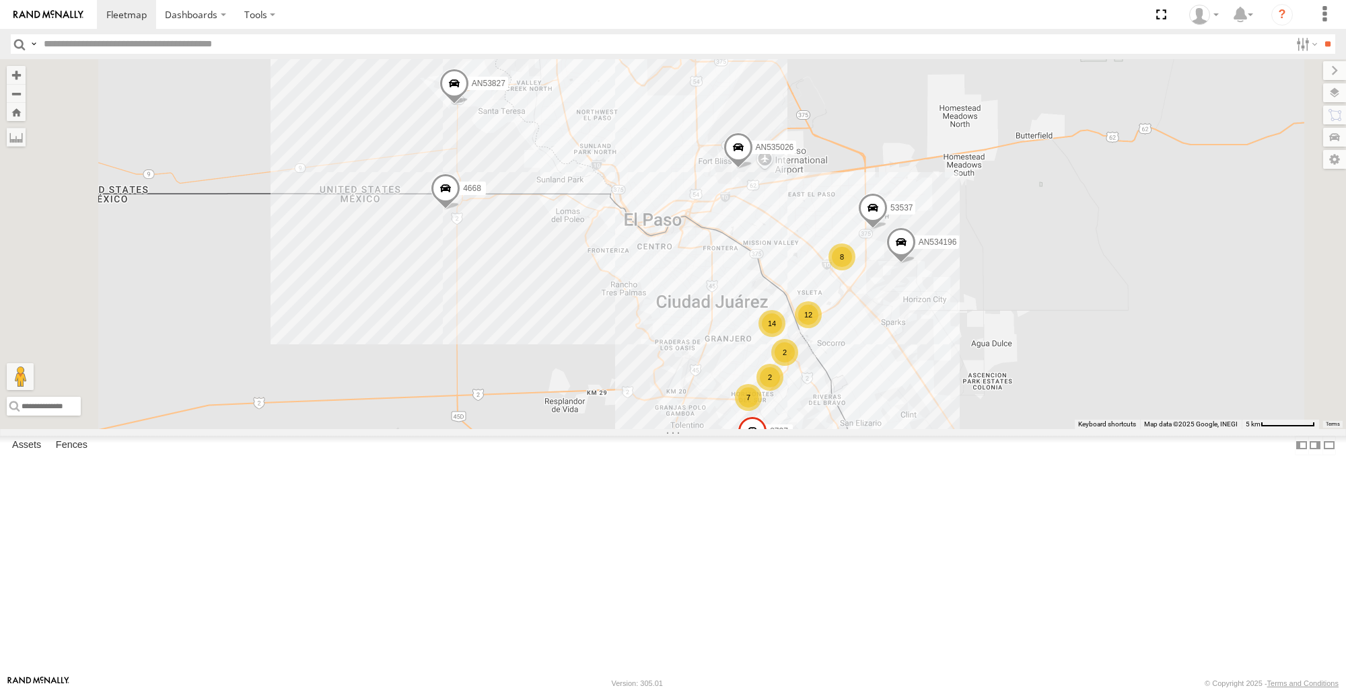
click at [460, 209] on span at bounding box center [446, 191] width 30 height 36
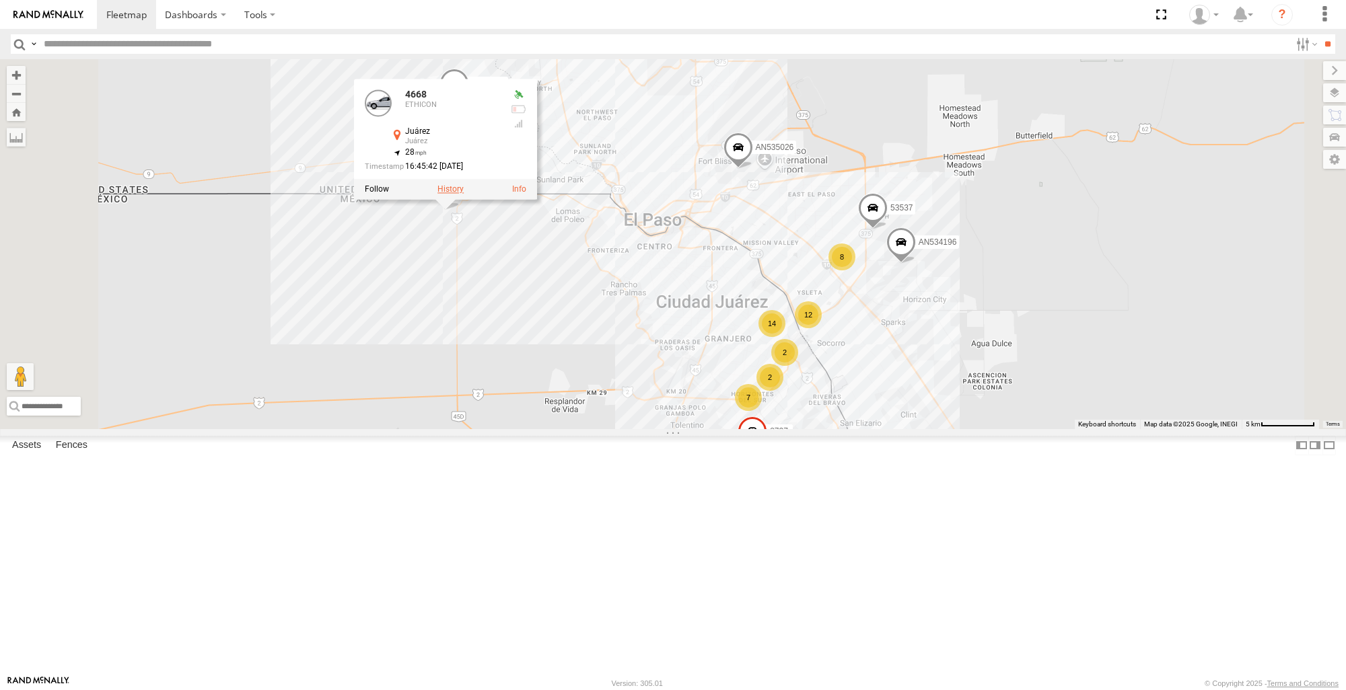
click at [464, 194] on label at bounding box center [450, 188] width 26 height 9
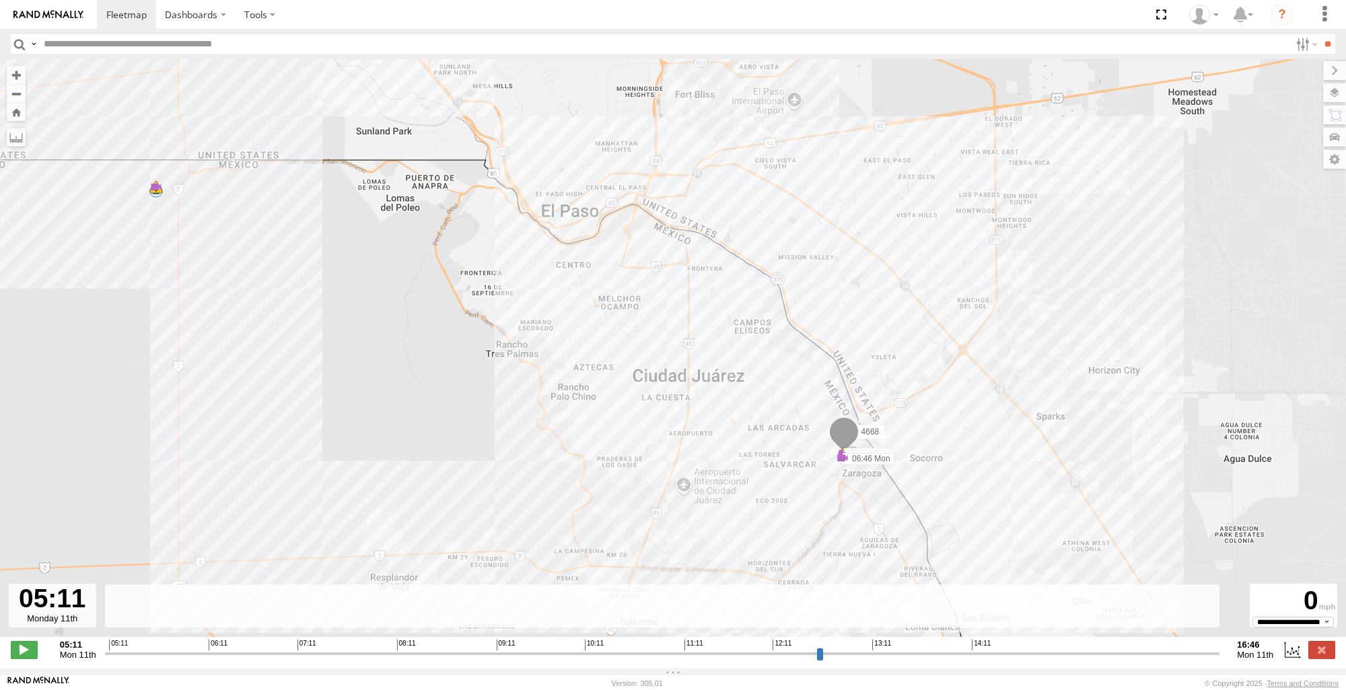
drag, startPoint x: 655, startPoint y: 369, endPoint x: 627, endPoint y: 374, distance: 28.1
click at [651, 369] on div "4668 06:17 Mon 06:39 Mon 06:40 Mon 06:46 Mon 09:37 Mon 13:35 Mon 13:35 Mon 13:5…" at bounding box center [673, 355] width 1346 height 592
click at [22, 120] on button "Zoom Home" at bounding box center [16, 112] width 19 height 18
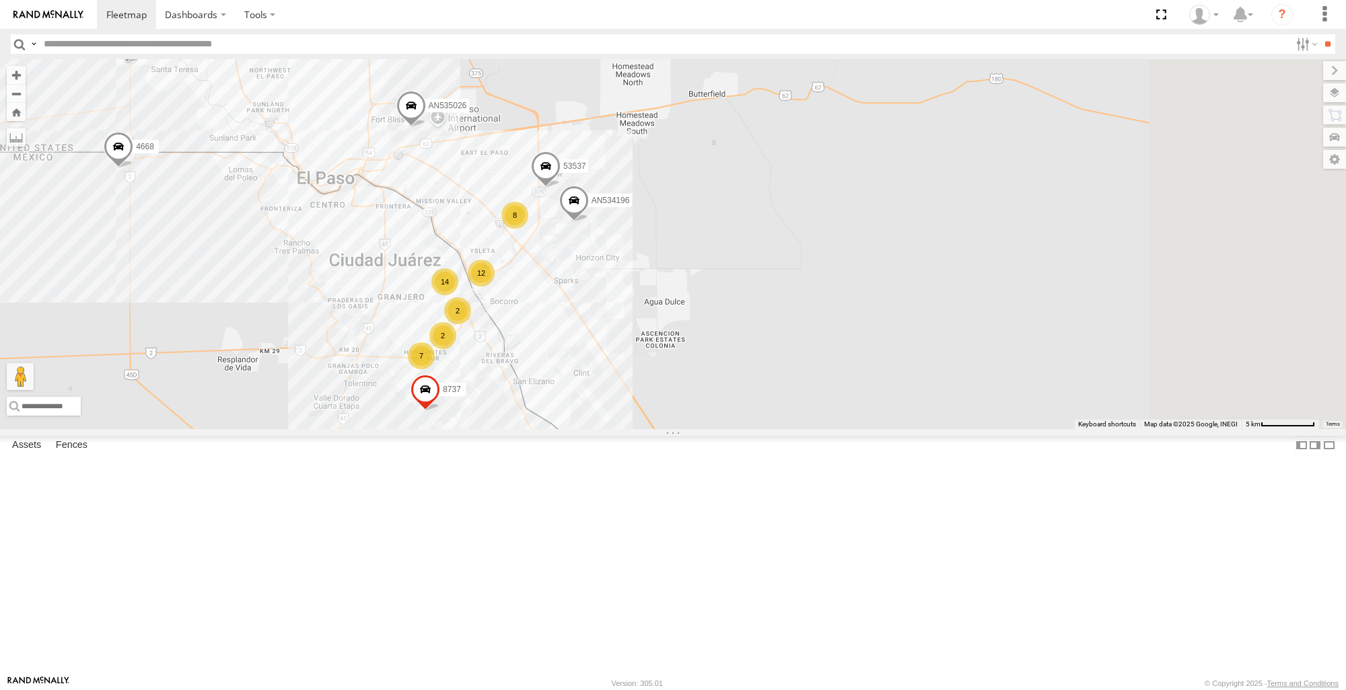
drag, startPoint x: 721, startPoint y: 470, endPoint x: 353, endPoint y: 416, distance: 371.9
click at [354, 416] on div "53537 4668 AN53827 8737 AN535026 AN534196 14 7 12 2 8 2 2" at bounding box center [673, 243] width 1346 height 369
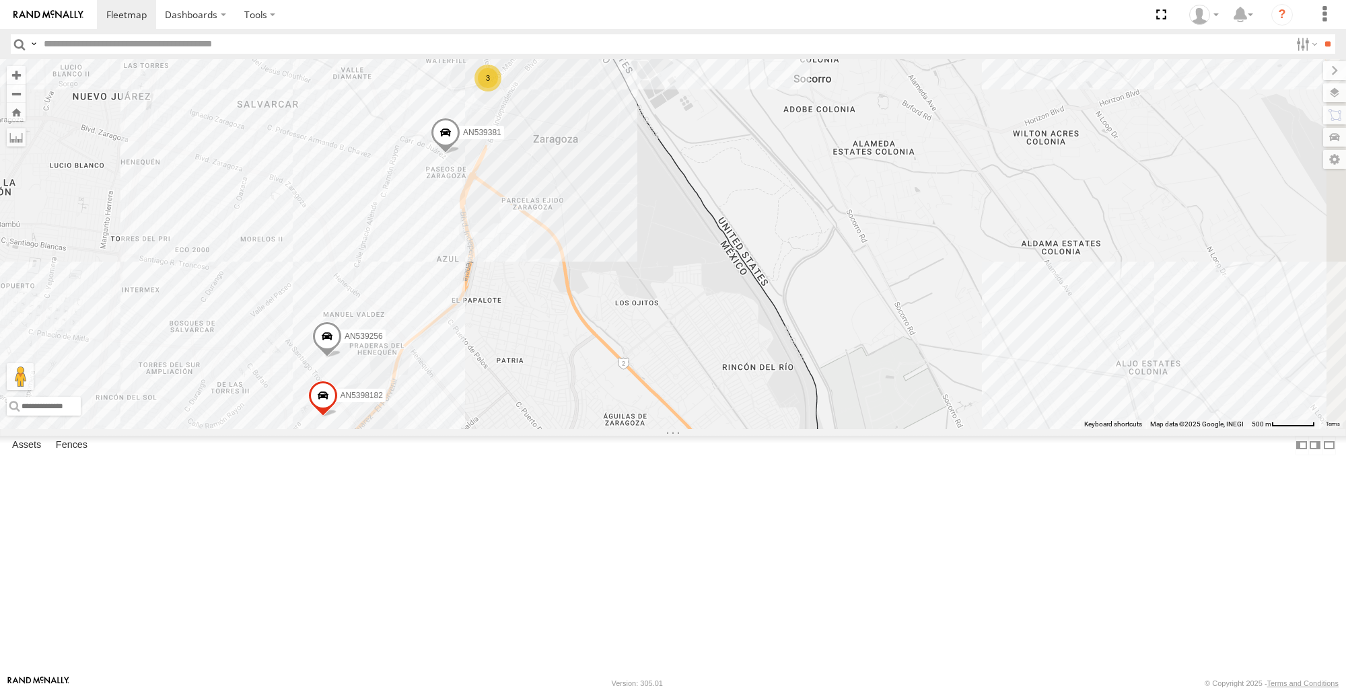
drag, startPoint x: 721, startPoint y: 363, endPoint x: 659, endPoint y: 534, distance: 181.7
click at [659, 429] on div "53537 4668 AN53827 8737 AN535026 AN534196 443 AN539240 AN539381 6 3 AN539256 AN…" at bounding box center [673, 243] width 1346 height 369
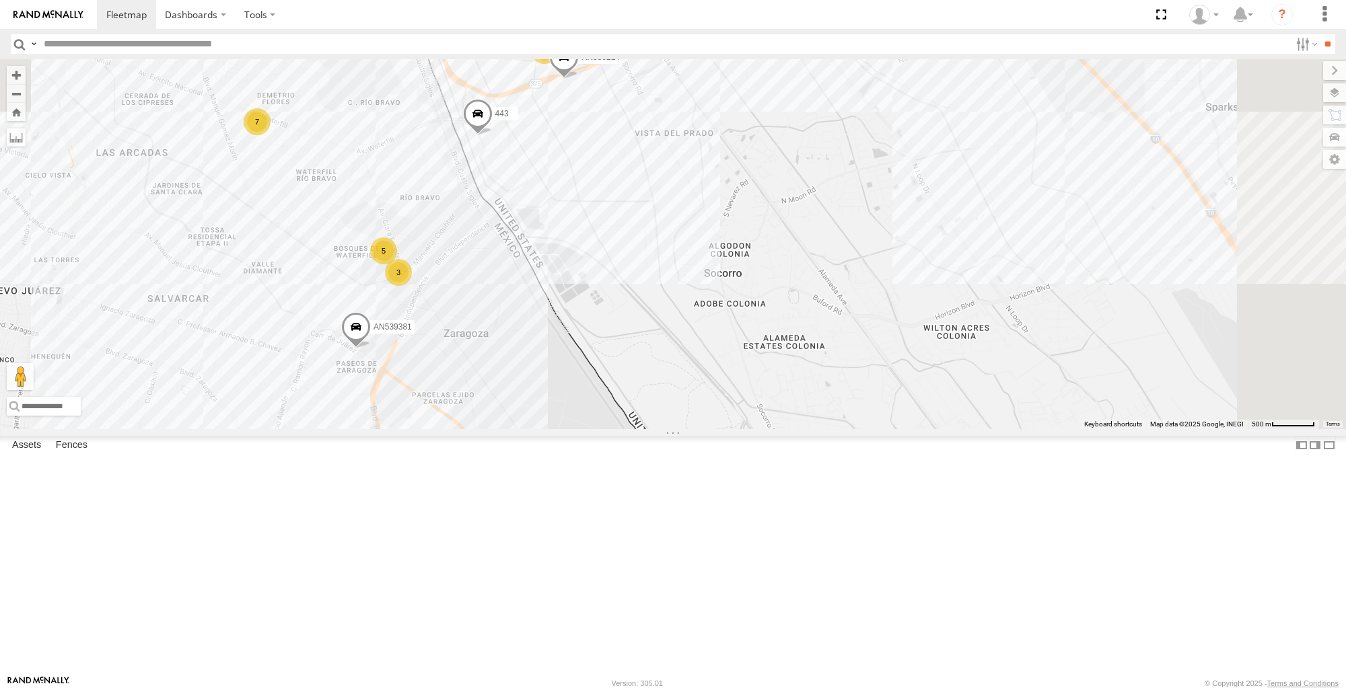
drag, startPoint x: 755, startPoint y: 366, endPoint x: 688, endPoint y: 497, distance: 147.1
click at [688, 429] on div "53537 4668 AN53827 8737 AN535026 AN534196 443 AN539240 AN539381 6 3 AN539256 AN…" at bounding box center [673, 243] width 1346 height 369
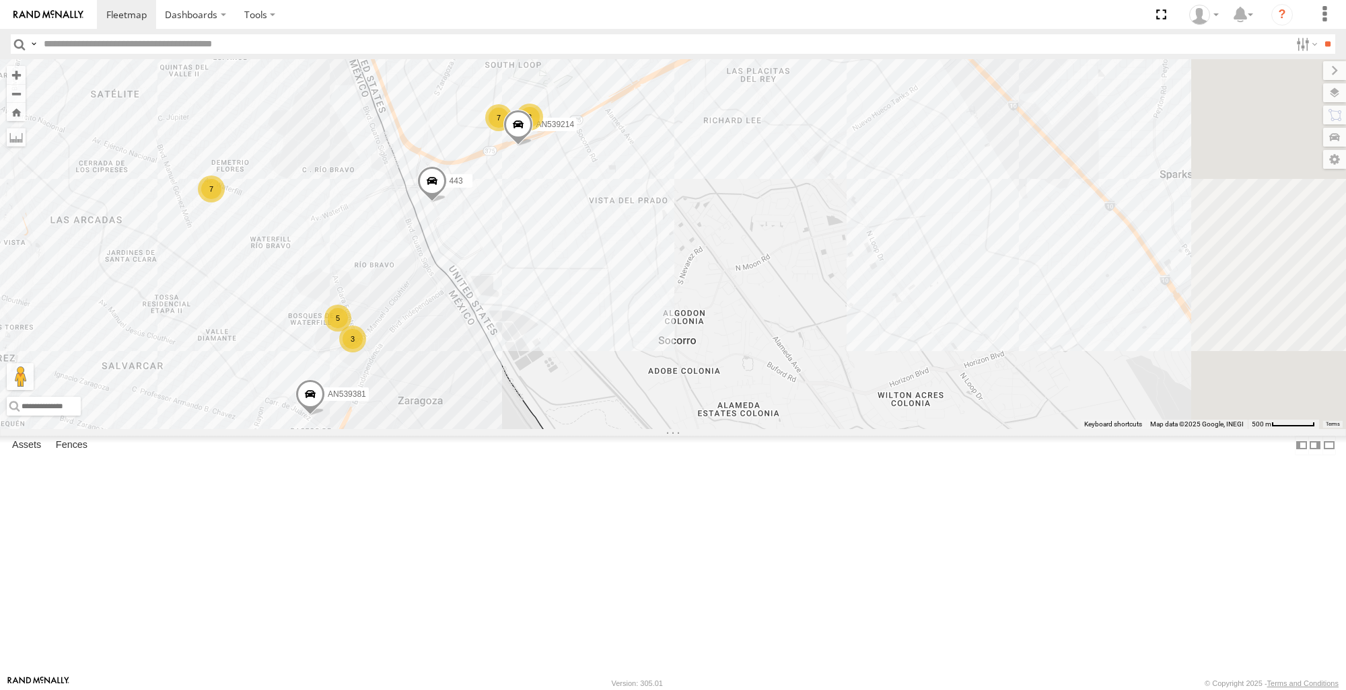
drag, startPoint x: 801, startPoint y: 258, endPoint x: 753, endPoint y: 323, distance: 80.5
click at [754, 323] on div "53537 4668 AN53827 8737 AN535026 AN534196 443 AN539240 AN539381 6 3 AN539256 AN…" at bounding box center [673, 243] width 1346 height 369
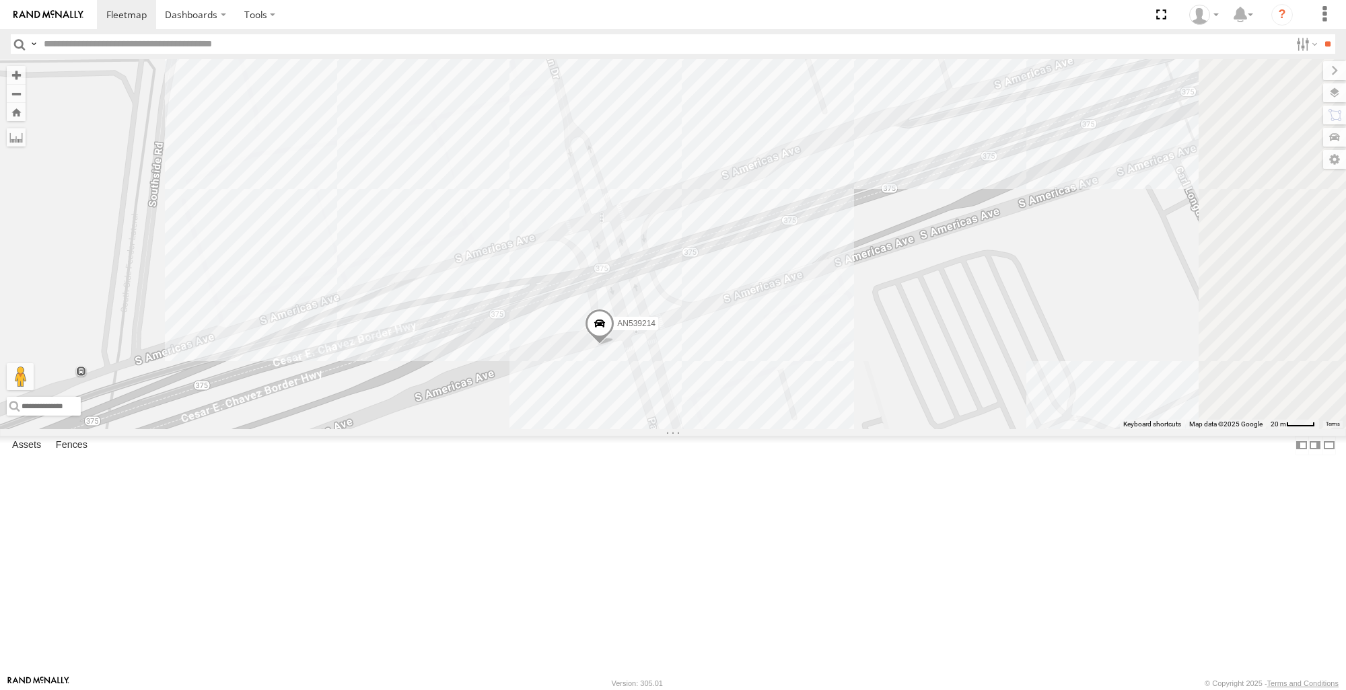
drag, startPoint x: 733, startPoint y: 353, endPoint x: 710, endPoint y: 439, distance: 89.8
click at [710, 429] on div "443 3093 AN539214 AN538844" at bounding box center [673, 243] width 1346 height 369
click at [614, 345] on span at bounding box center [600, 327] width 30 height 36
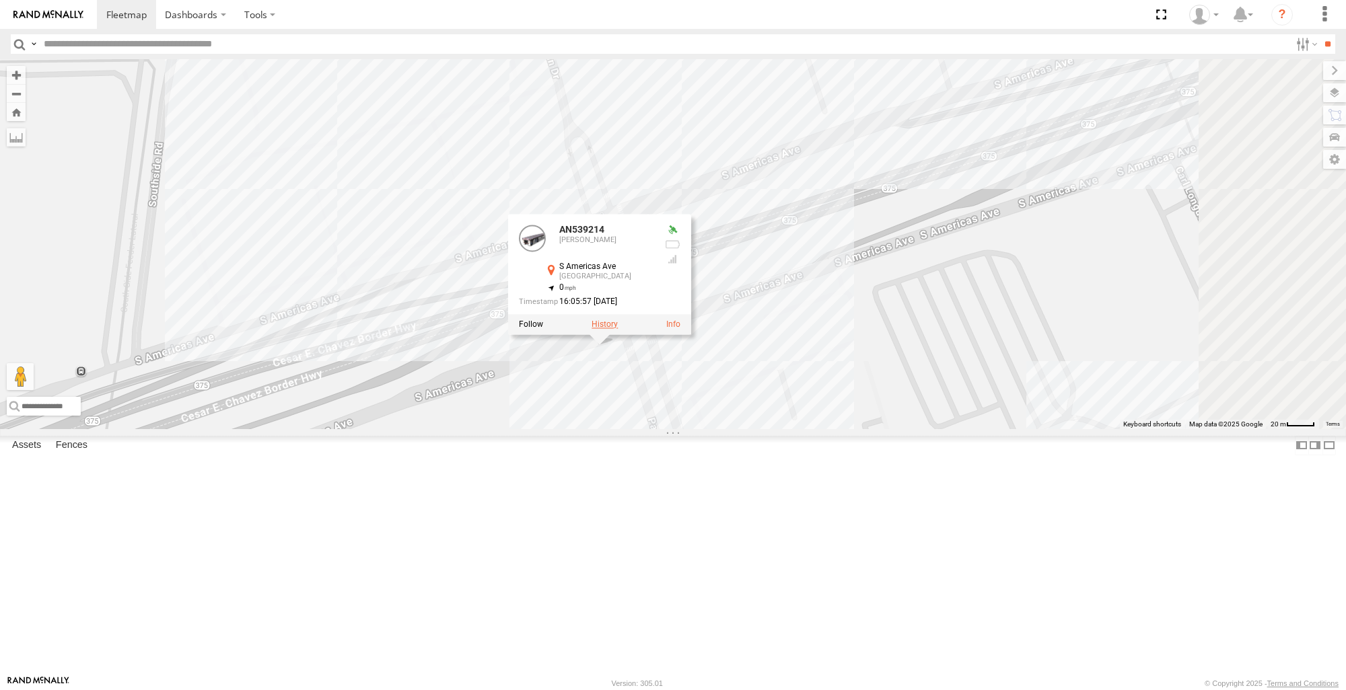
click at [618, 330] on label at bounding box center [604, 324] width 26 height 9
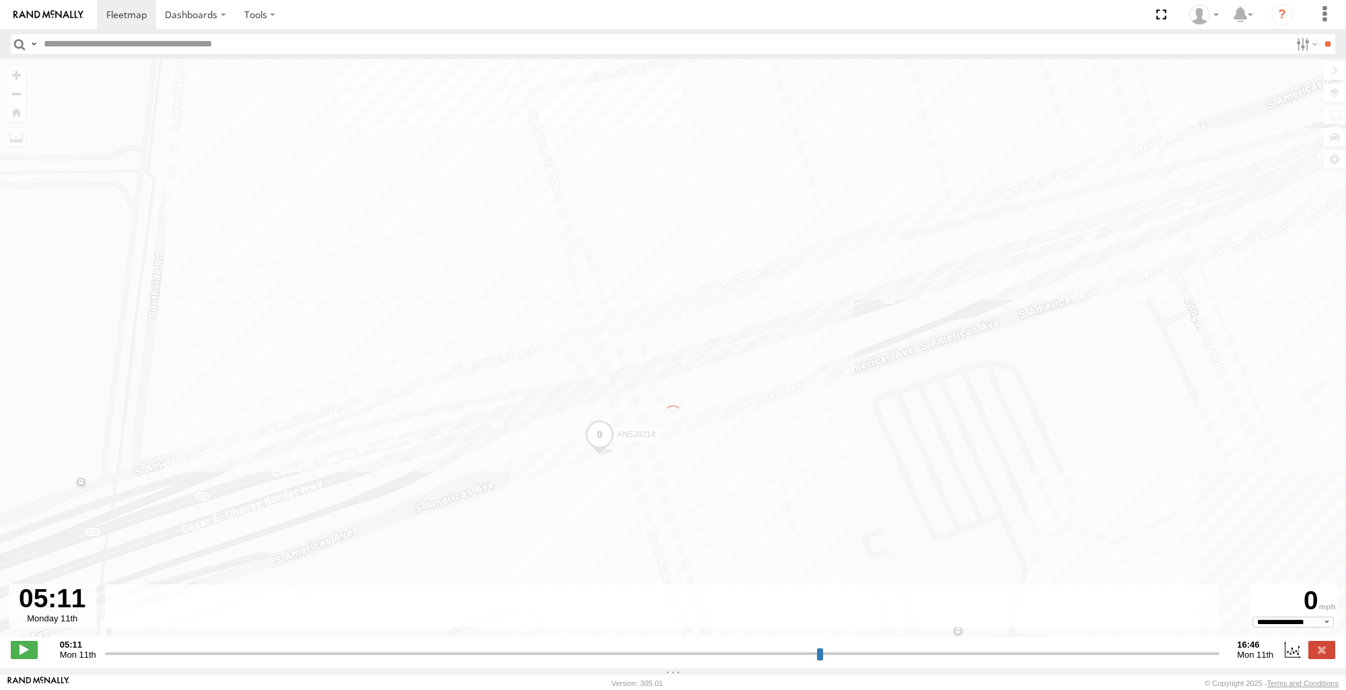
type input "**********"
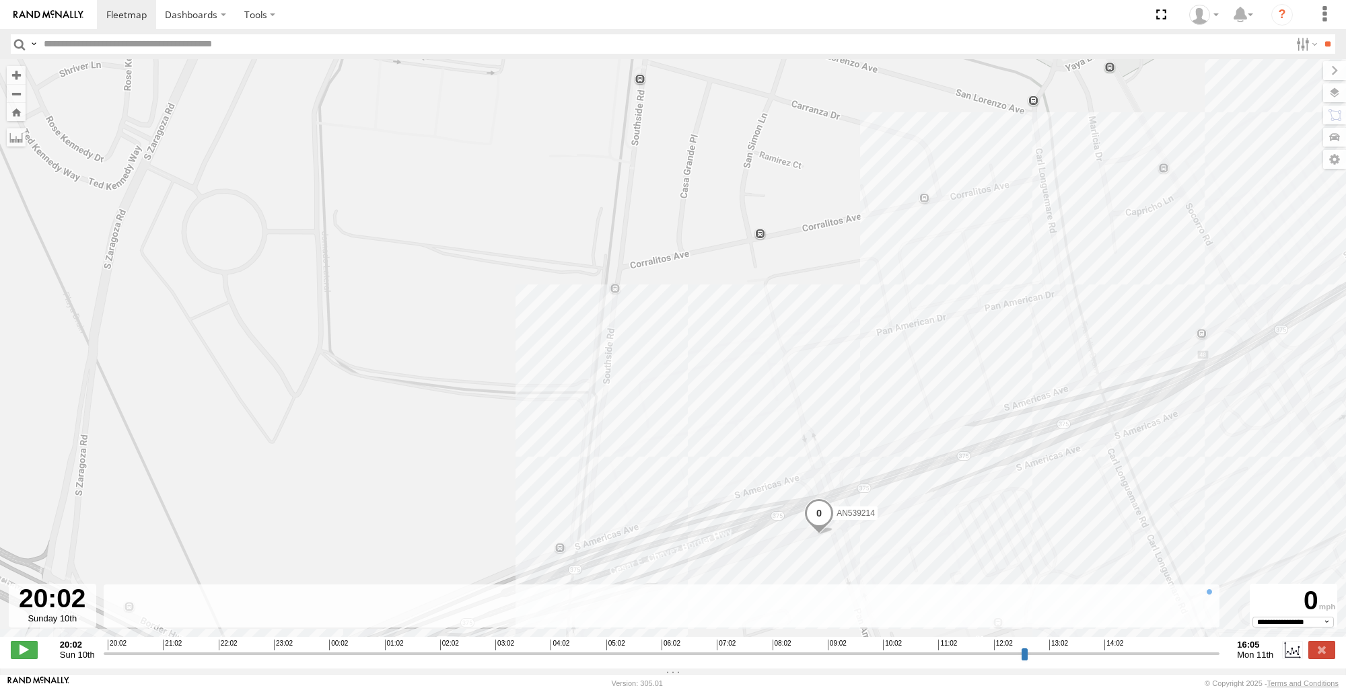
click at [772, 552] on div "AN539214" at bounding box center [673, 355] width 1346 height 592
click at [21, 117] on button "Zoom Home" at bounding box center [16, 112] width 19 height 18
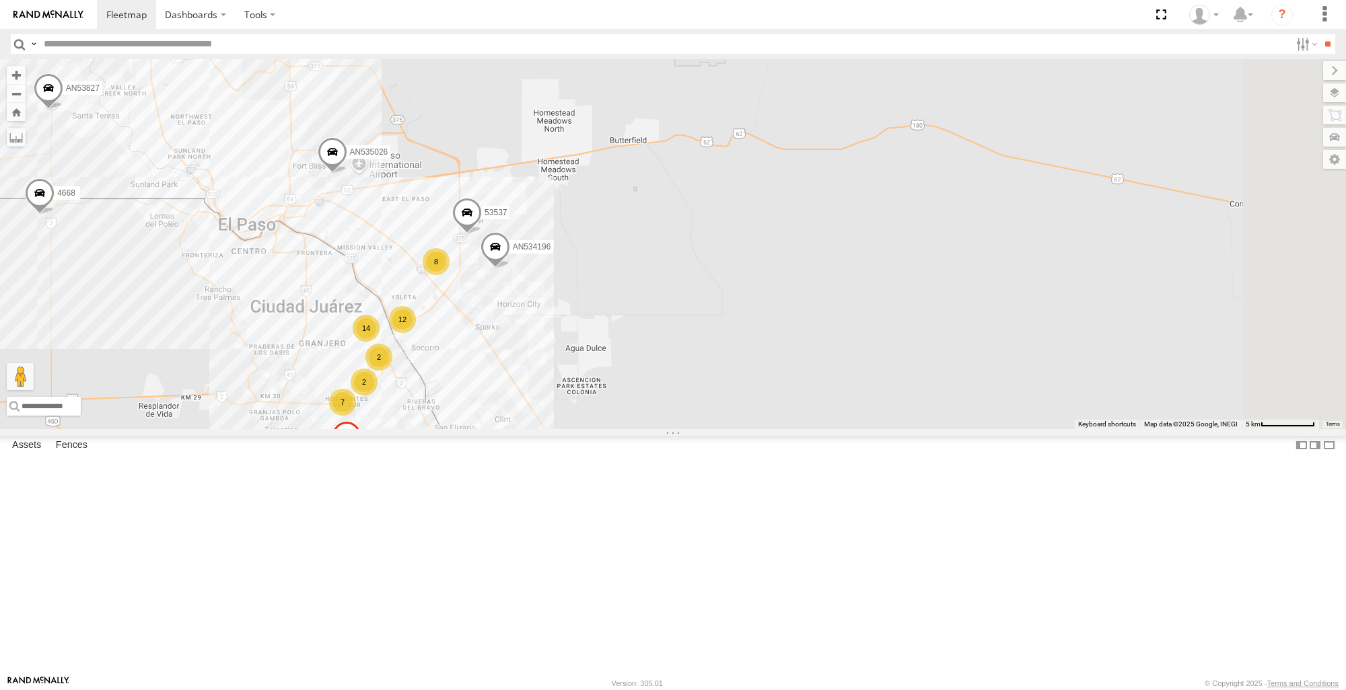
drag, startPoint x: 794, startPoint y: 464, endPoint x: 324, endPoint y: 476, distance: 470.4
click at [324, 476] on main "To navigate the map with touch gestures double-tap and hold your finger on the …" at bounding box center [673, 367] width 1346 height 616
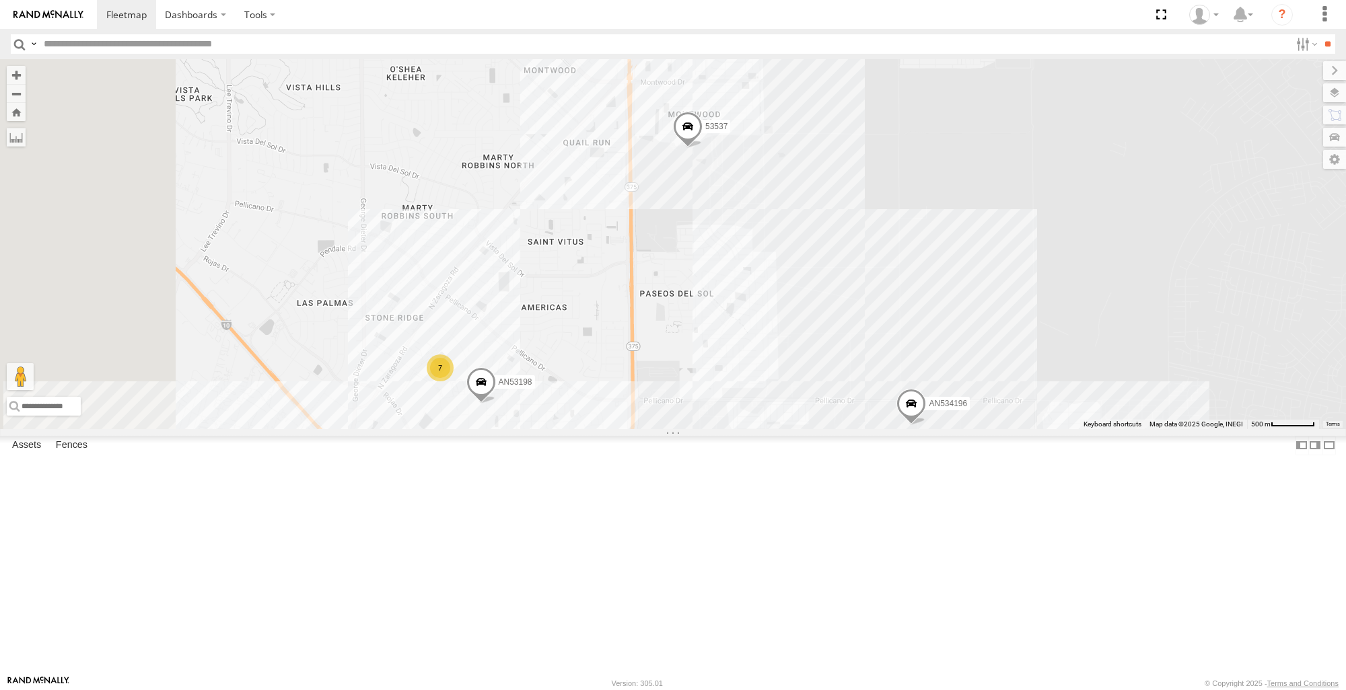
drag, startPoint x: 569, startPoint y: 366, endPoint x: 795, endPoint y: 521, distance: 273.9
click at [795, 429] on div "53537 4668 AN53827 8737 AN535026 AN534196 7 AN53198" at bounding box center [673, 243] width 1346 height 369
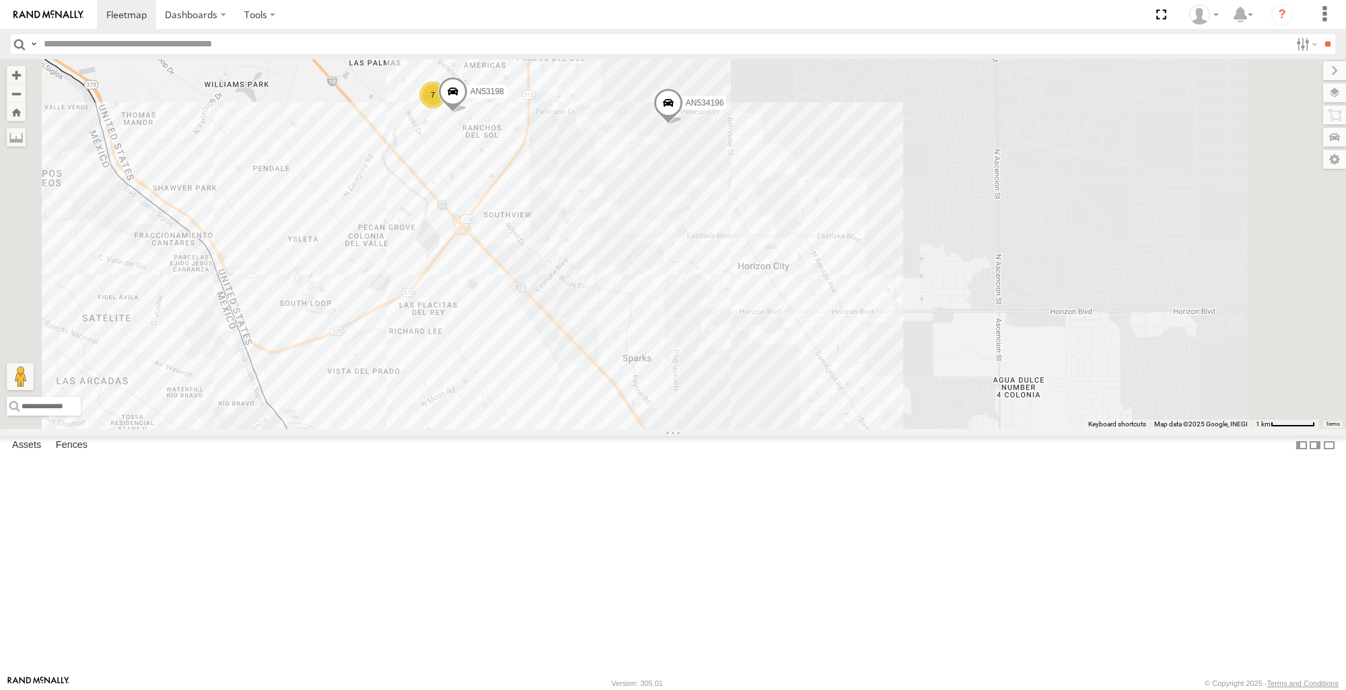
drag, startPoint x: 810, startPoint y: 585, endPoint x: 746, endPoint y: 310, distance: 282.5
click at [746, 310] on div "53537 4668 AN53827 8737 AN535026 AN534196 AN53198 7" at bounding box center [673, 243] width 1346 height 369
select select "**********"
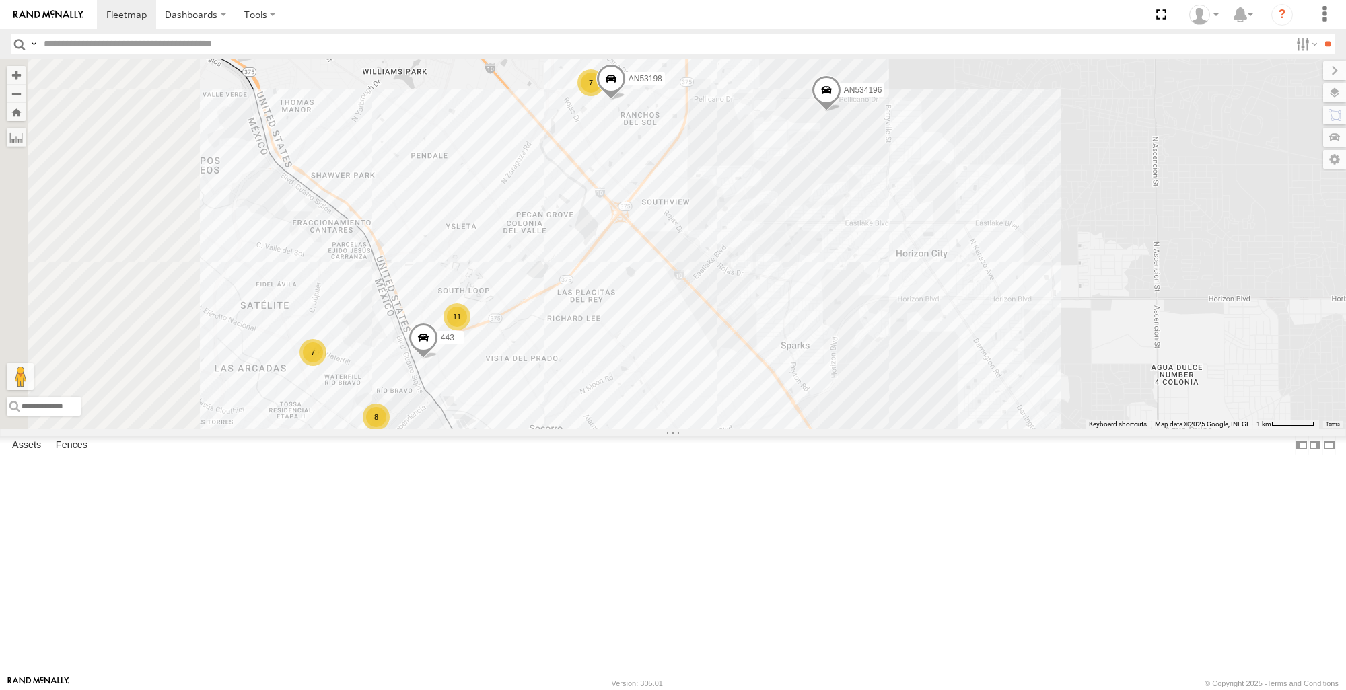
drag, startPoint x: 659, startPoint y: 379, endPoint x: 815, endPoint y: 330, distance: 163.6
click at [815, 330] on div "53537 4668 AN53827 8737 AN535026 AN534196 AN53198 7 7 11 8 443 AN539381" at bounding box center [673, 243] width 1346 height 369
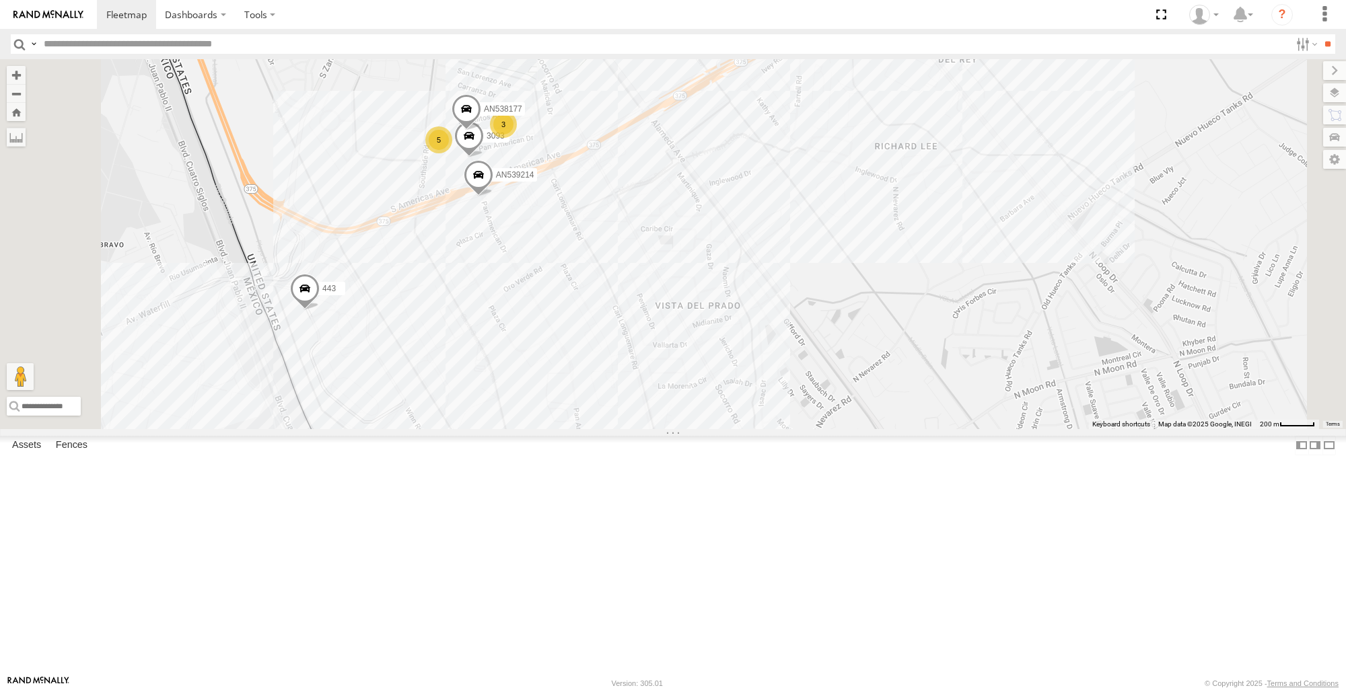
drag, startPoint x: 601, startPoint y: 516, endPoint x: 682, endPoint y: 462, distance: 97.4
click at [682, 429] on div "53537 4668 AN53827 8737 AN535026 AN534196 AN53198 443 AN539381 AN539256 AN53921…" at bounding box center [673, 243] width 1346 height 369
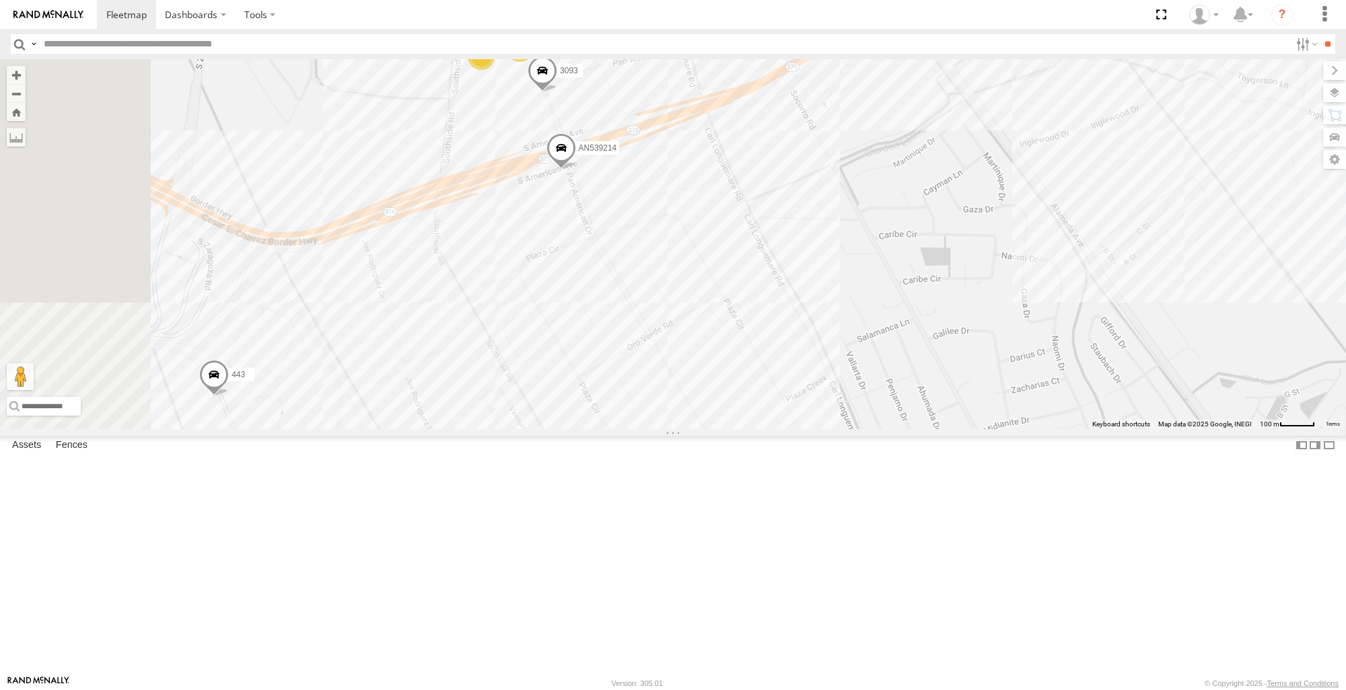
drag, startPoint x: 592, startPoint y: 410, endPoint x: 611, endPoint y: 401, distance: 20.8
click at [611, 401] on div "53537 4668 AN53827 8737 AN535026 AN534196 AN53198 443 AN539381 AN539256 AN53921…" at bounding box center [673, 243] width 1346 height 369
click at [557, 92] on span at bounding box center [542, 74] width 30 height 36
click at [560, 77] on label at bounding box center [547, 71] width 26 height 9
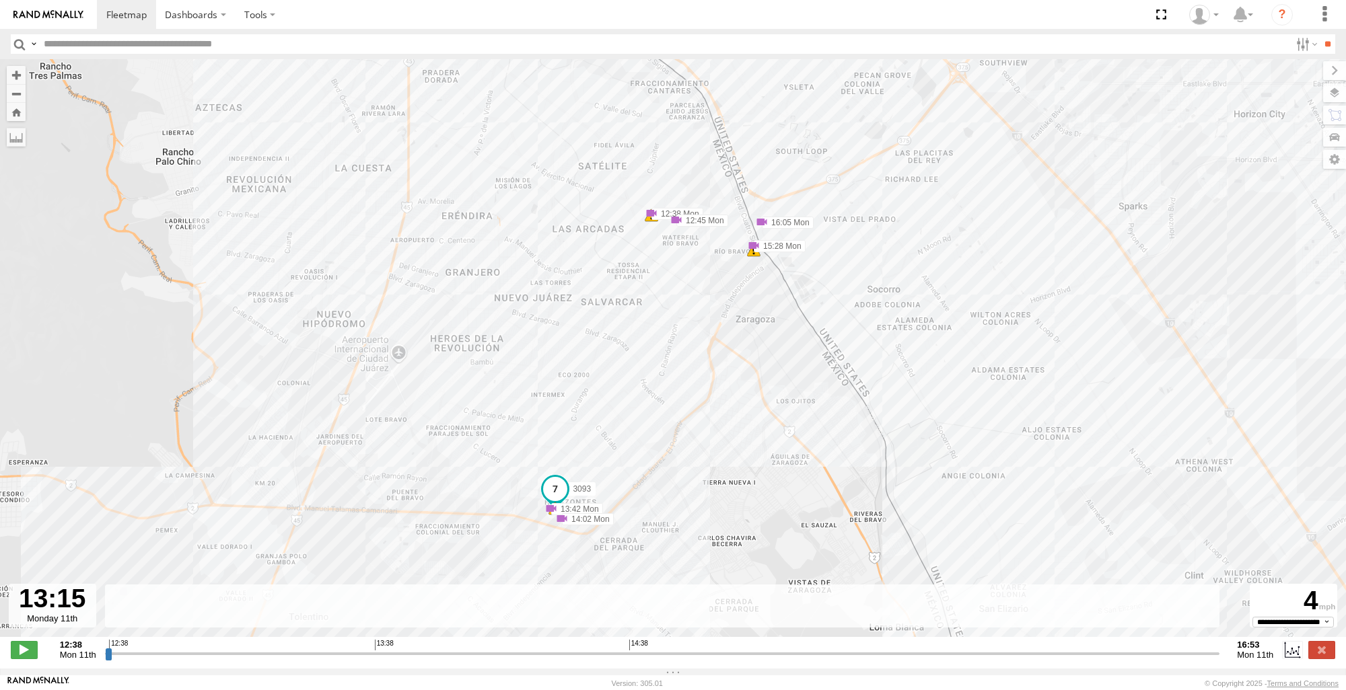
drag, startPoint x: 108, startPoint y: 661, endPoint x: 694, endPoint y: 453, distance: 622.4
click at [279, 660] on input "range" at bounding box center [662, 653] width 1115 height 13
drag, startPoint x: 1159, startPoint y: 67, endPoint x: 1159, endPoint y: 74, distance: 6.8
click at [1323, 68] on label at bounding box center [1334, 70] width 23 height 19
drag, startPoint x: 280, startPoint y: 661, endPoint x: 1050, endPoint y: 621, distance: 771.3
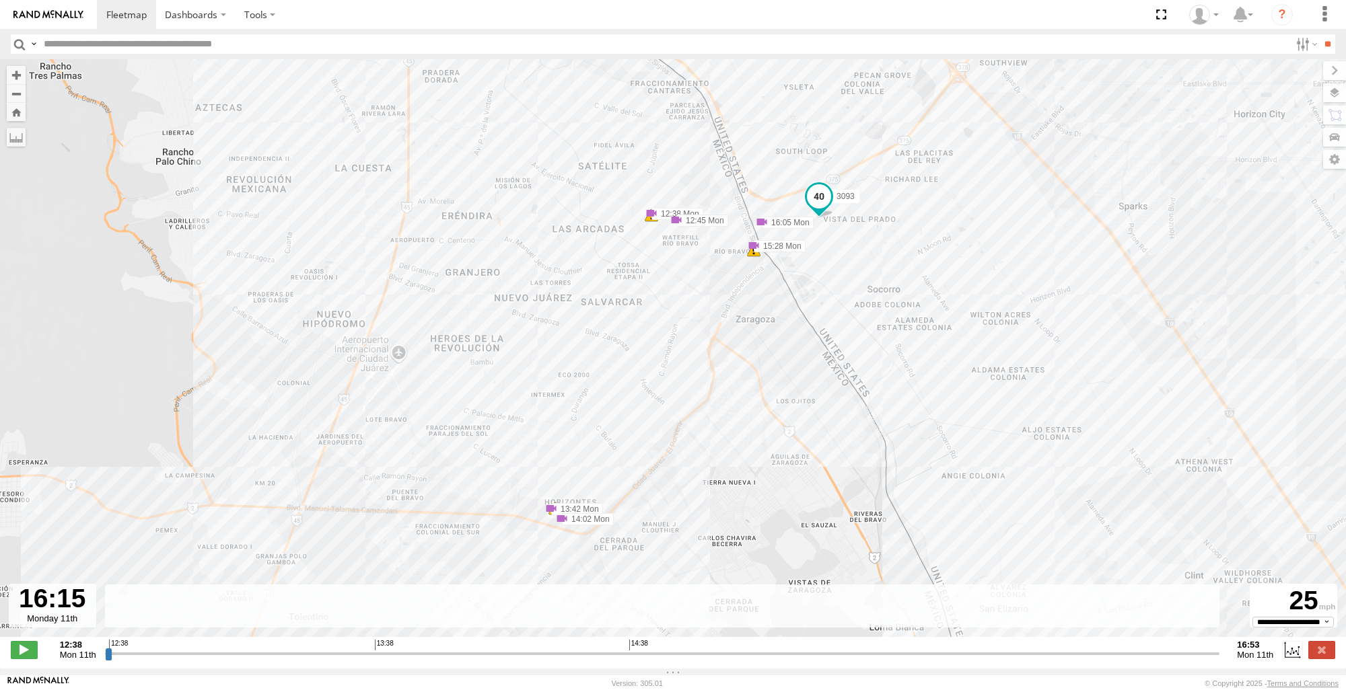
click at [1050, 647] on input "range" at bounding box center [662, 653] width 1115 height 13
click at [226, 412] on div "3093 12:38 Mon 12:45 Mon 13:42 Mon 14:02 Mon 15:28 Mon 16:05 Mon 6 11 5" at bounding box center [673, 355] width 1346 height 592
click at [24, 115] on button "Zoom Home" at bounding box center [16, 112] width 19 height 18
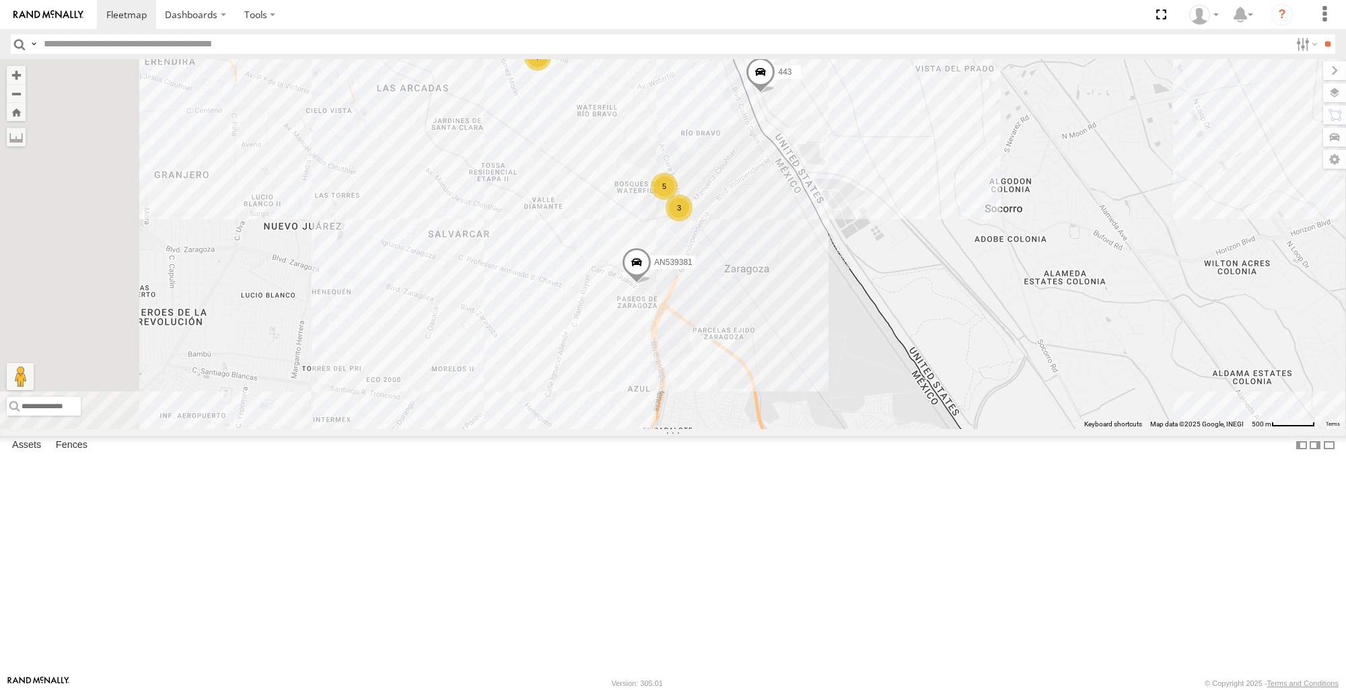
click at [775, 93] on span at bounding box center [760, 75] width 30 height 36
click at [778, 77] on label at bounding box center [765, 72] width 26 height 9
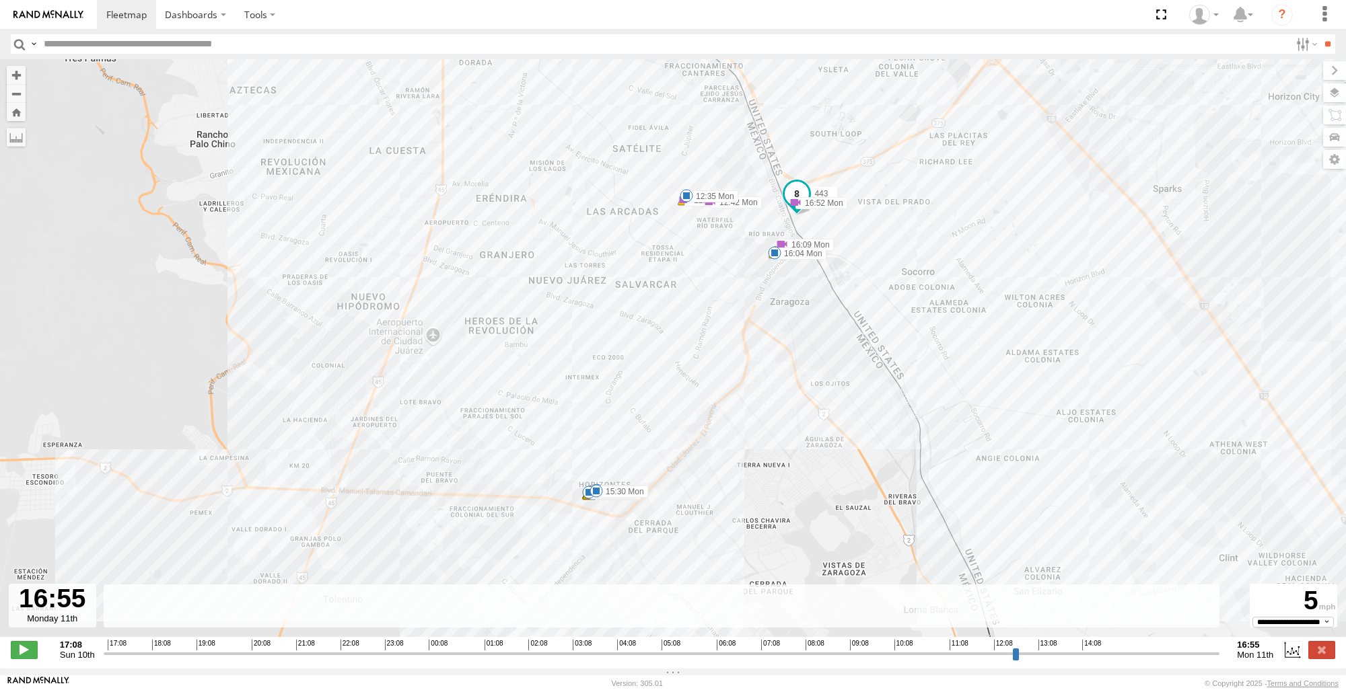
drag, startPoint x: 105, startPoint y: 661, endPoint x: 1245, endPoint y: 658, distance: 1140.3
click at [1220, 658] on input "range" at bounding box center [662, 653] width 1116 height 13
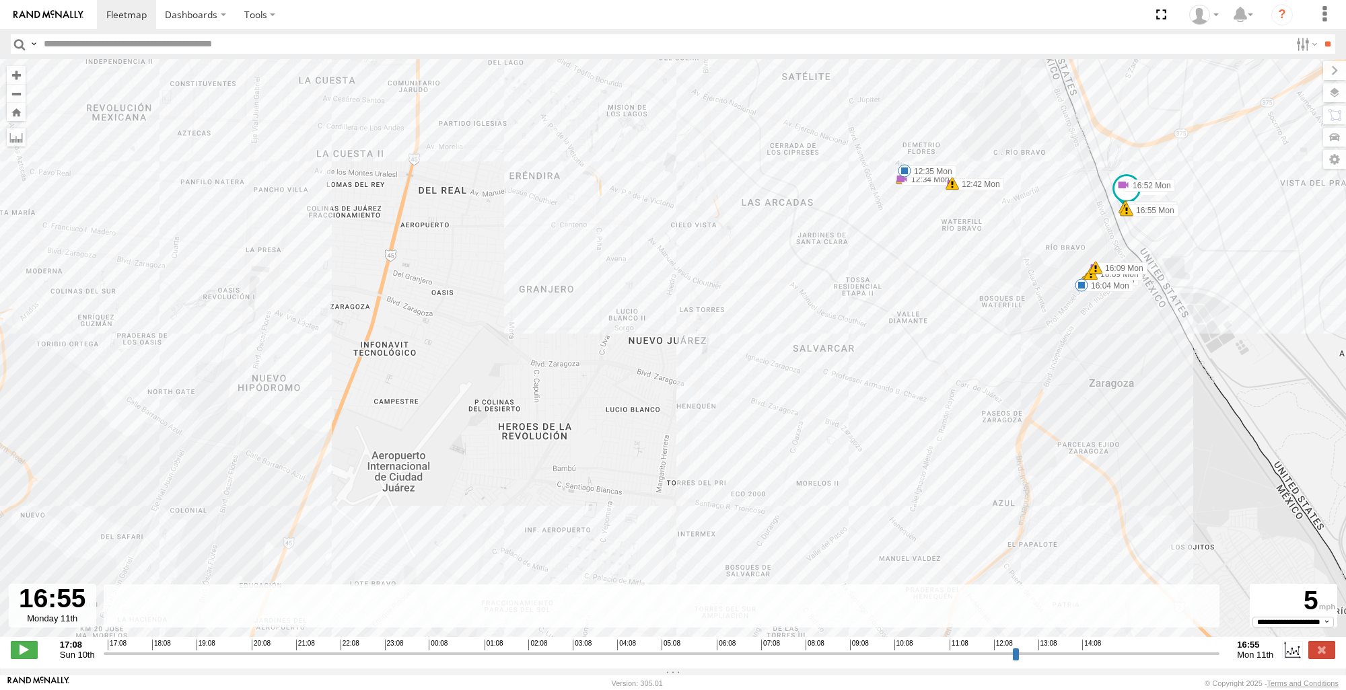
drag, startPoint x: 815, startPoint y: 213, endPoint x: 1164, endPoint y: 265, distance: 352.4
click at [1164, 265] on div "443 12:34 Mon 12:35 Mon 12:42 Mon 12:56 Mon 12:59 Mon 15:28 Mon 15:28 Mon 15:28…" at bounding box center [673, 355] width 1346 height 592
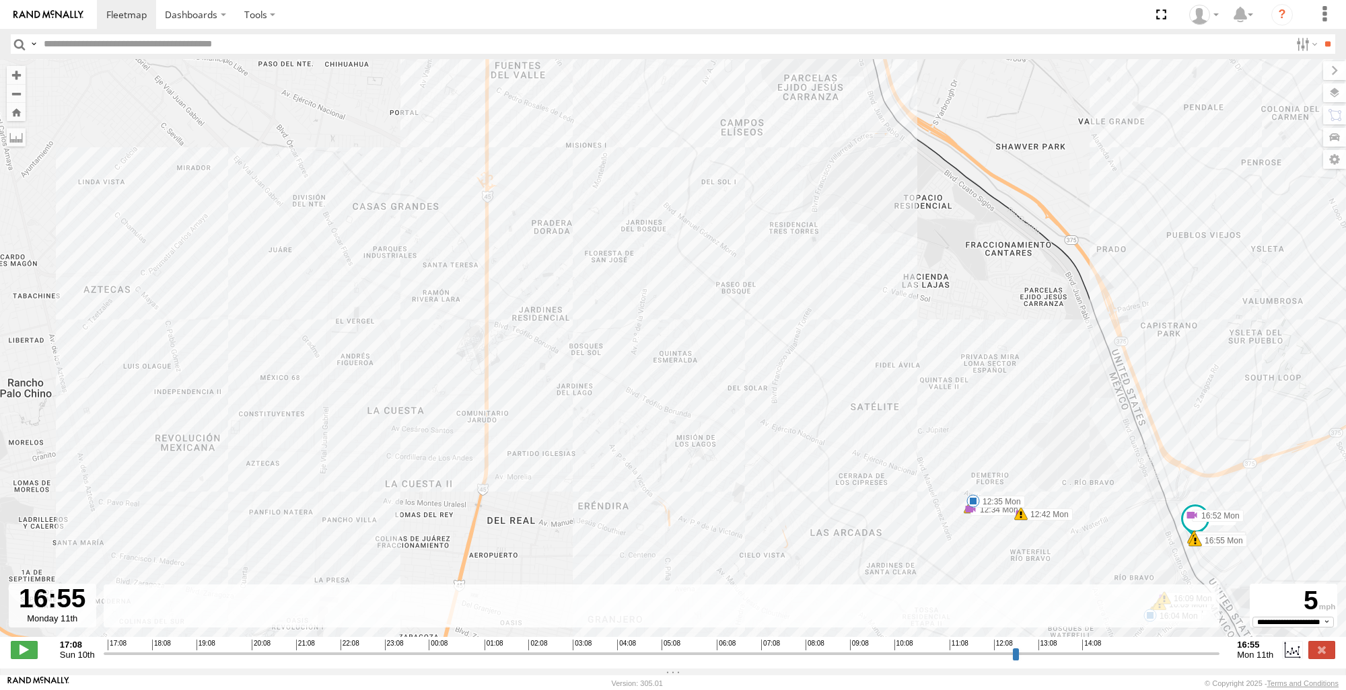
drag, startPoint x: 1086, startPoint y: 419, endPoint x: 963, endPoint y: 174, distance: 273.8
click at [1011, 240] on div "443 12:34 Mon 12:35 Mon 12:42 Mon 12:56 Mon 12:59 Mon 15:28 Mon 15:28 Mon 15:28…" at bounding box center [673, 355] width 1346 height 592
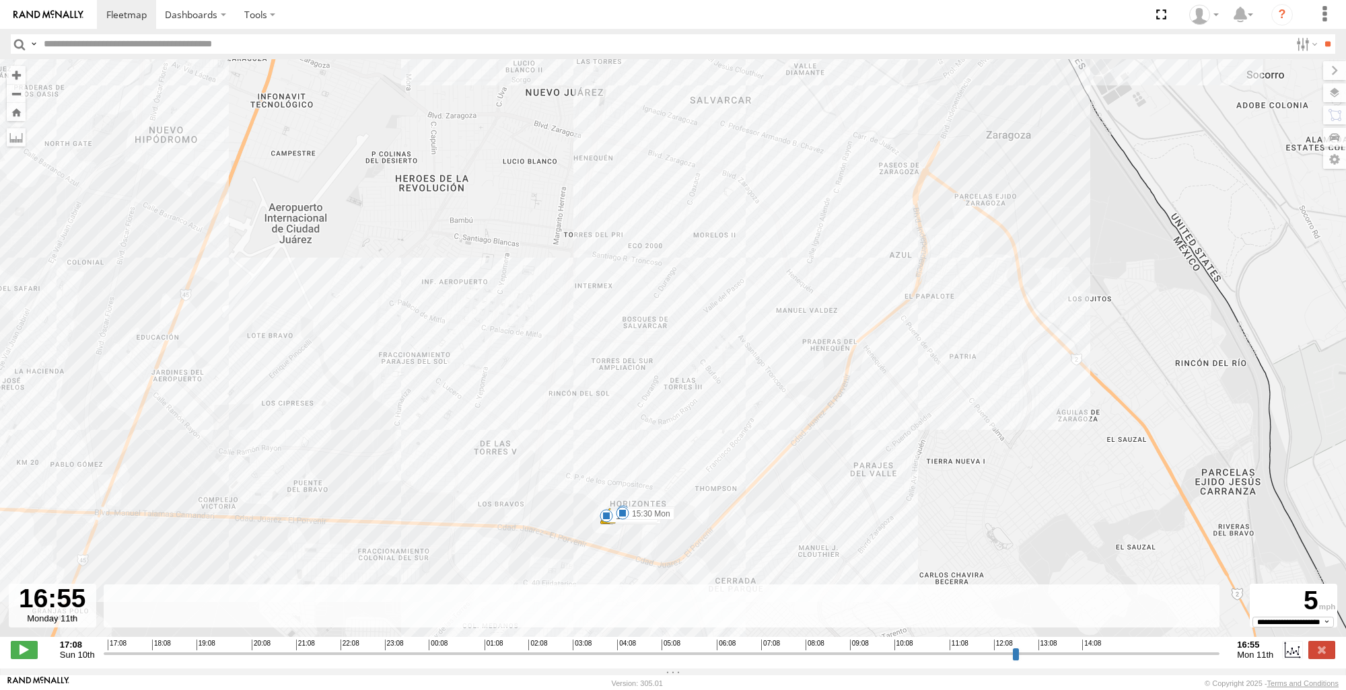
drag, startPoint x: 939, startPoint y: 303, endPoint x: 1056, endPoint y: 374, distance: 137.3
click at [1056, 374] on div "443 12:34 Mon 12:35 Mon 12:42 Mon 12:56 Mon 12:59 Mon 15:28 Mon 15:28 Mon 15:28…" at bounding box center [673, 355] width 1346 height 592
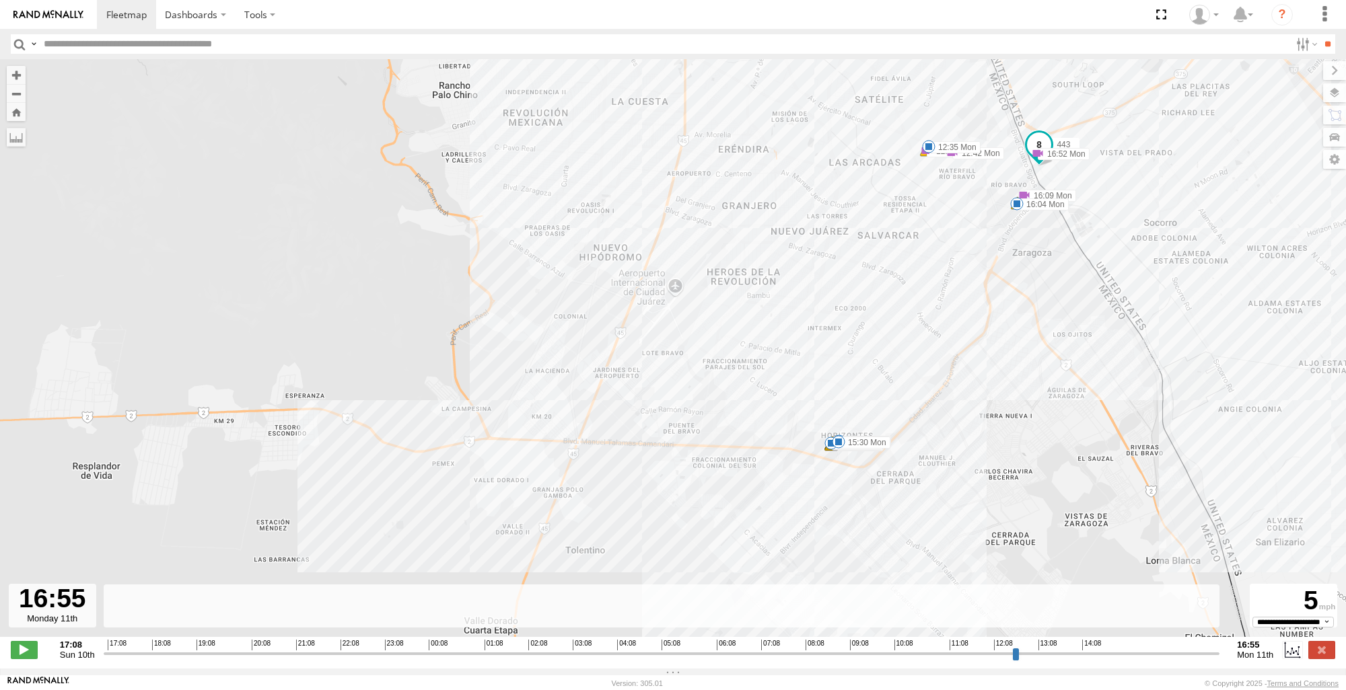
click at [571, 268] on div "443 12:34 Mon 12:35 Mon 12:42 Mon 12:56 Mon 12:59 Mon 15:28 Mon 15:28 Mon 15:28…" at bounding box center [673, 355] width 1346 height 592
click at [541, 281] on div "443 12:34 Mon 12:35 Mon 12:42 Mon 12:56 Mon 12:59 Mon 15:28 Mon 15:28 Mon 15:28…" at bounding box center [673, 355] width 1346 height 592
click at [17, 116] on button "Zoom Home" at bounding box center [16, 112] width 19 height 18
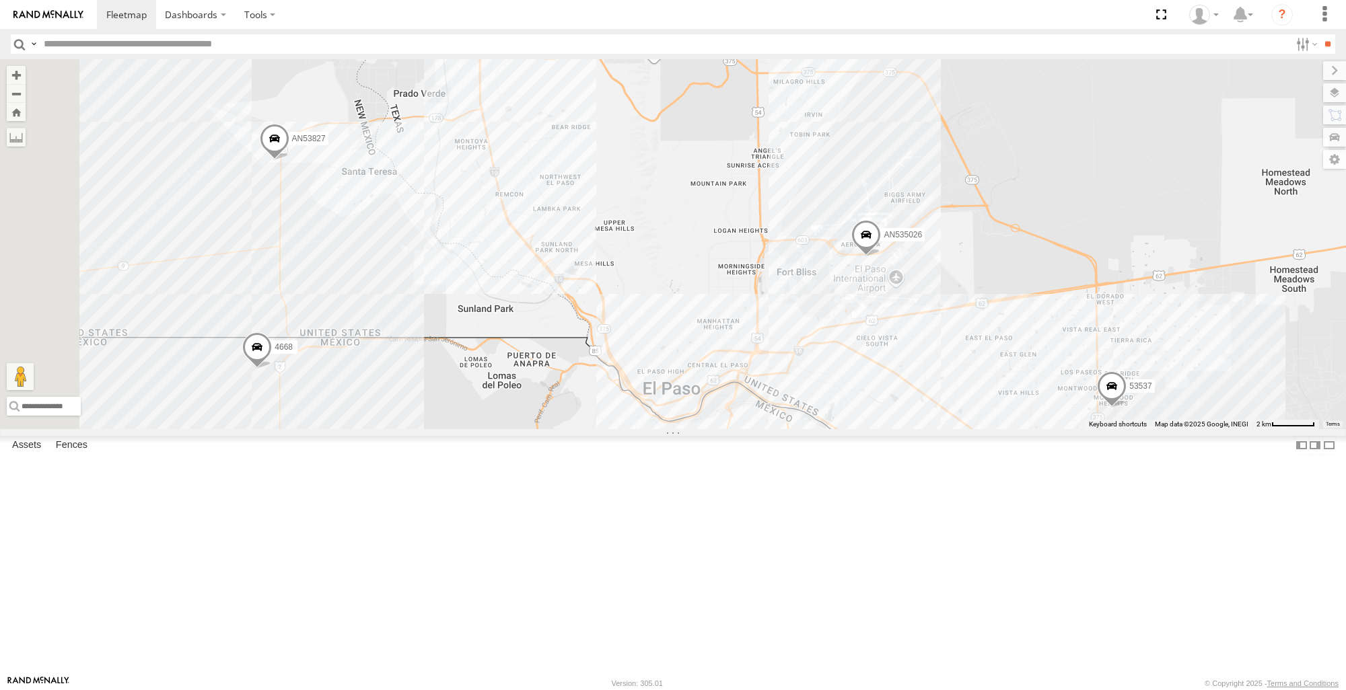
drag, startPoint x: 632, startPoint y: 329, endPoint x: 894, endPoint y: 412, distance: 275.3
click at [894, 412] on div "53537 4668 AN53827 8737 AN535026 AN534196 443 AN539381 7 11 8 2 8" at bounding box center [673, 243] width 1346 height 369
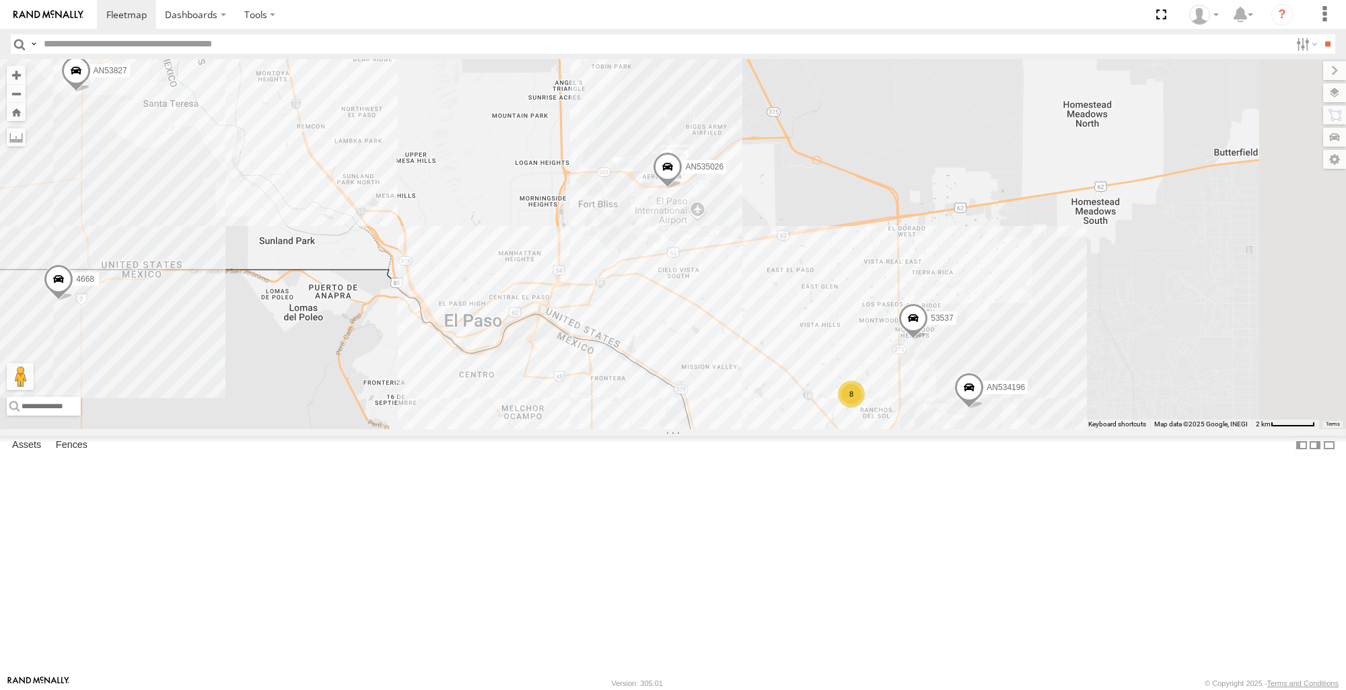
drag, startPoint x: 992, startPoint y: 439, endPoint x: 788, endPoint y: 377, distance: 213.9
click at [788, 377] on div "53537 4668 AN53827 8737 AN535026 AN534196 443 AN539381 7 11 8 2 8" at bounding box center [673, 243] width 1346 height 369
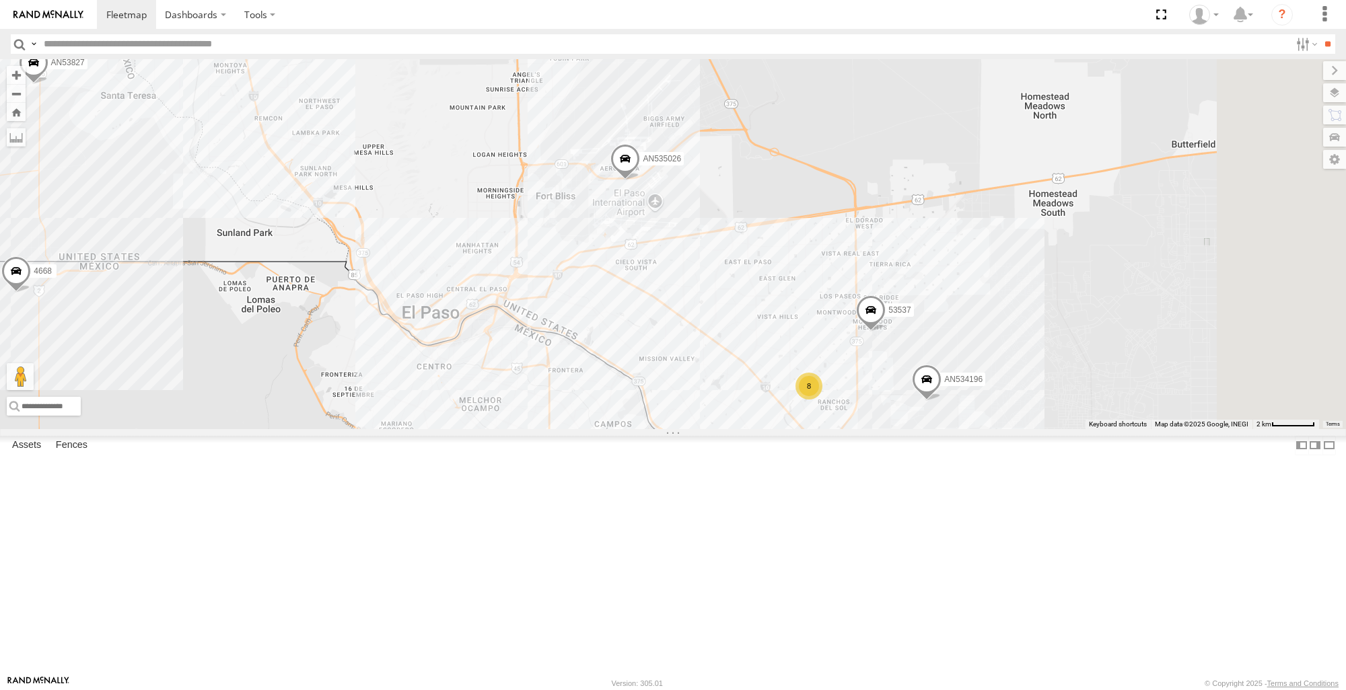
scroll to position [538, 0]
click at [0, 0] on span at bounding box center [0, 0] width 0 height 0
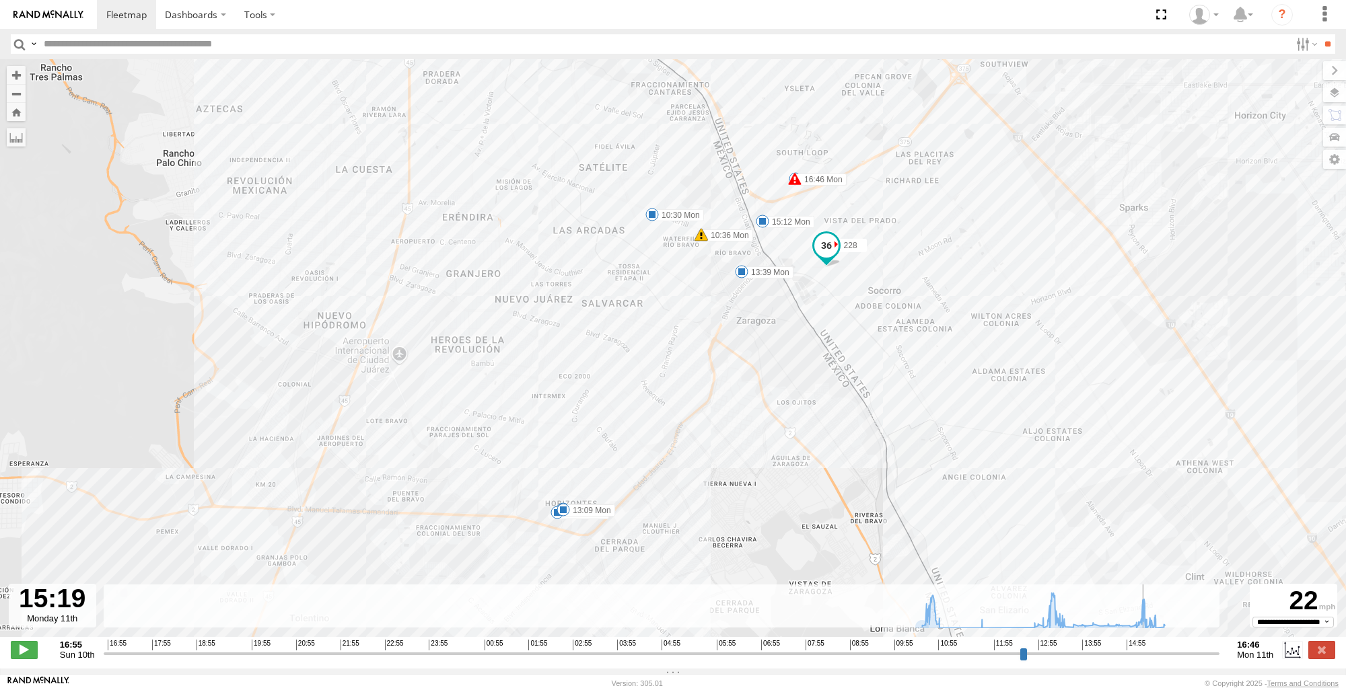
drag, startPoint x: 105, startPoint y: 660, endPoint x: 1148, endPoint y: 661, distance: 1043.5
click at [1148, 660] on input "range" at bounding box center [662, 653] width 1116 height 13
click at [21, 112] on button "Zoom Home" at bounding box center [16, 112] width 19 height 18
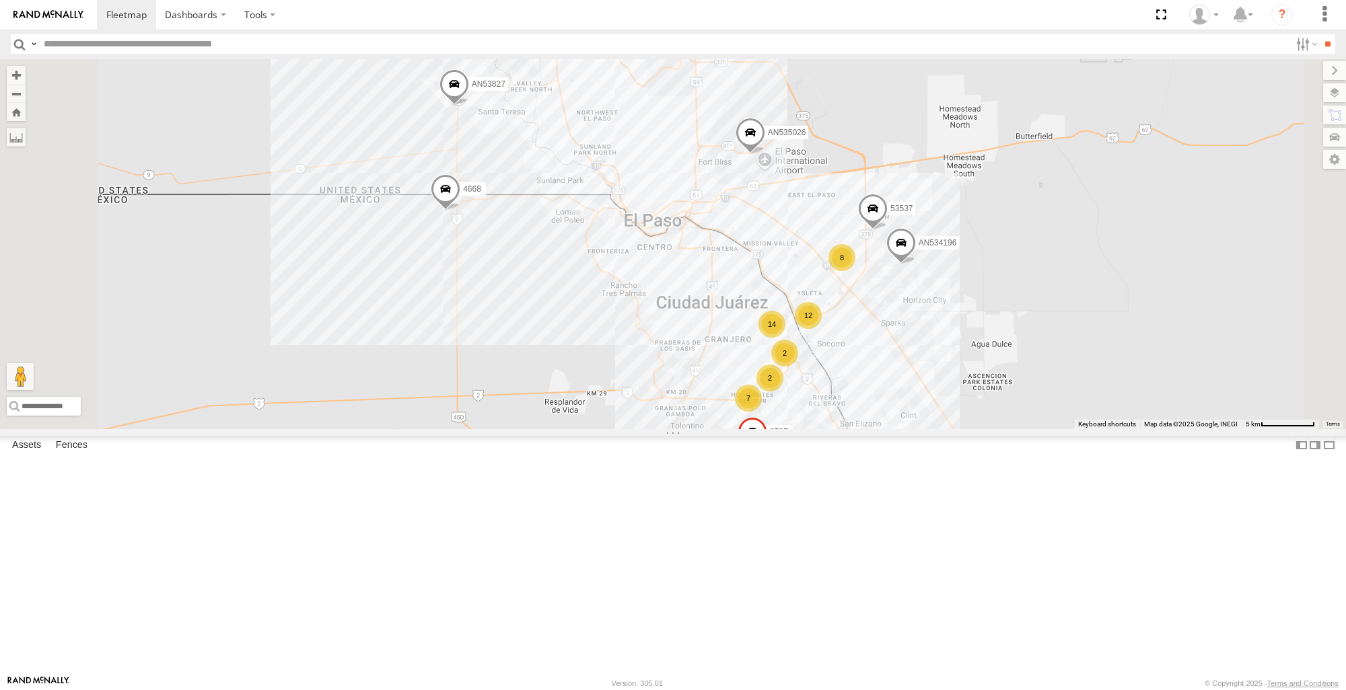
click at [0, 0] on span at bounding box center [0, 0] width 0 height 0
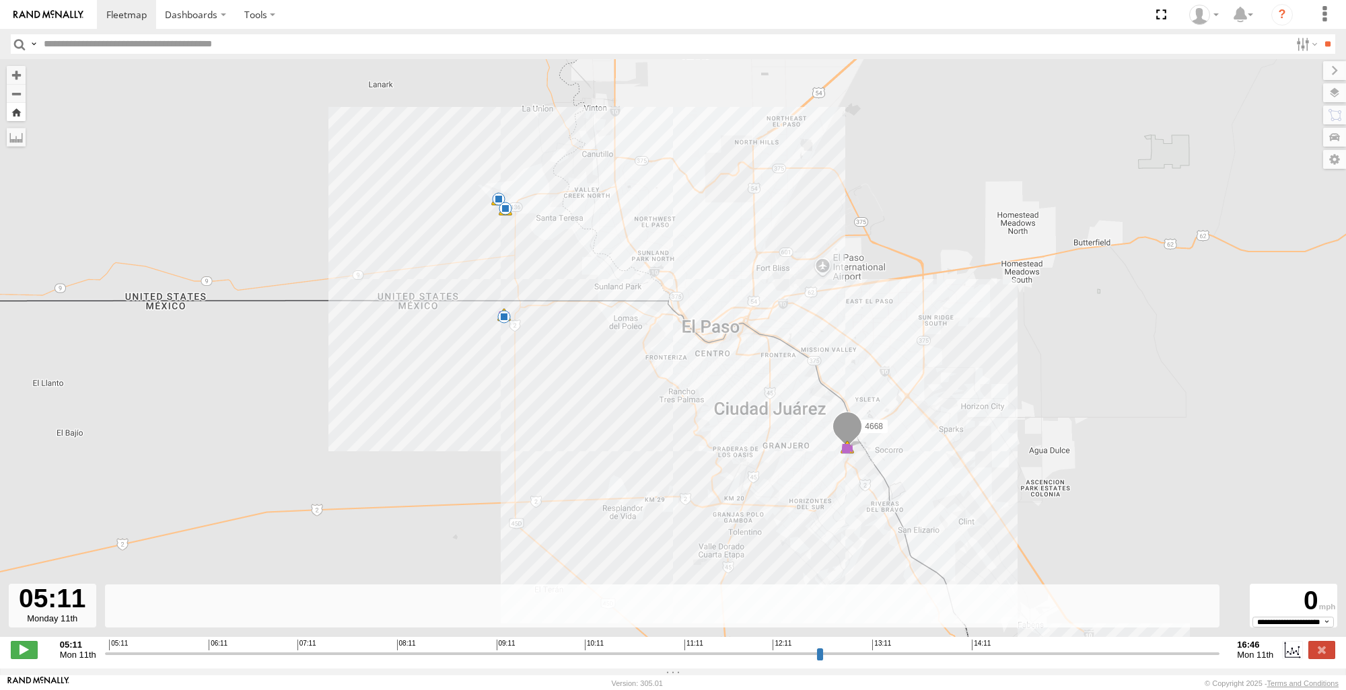
click at [22, 110] on button "Zoom Home" at bounding box center [16, 112] width 19 height 18
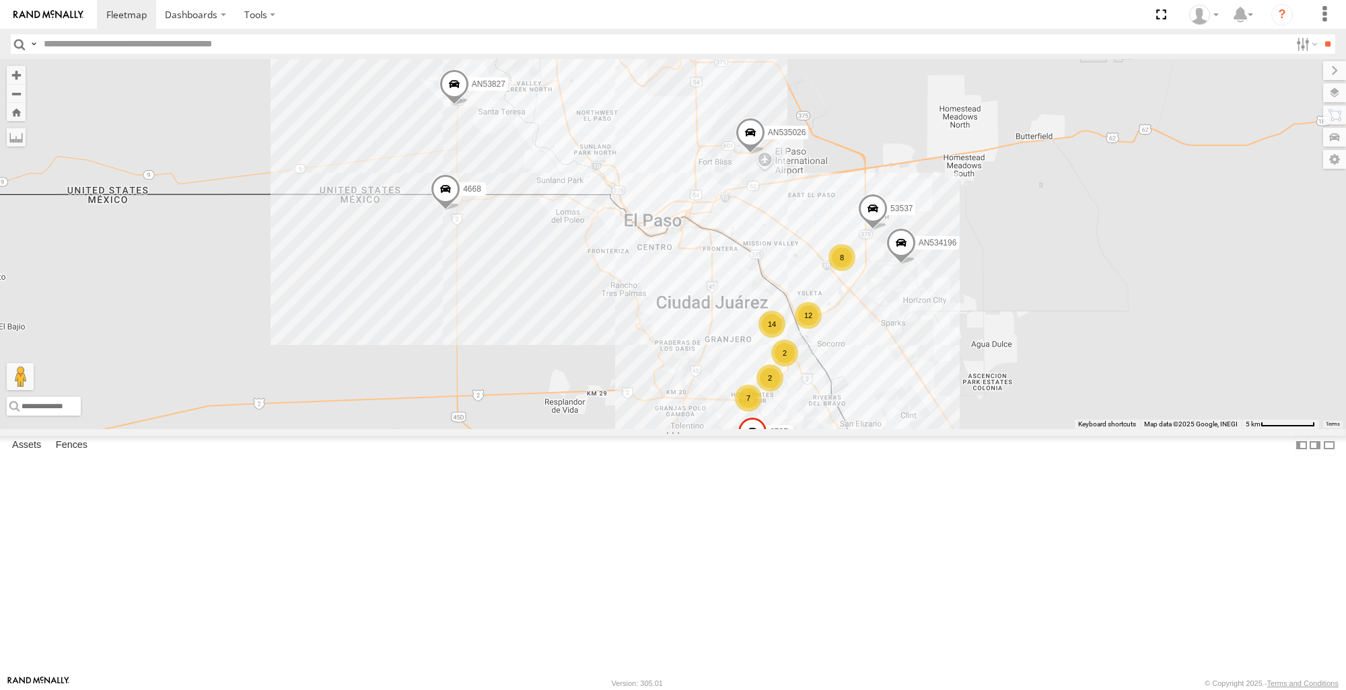
scroll to position [1346, 0]
click at [0, 0] on span at bounding box center [0, 0] width 0 height 0
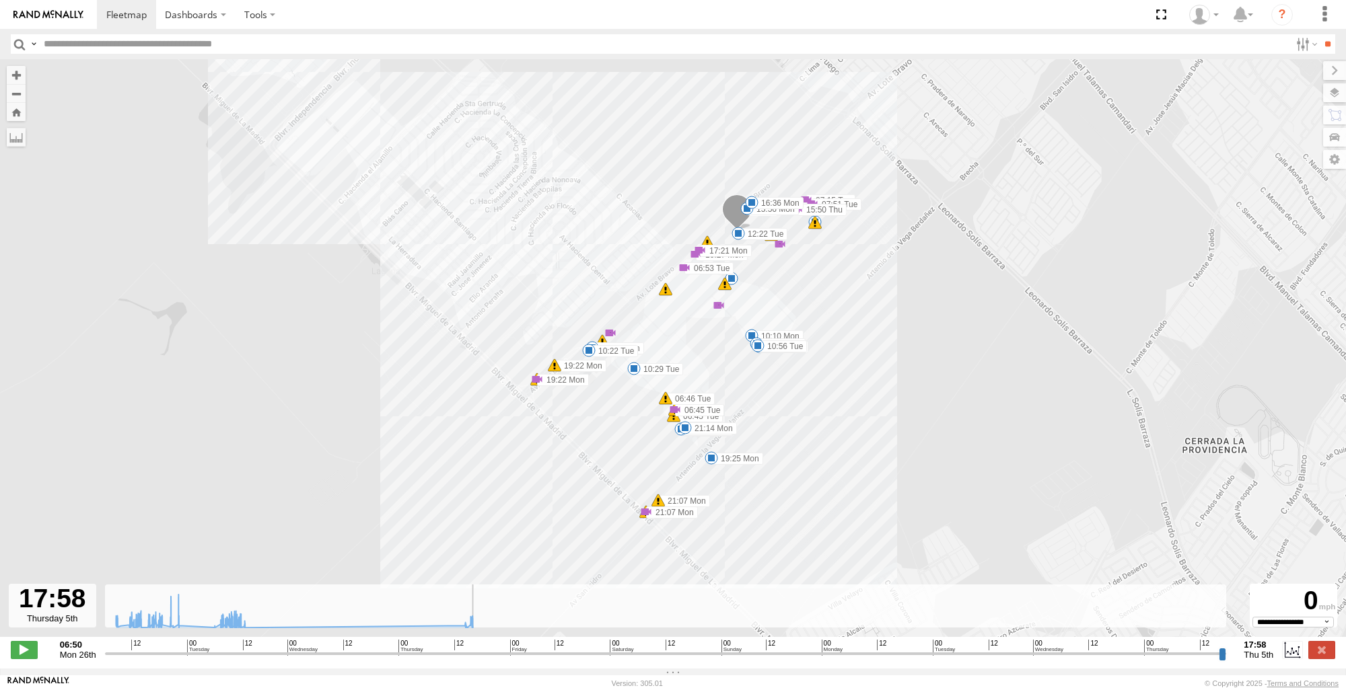
drag, startPoint x: 130, startPoint y: 663, endPoint x: 1246, endPoint y: 624, distance: 1116.8
click at [1226, 647] on input "range" at bounding box center [666, 653] width 1122 height 13
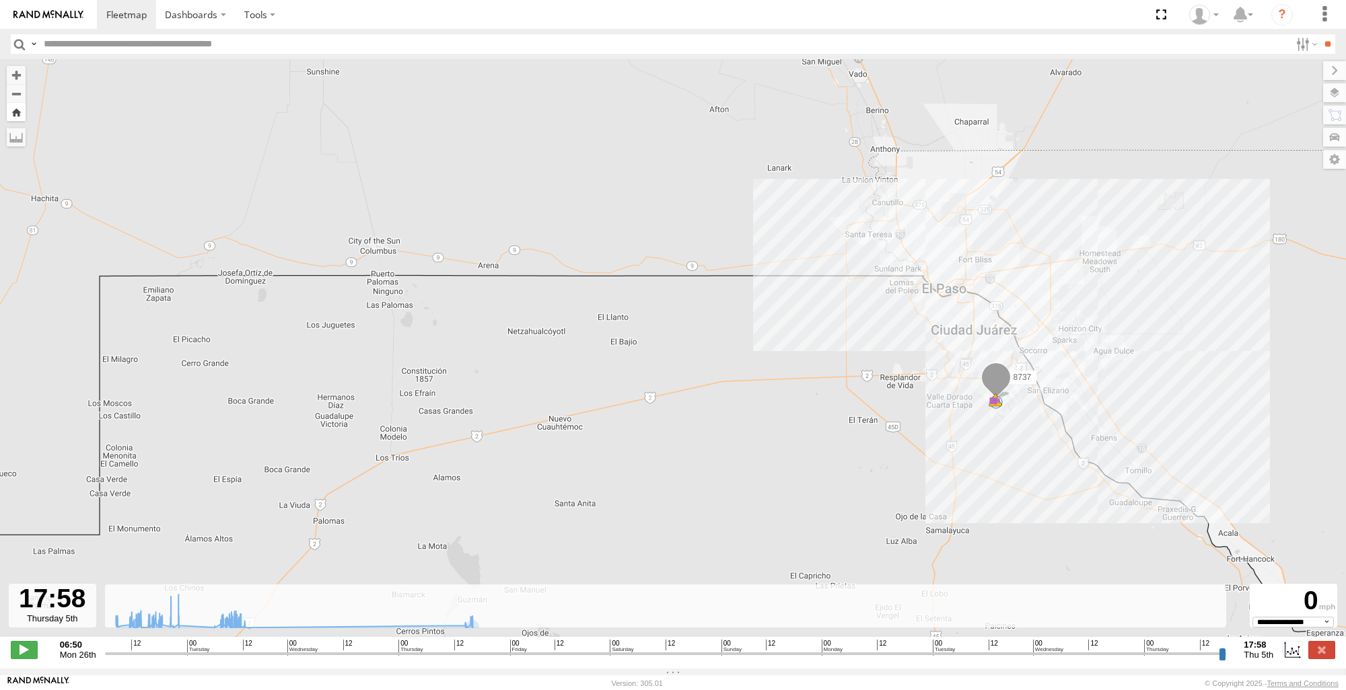
click at [22, 118] on button "Zoom Home" at bounding box center [16, 112] width 19 height 18
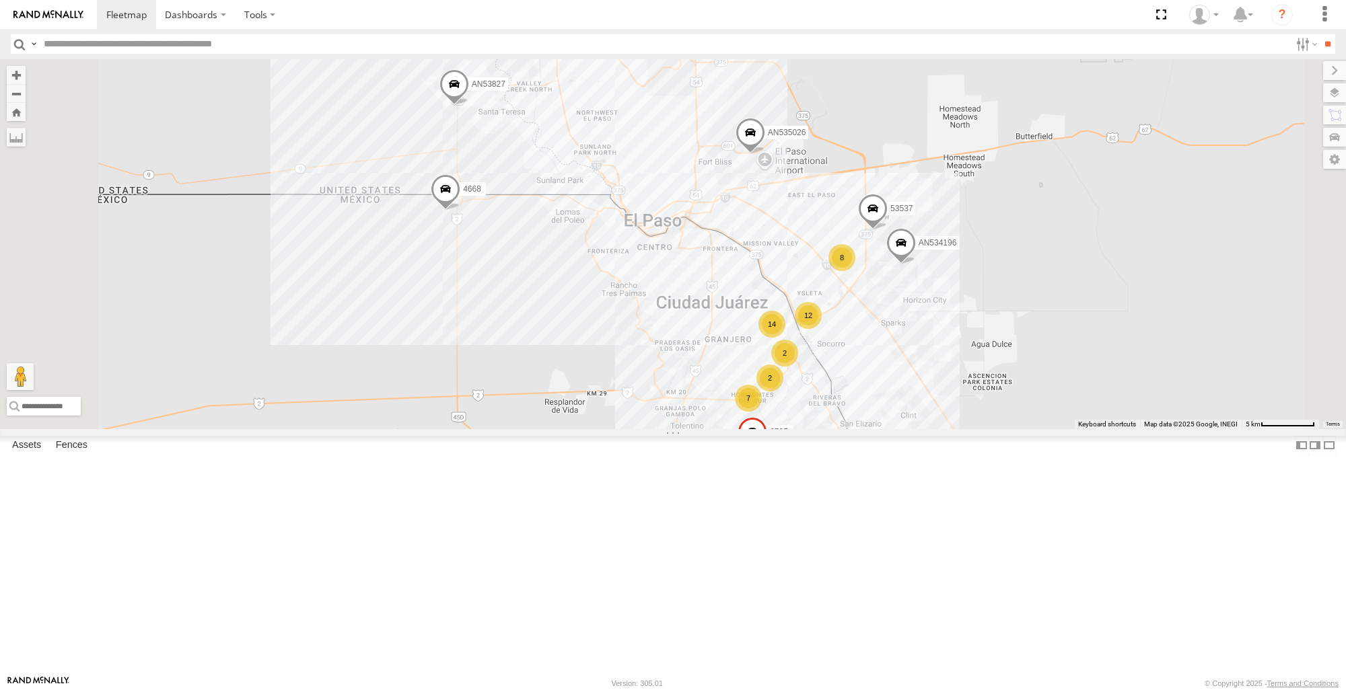
scroll to position [0, 0]
click at [1337, 135] on label at bounding box center [1320, 137] width 49 height 19
click at [0, 0] on div "ETHICON" at bounding box center [0, 0] width 0 height 0
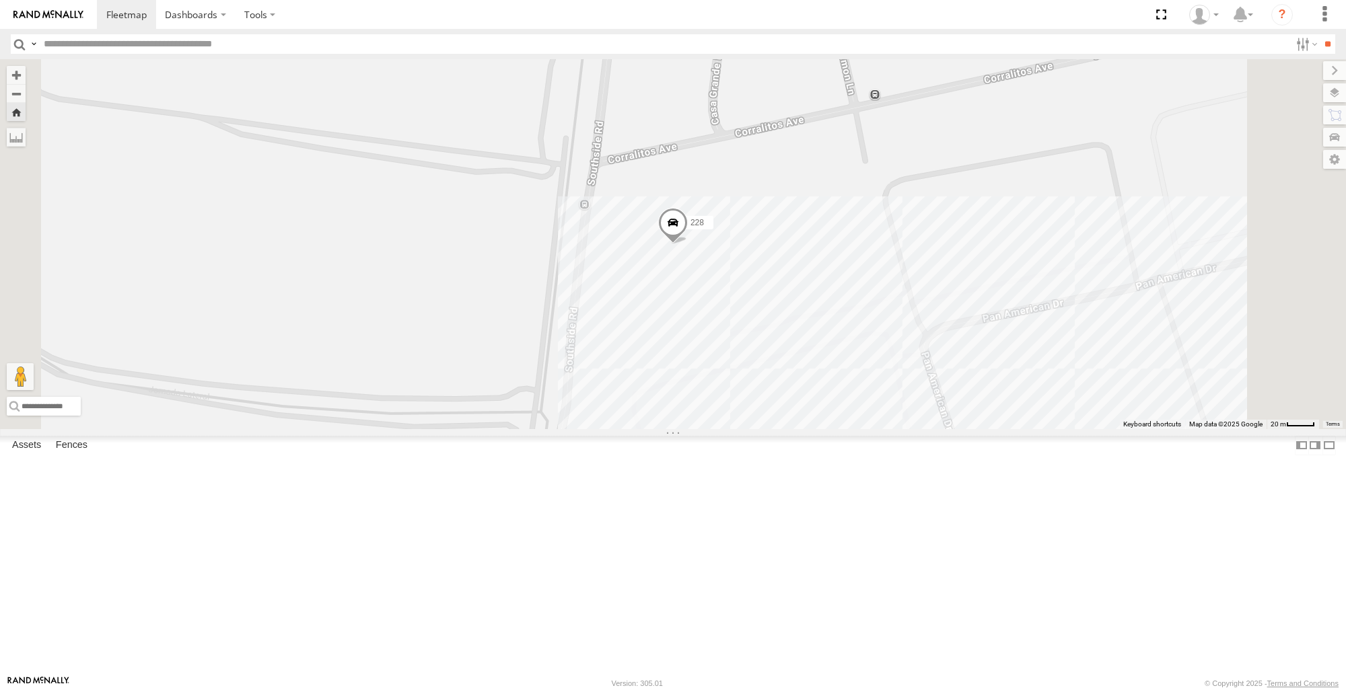
click at [713, 229] on label "228" at bounding box center [696, 222] width 34 height 13
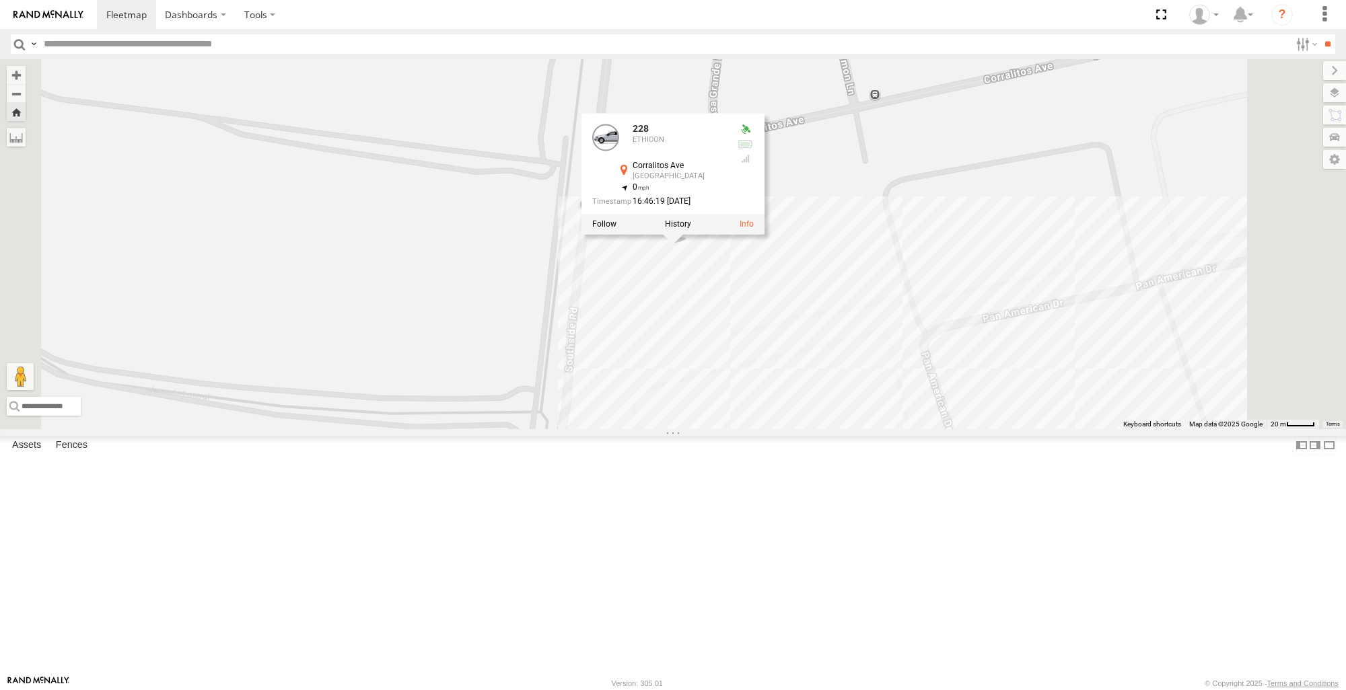
click at [764, 234] on div at bounding box center [672, 224] width 183 height 20
click at [691, 229] on label at bounding box center [678, 223] width 26 height 9
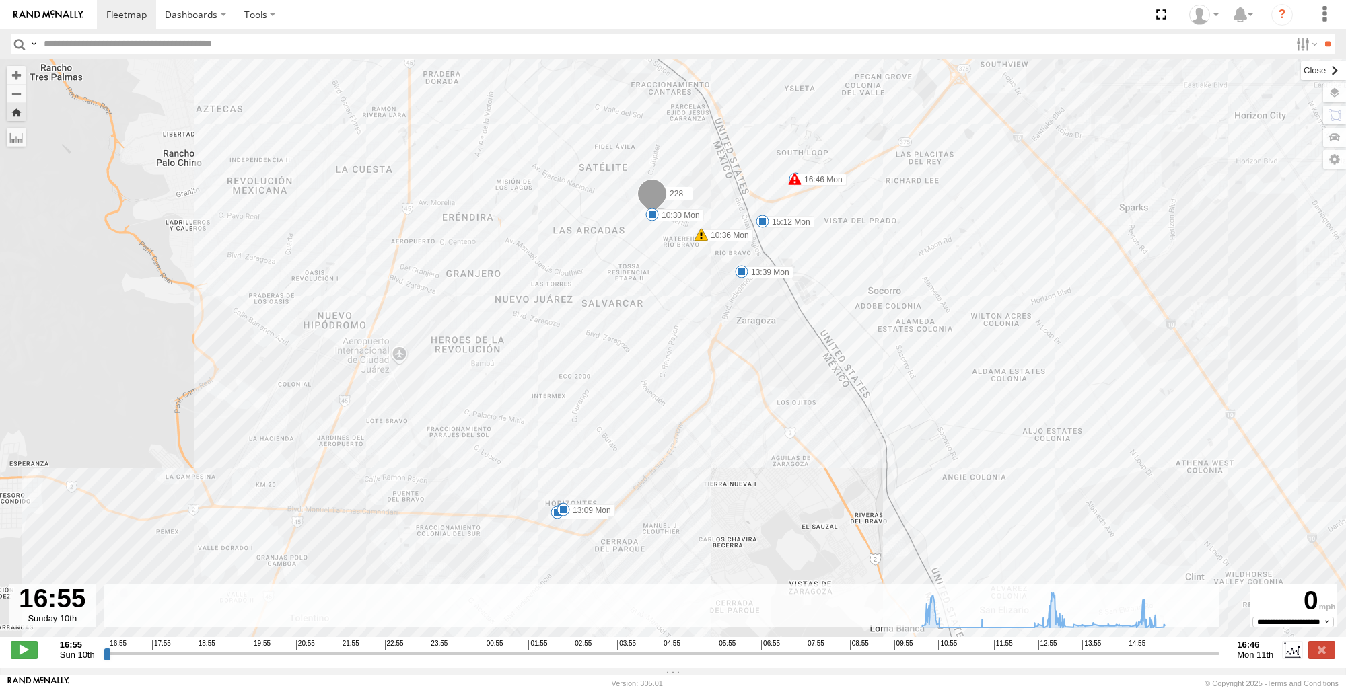
click at [1300, 66] on label at bounding box center [1322, 70] width 45 height 19
drag, startPoint x: 105, startPoint y: 661, endPoint x: 1149, endPoint y: 647, distance: 1044.2
type input "**********"
click at [1149, 647] on input "range" at bounding box center [662, 653] width 1116 height 13
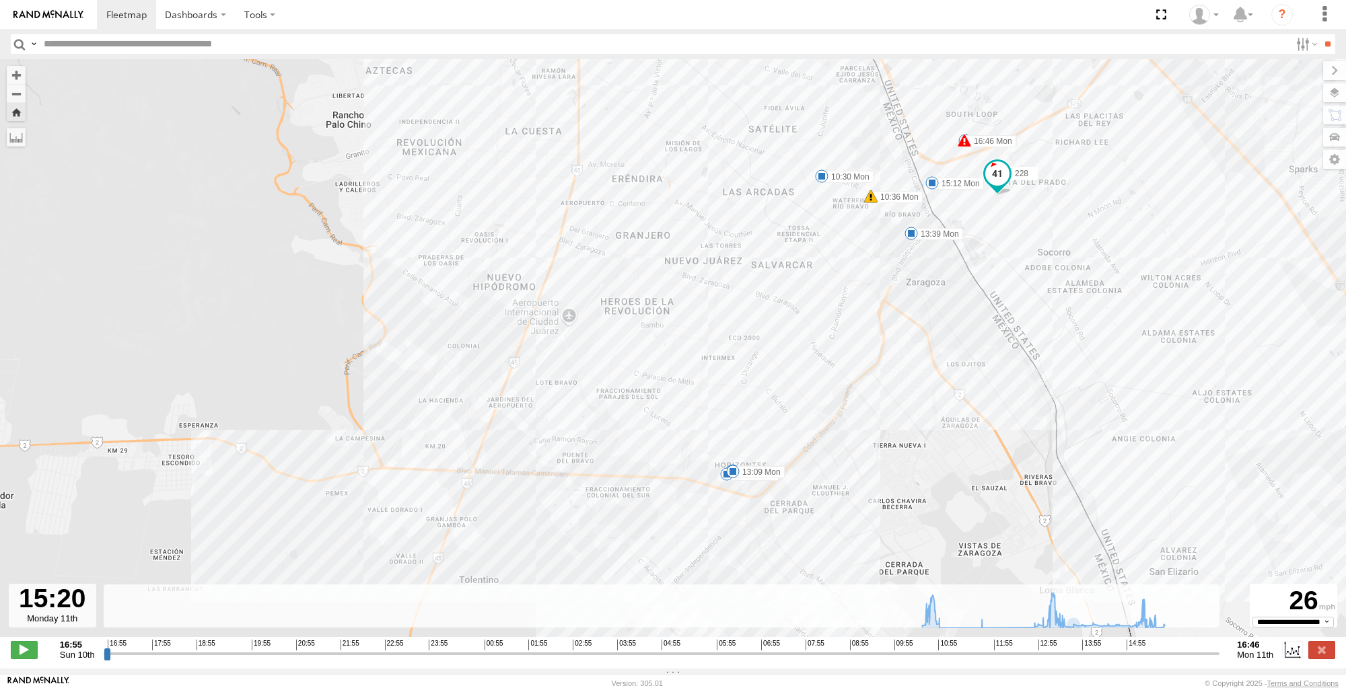
drag, startPoint x: 910, startPoint y: 409, endPoint x: 1083, endPoint y: 370, distance: 177.9
click at [1083, 370] on div "228 10:30 Mon 10:36 Mon 10:49 Mon 10:53 Mon 11:49 Mon 13:09 Mon 13:39 Mon 15:12…" at bounding box center [673, 355] width 1346 height 592
click at [202, 373] on div "228 10:30 Mon 10:36 Mon 10:49 Mon 10:53 Mon 11:49 Mon 13:09 Mon 13:39 Mon 15:12…" at bounding box center [673, 355] width 1346 height 592
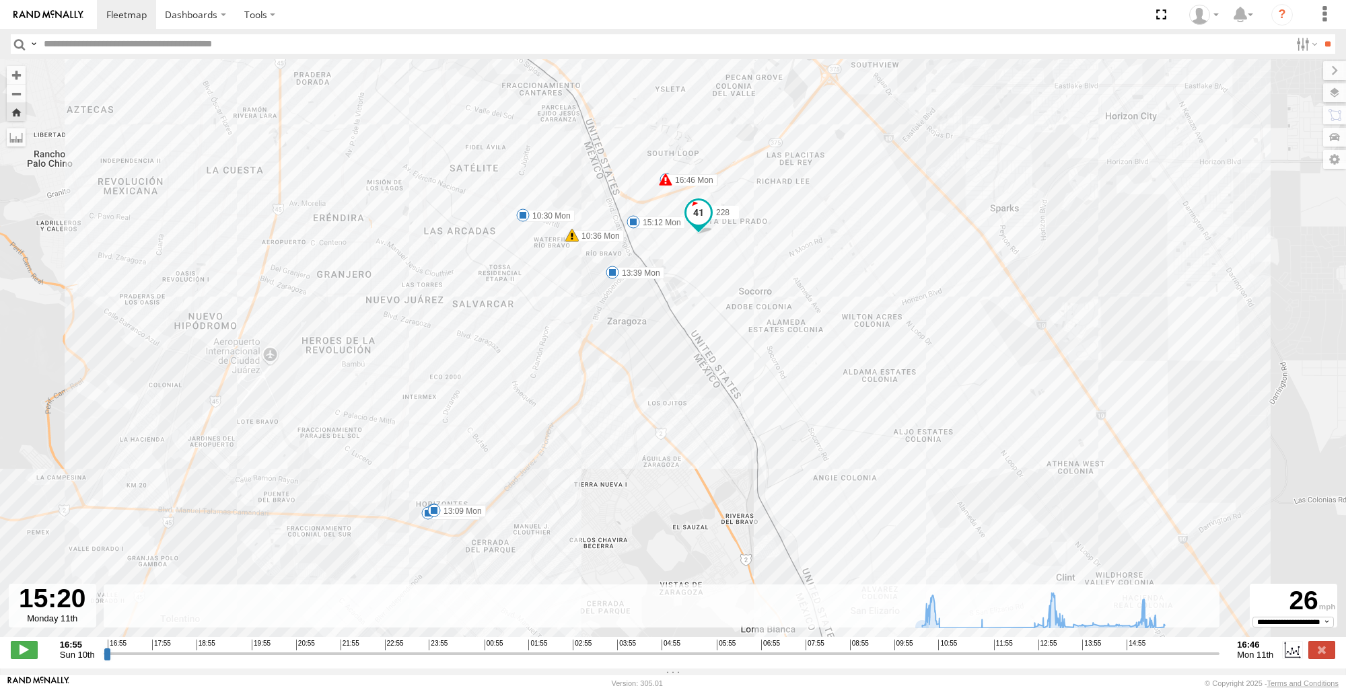
drag, startPoint x: 634, startPoint y: 315, endPoint x: 336, endPoint y: 354, distance: 301.2
click at [336, 354] on div "228 10:30 Mon 10:36 Mon 10:49 Mon 10:53 Mon 11:49 Mon 13:09 Mon 13:39 Mon 15:12…" at bounding box center [673, 355] width 1346 height 592
